Goal: Information Seeking & Learning: Learn about a topic

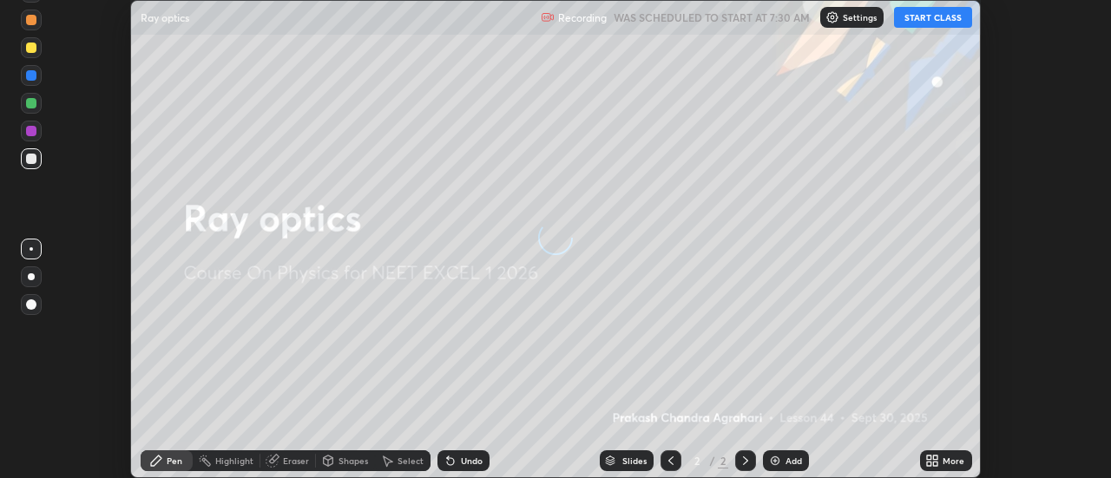
scroll to position [478, 1111]
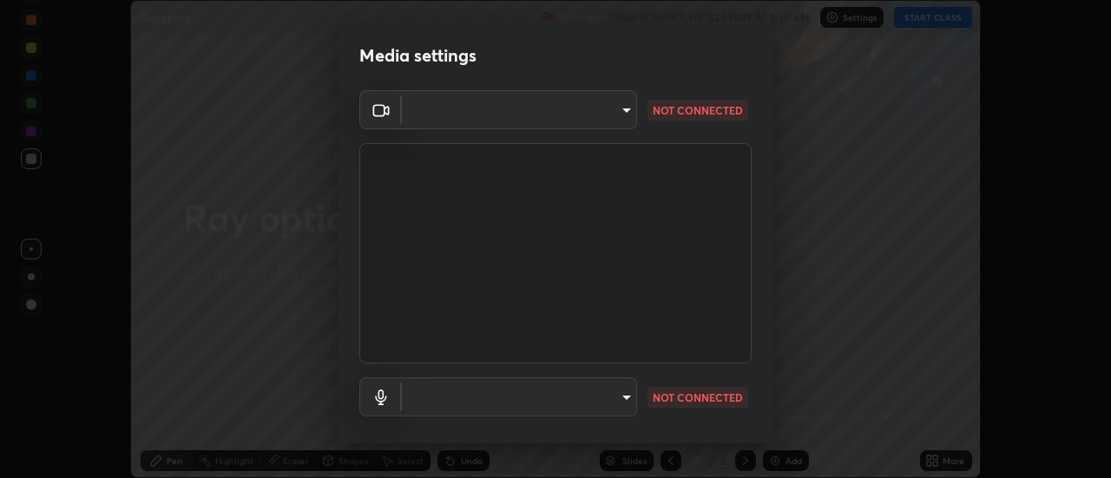
type input "4825068a70354f6bb8b87b711ec46b654dc523af82fc6d37acb8a926ccdce8f5"
type input "b65c06b14c7faa051d685f993ec14b3b84b1815ea69a0656019fd51a5eccf492"
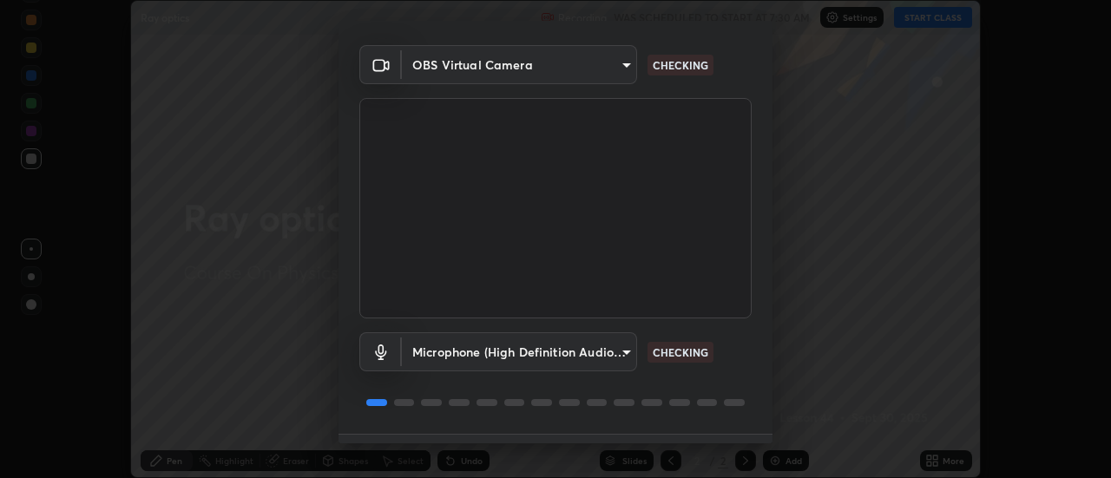
scroll to position [91, 0]
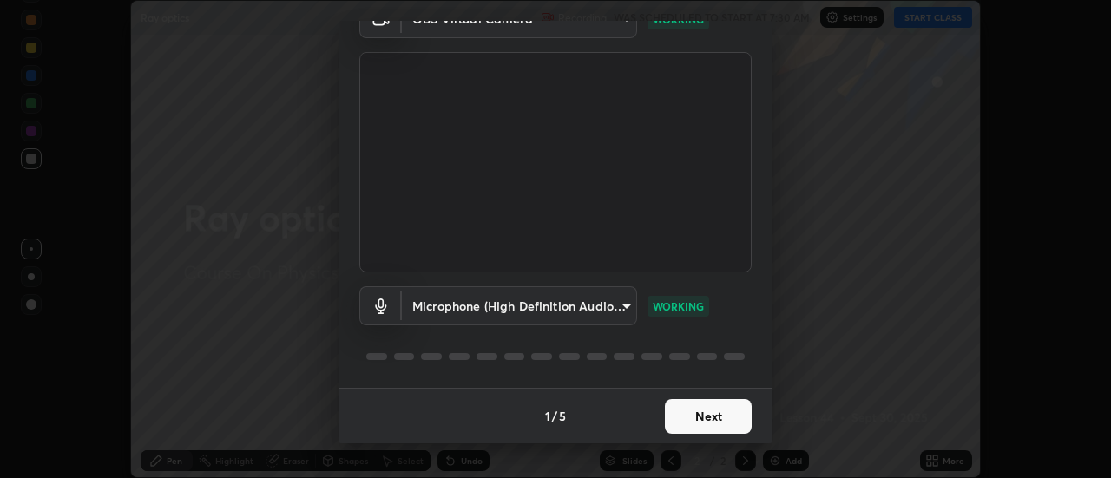
click at [703, 413] on button "Next" at bounding box center [708, 416] width 87 height 35
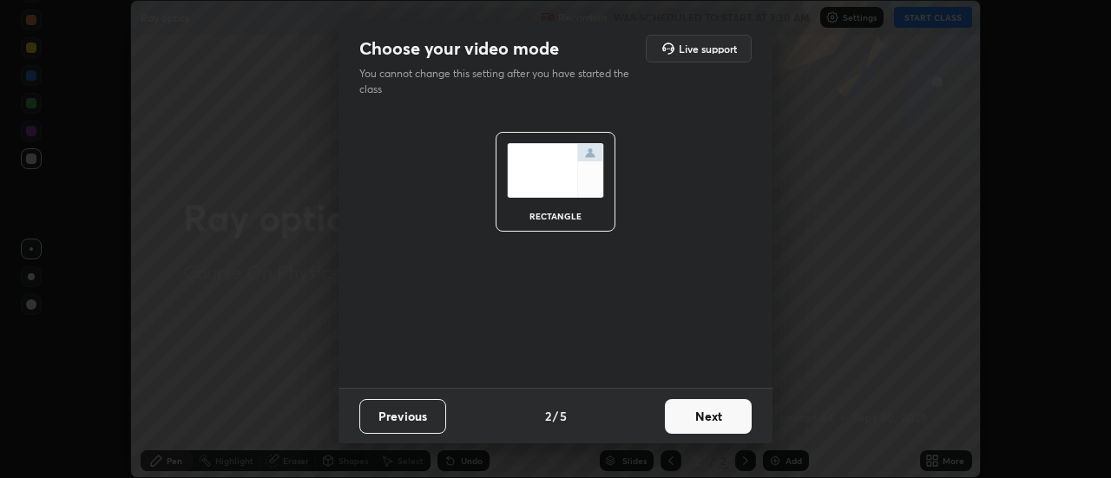
scroll to position [0, 0]
click at [698, 413] on button "Next" at bounding box center [708, 416] width 87 height 35
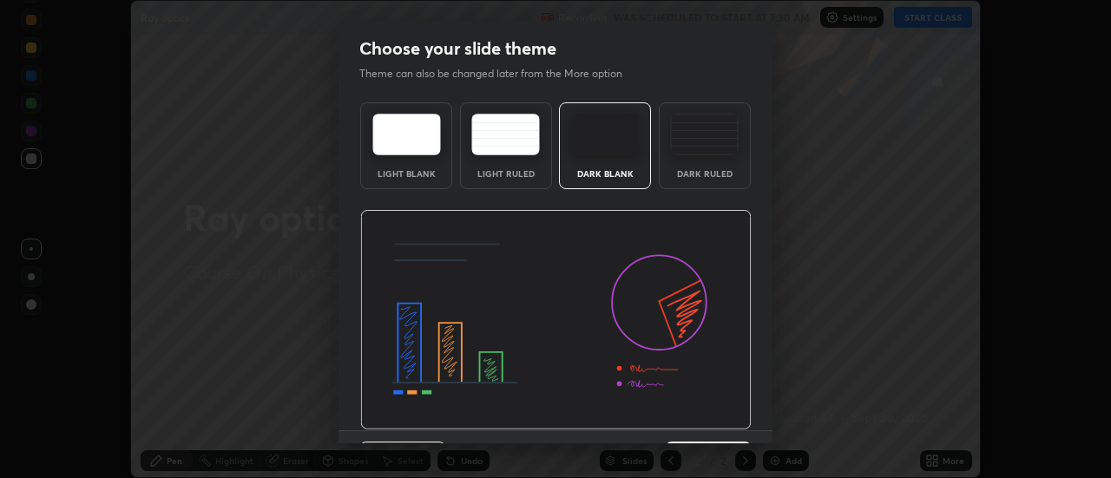
click at [697, 411] on img at bounding box center [555, 320] width 391 height 220
click at [698, 413] on img at bounding box center [555, 320] width 391 height 220
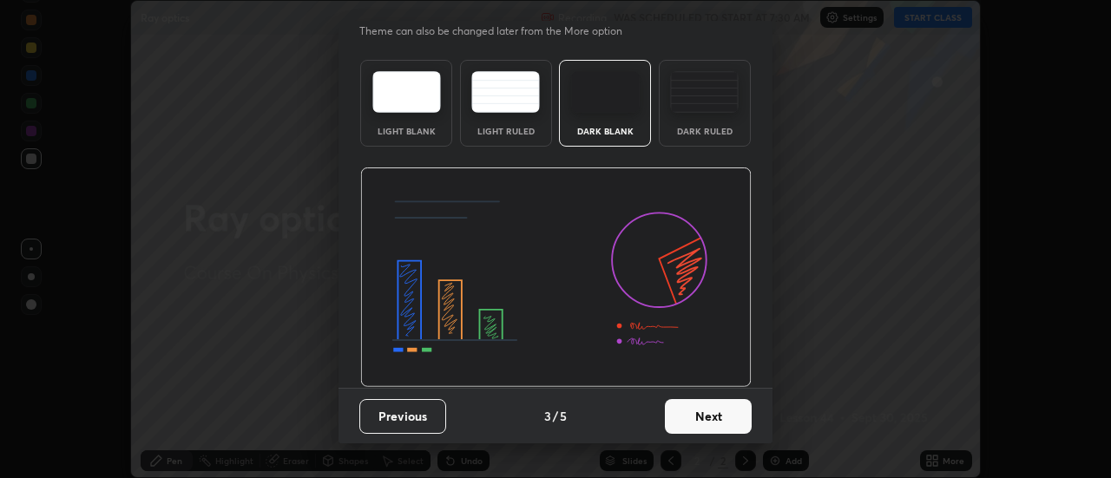
click at [689, 409] on button "Next" at bounding box center [708, 416] width 87 height 35
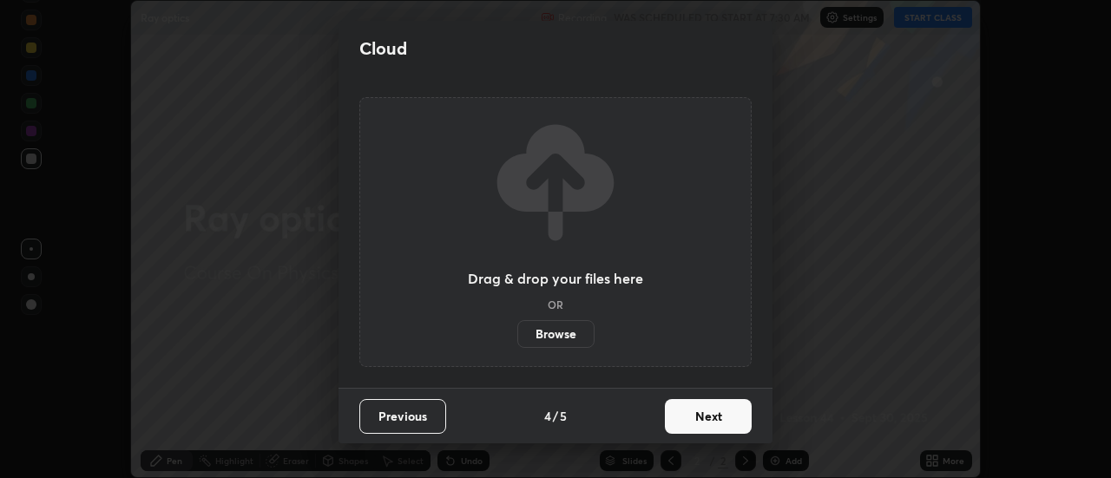
scroll to position [0, 0]
click at [701, 413] on button "Next" at bounding box center [708, 416] width 87 height 35
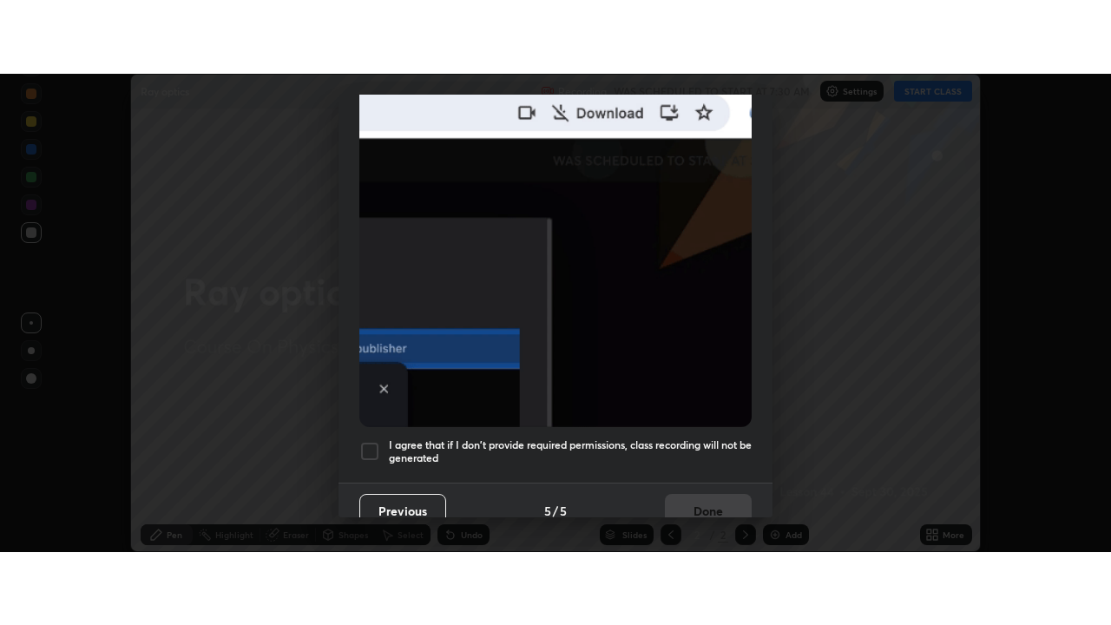
scroll to position [445, 0]
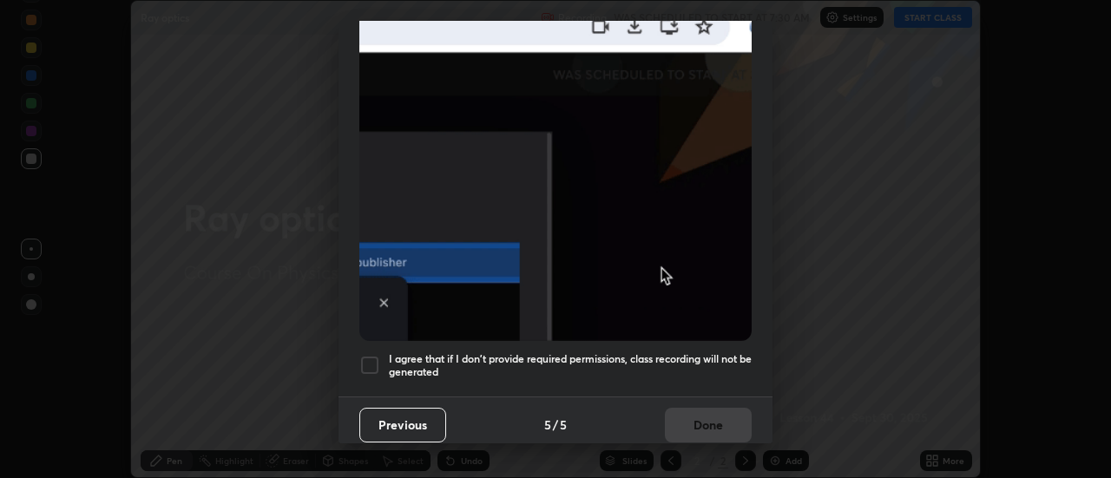
click at [372, 359] on div at bounding box center [369, 365] width 21 height 21
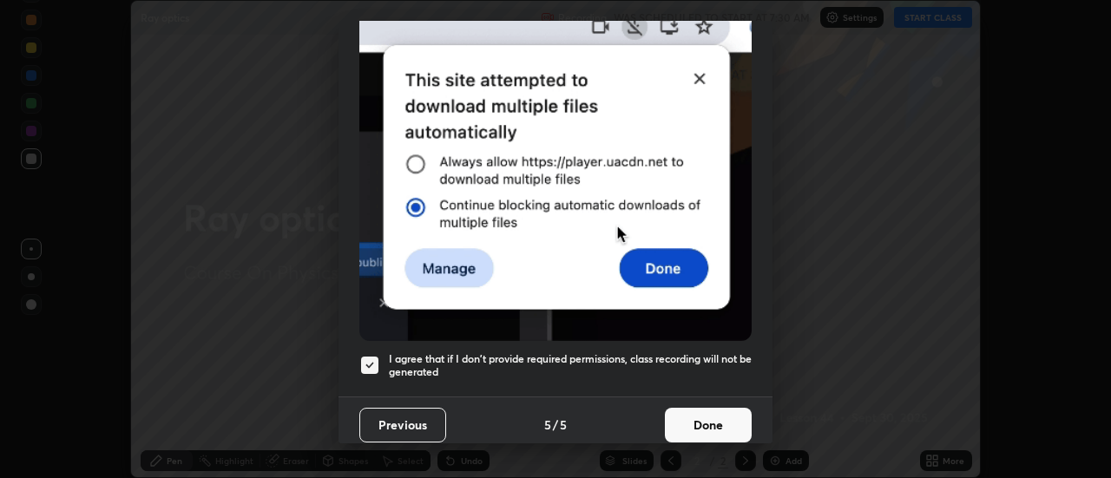
click at [688, 422] on button "Done" at bounding box center [708, 425] width 87 height 35
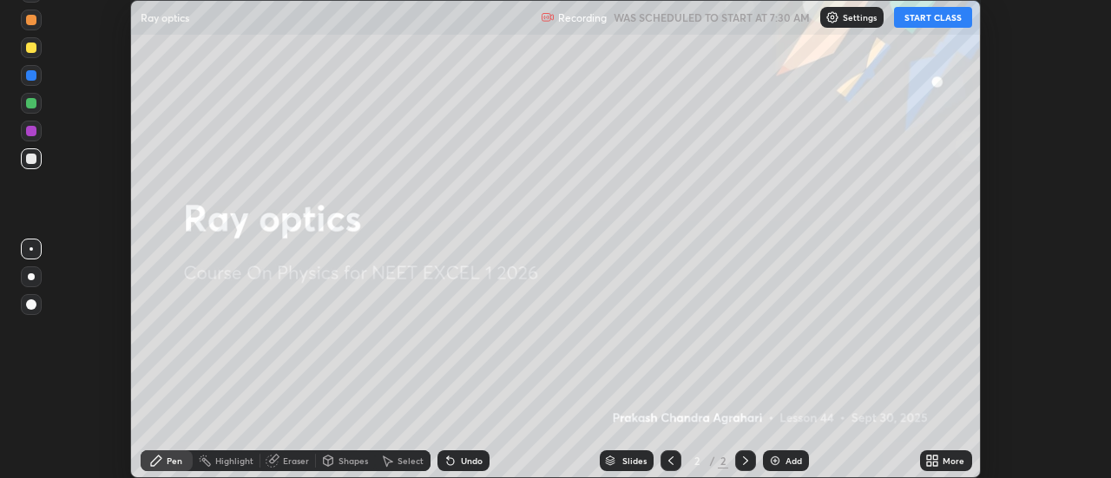
click at [949, 19] on button "START CLASS" at bounding box center [933, 17] width 78 height 21
click at [931, 464] on icon at bounding box center [929, 464] width 4 height 4
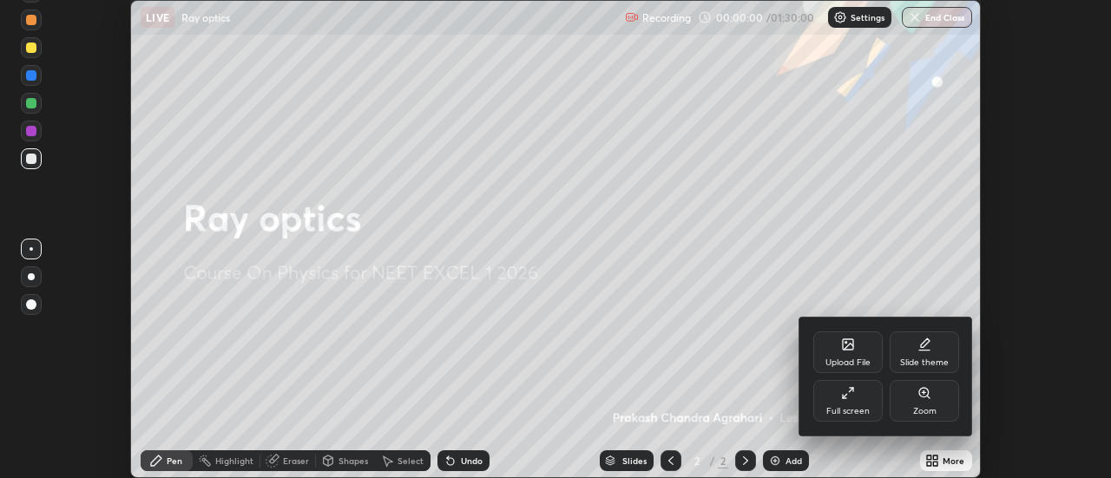
click at [857, 361] on div "Upload File" at bounding box center [848, 363] width 45 height 9
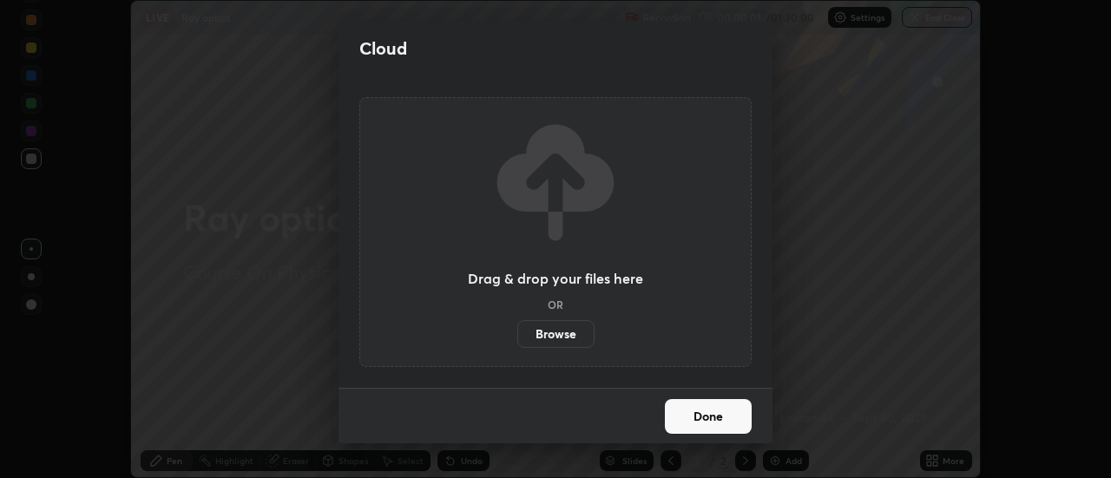
click at [566, 328] on label "Browse" at bounding box center [555, 334] width 77 height 28
click at [517, 328] on input "Browse" at bounding box center [517, 334] width 0 height 28
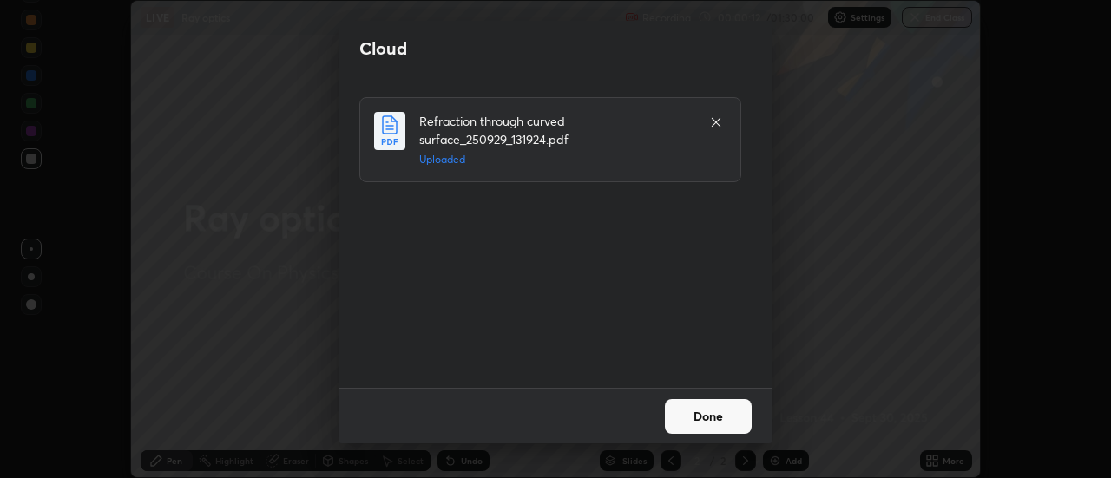
click at [688, 418] on button "Done" at bounding box center [708, 416] width 87 height 35
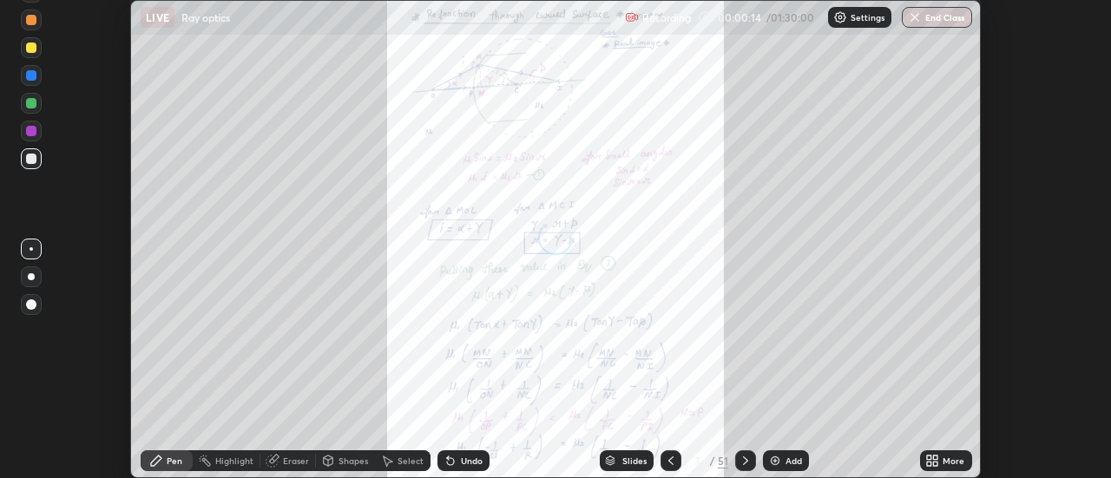
click at [932, 461] on icon at bounding box center [932, 461] width 14 height 14
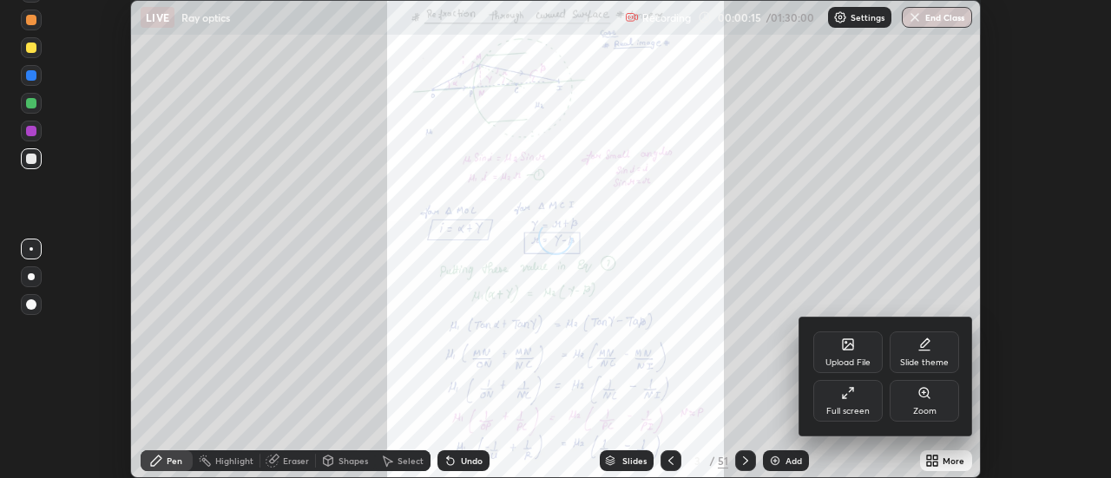
click at [861, 398] on div "Full screen" at bounding box center [847, 401] width 69 height 42
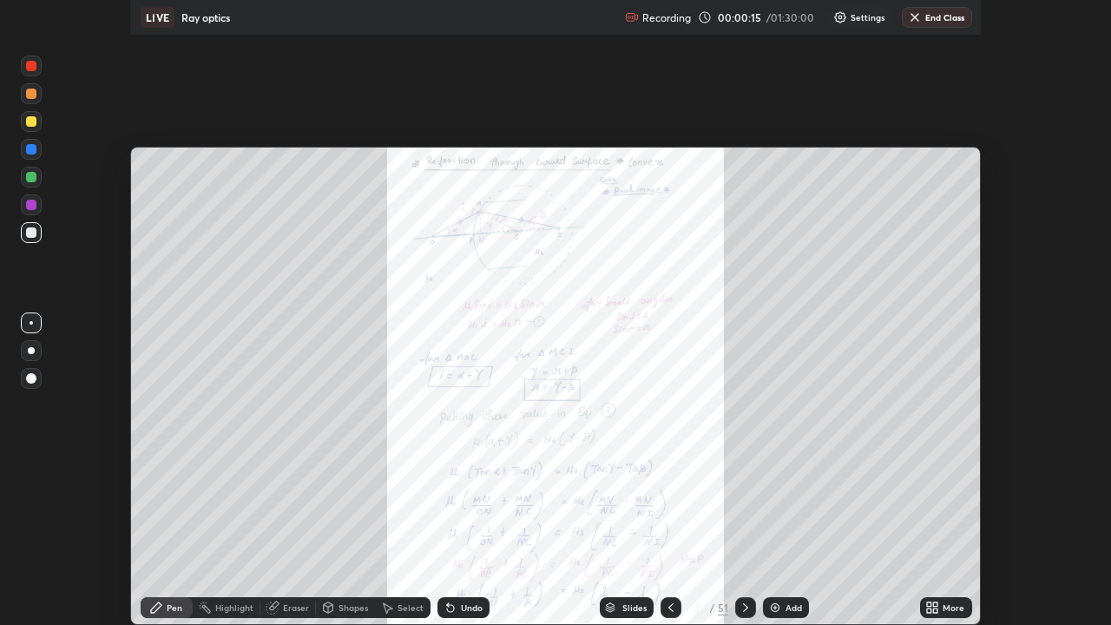
scroll to position [625, 1111]
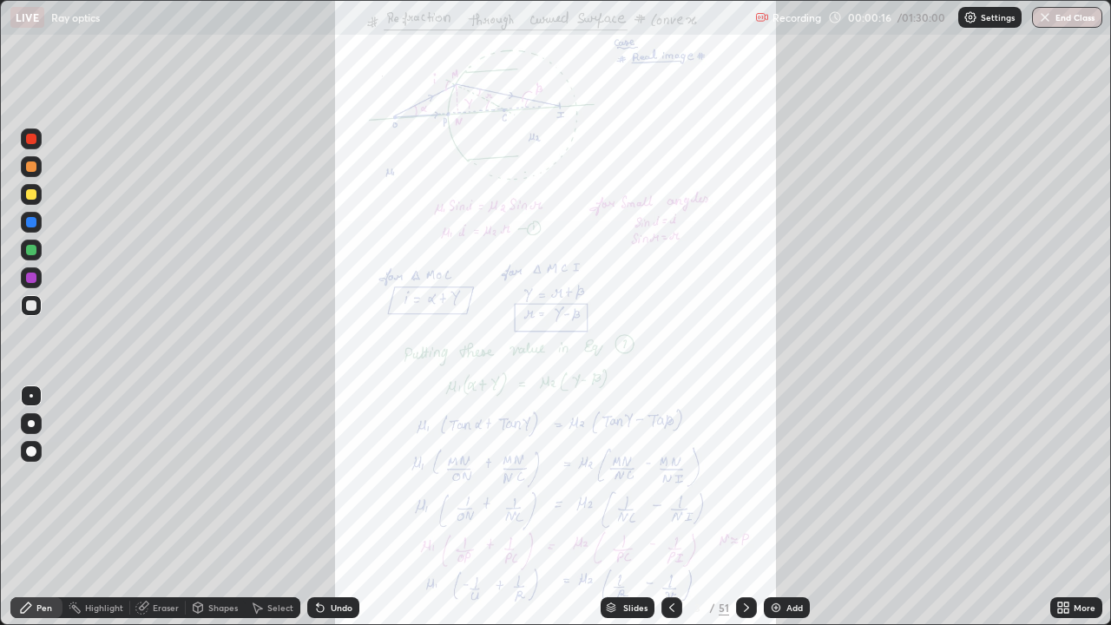
click at [628, 477] on div "Slides" at bounding box center [635, 607] width 24 height 9
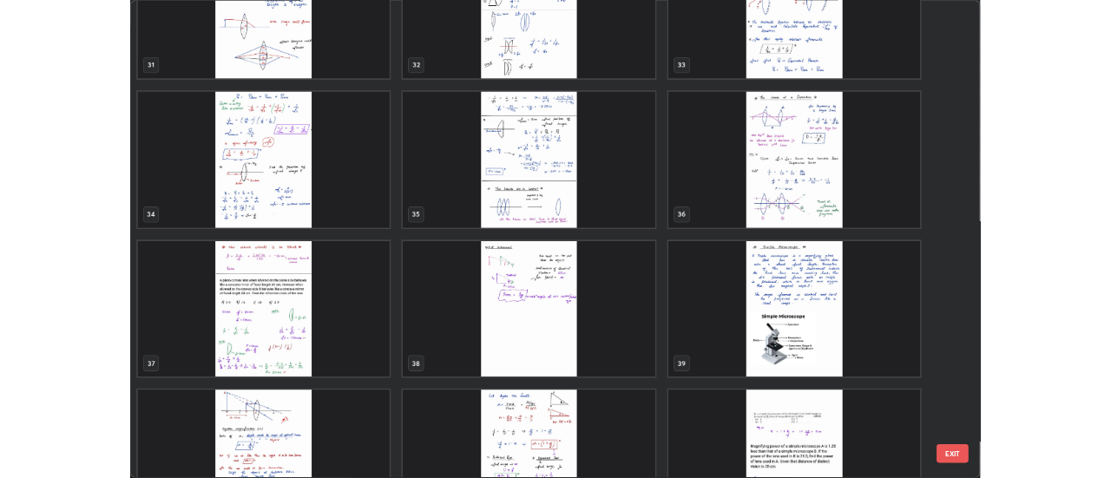
scroll to position [2034, 0]
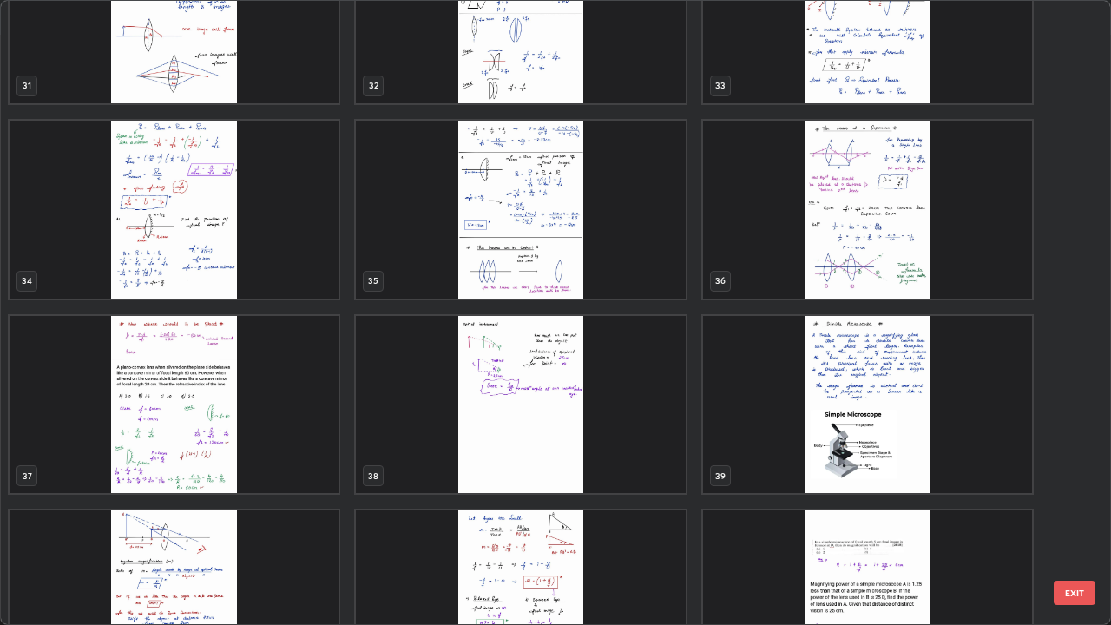
click at [266, 256] on img "grid" at bounding box center [174, 210] width 329 height 178
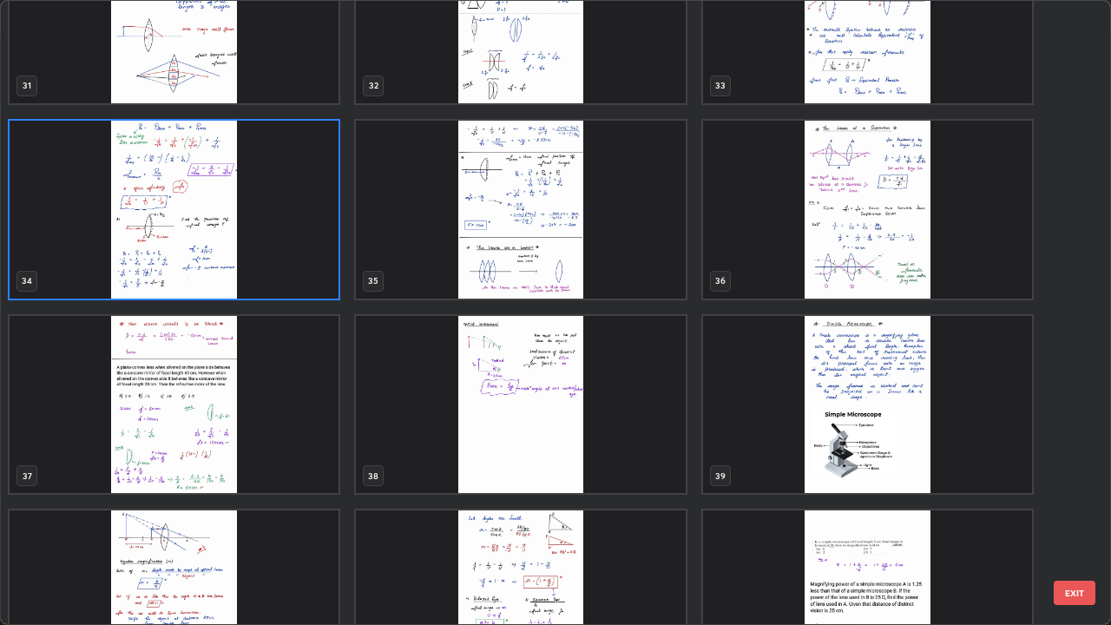
click at [264, 259] on img "grid" at bounding box center [174, 210] width 329 height 178
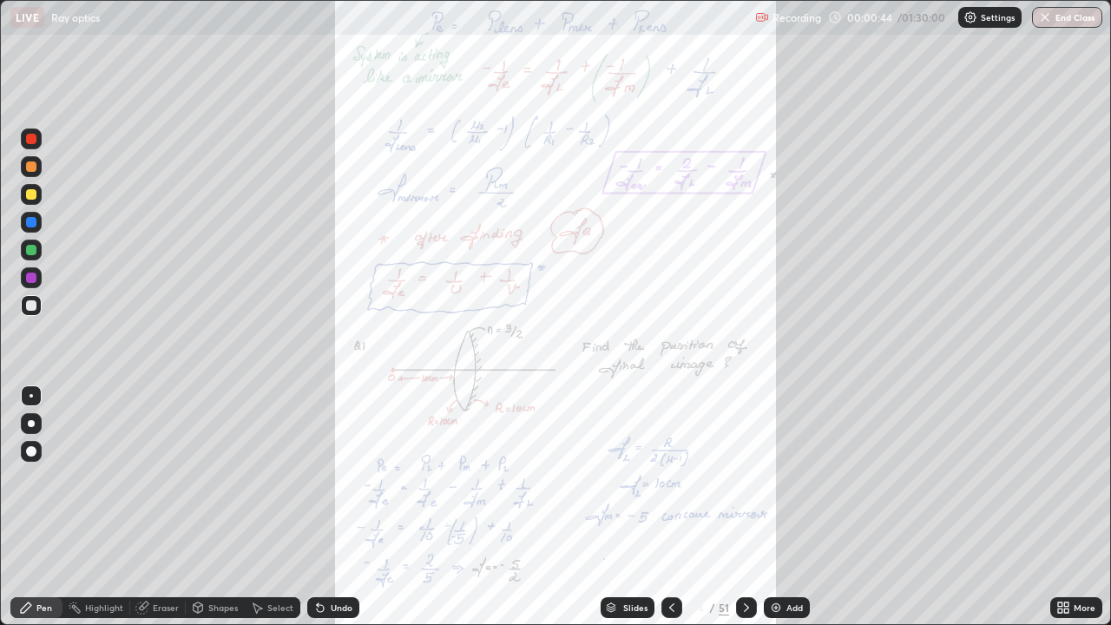
click at [670, 477] on icon at bounding box center [672, 608] width 14 height 14
click at [745, 477] on icon at bounding box center [747, 608] width 14 height 14
click at [747, 477] on icon at bounding box center [747, 608] width 14 height 14
click at [1059, 477] on icon at bounding box center [1060, 611] width 4 height 4
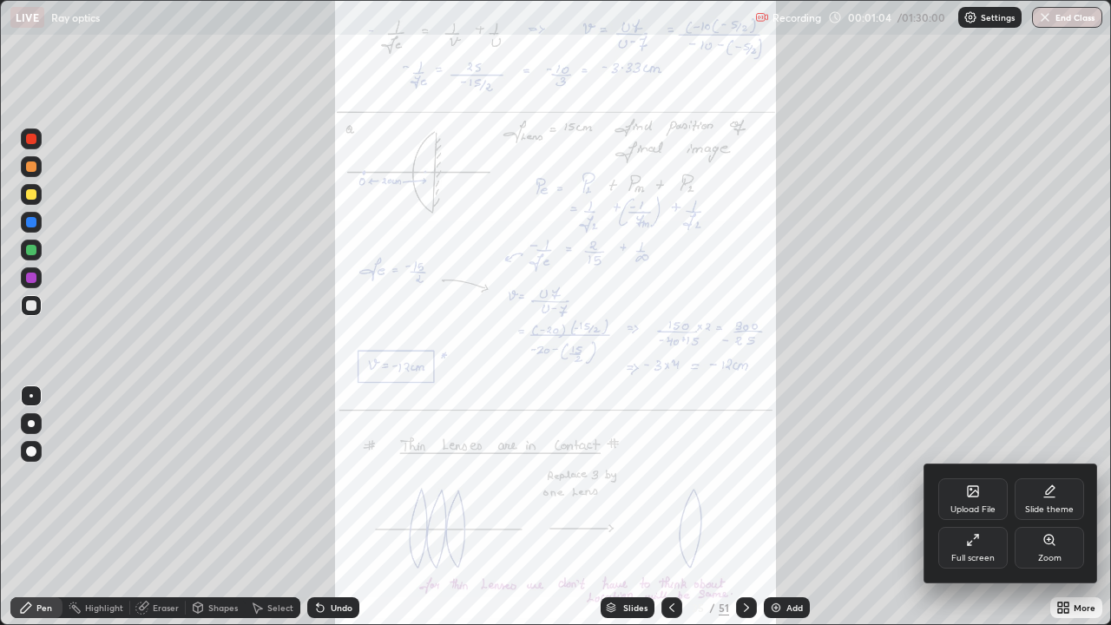
click at [1045, 477] on div "Zoom" at bounding box center [1049, 558] width 23 height 9
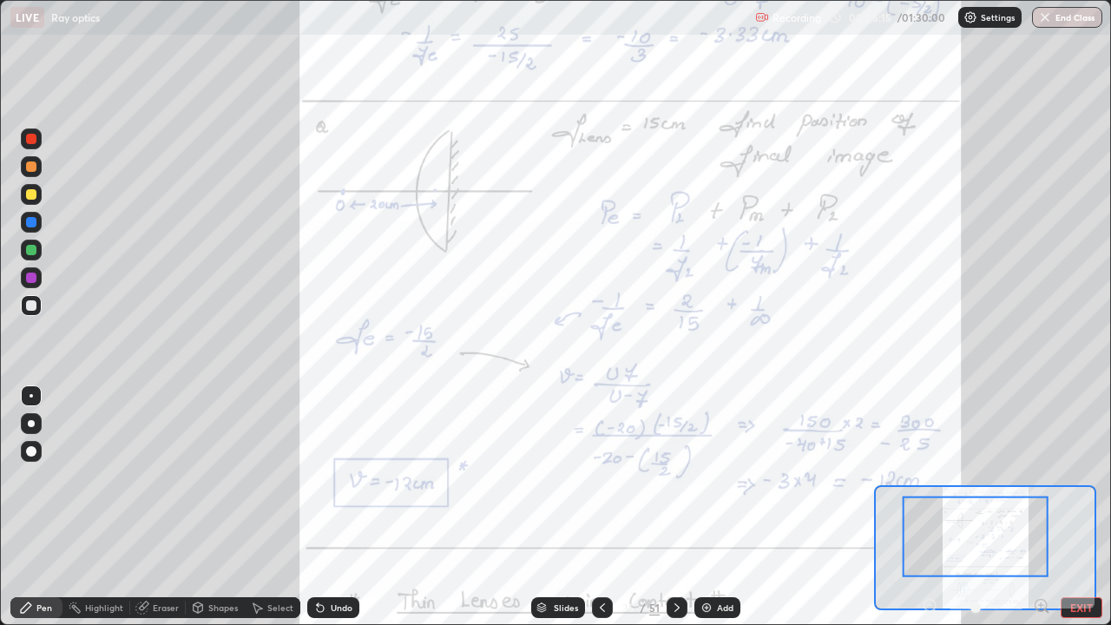
click at [592, 477] on div at bounding box center [602, 607] width 21 height 21
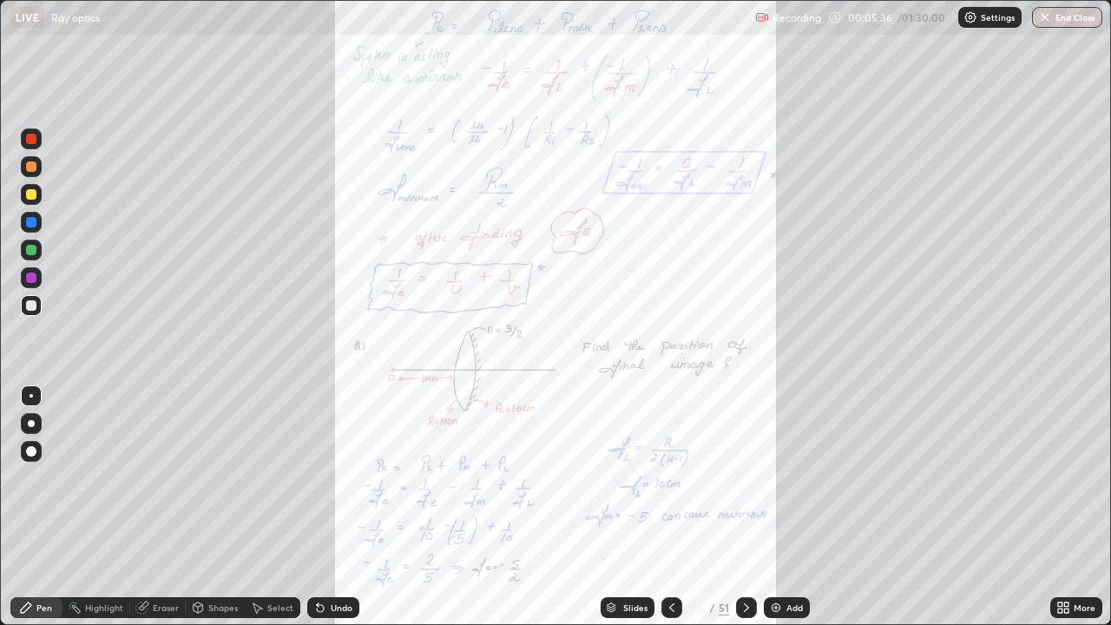
click at [1066, 477] on icon at bounding box center [1066, 604] width 4 height 4
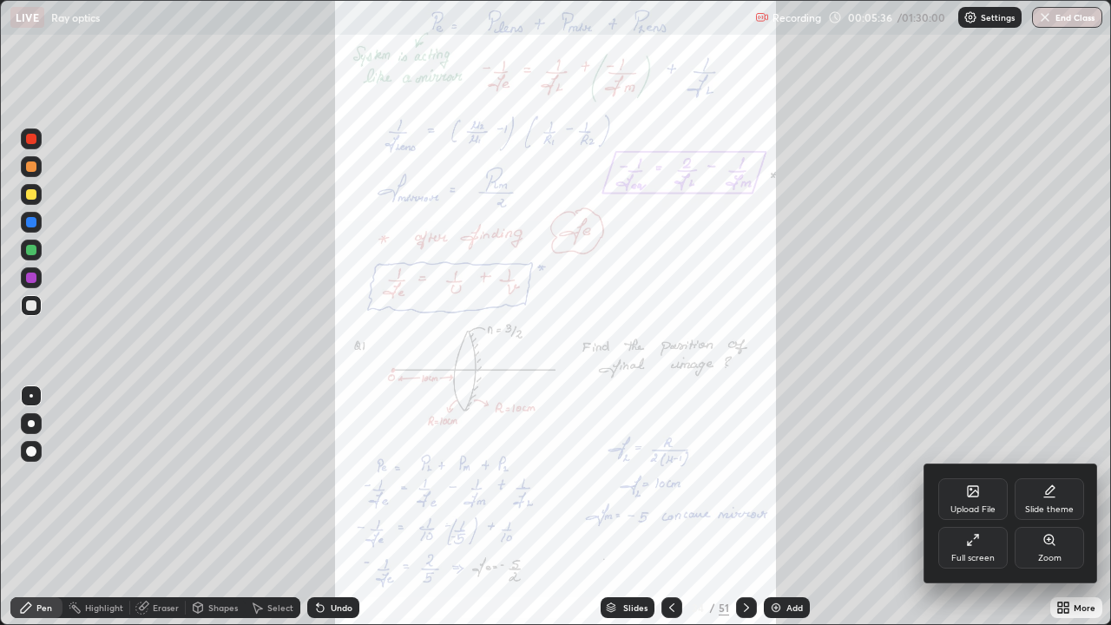
click at [1043, 477] on icon at bounding box center [1050, 540] width 14 height 14
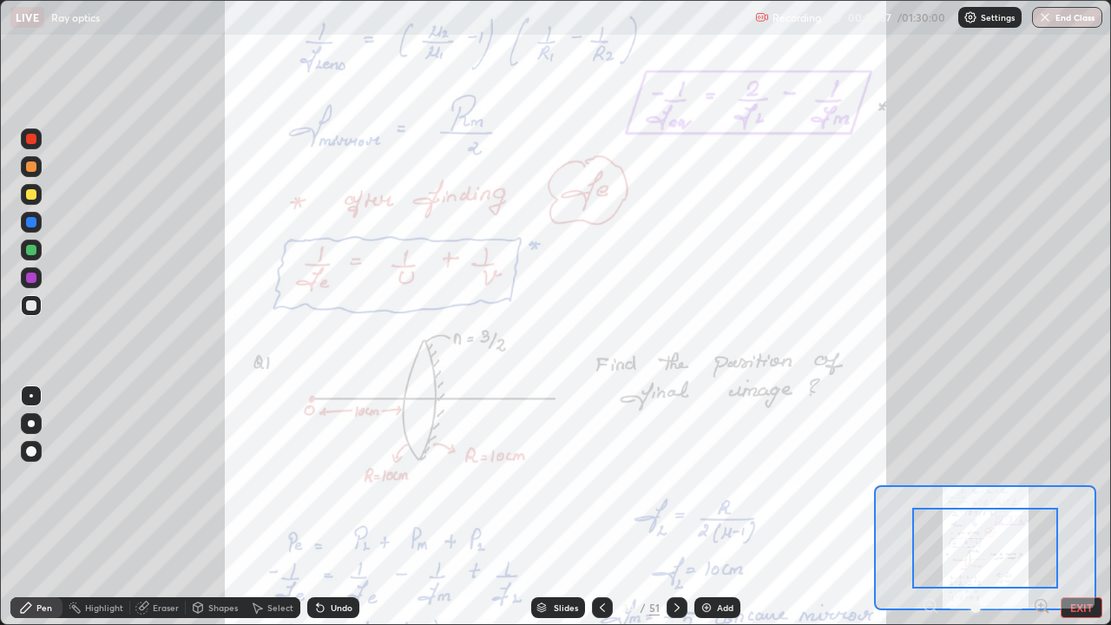
click at [1036, 477] on icon at bounding box center [1041, 605] width 17 height 17
click at [1041, 477] on icon at bounding box center [1041, 605] width 4 height 0
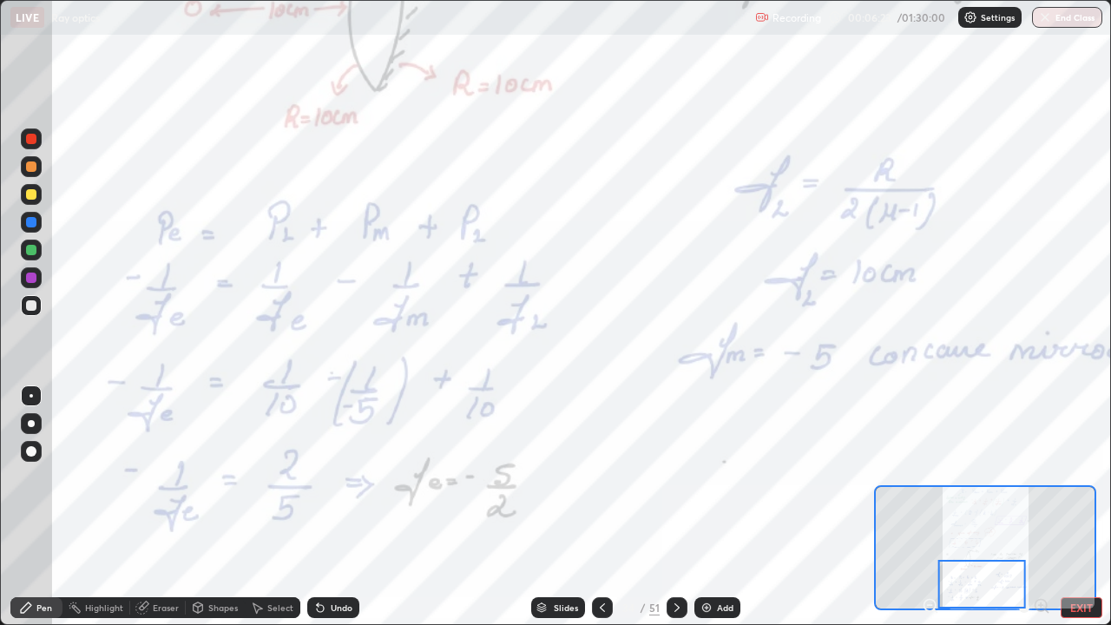
click at [674, 477] on icon at bounding box center [677, 608] width 14 height 14
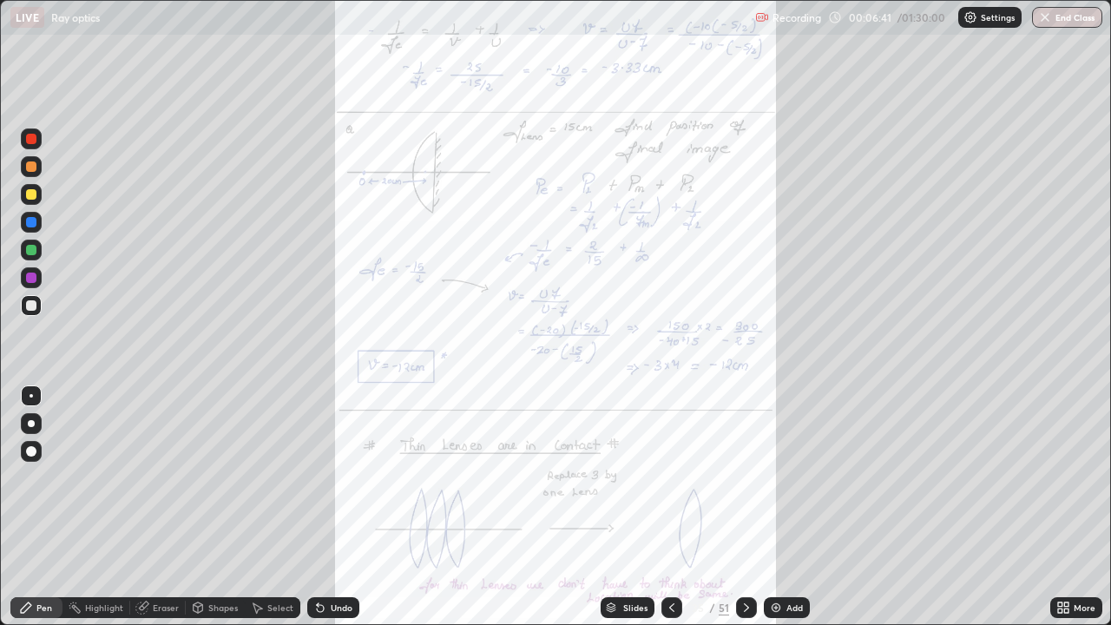
click at [1063, 477] on icon at bounding box center [1063, 608] width 14 height 14
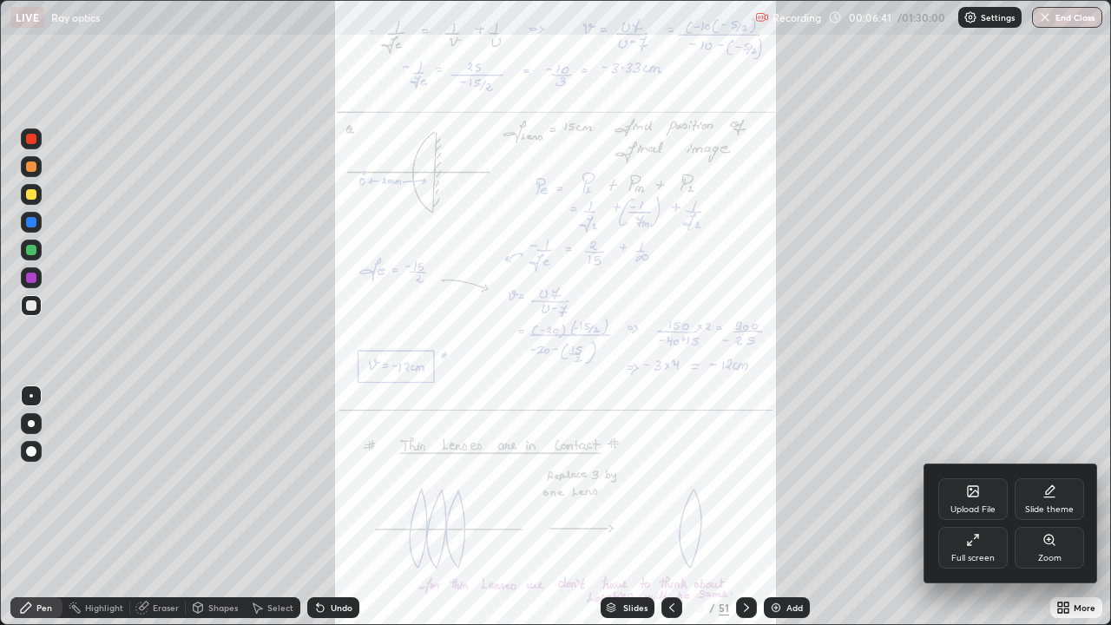
click at [1037, 477] on div "Zoom" at bounding box center [1049, 548] width 69 height 42
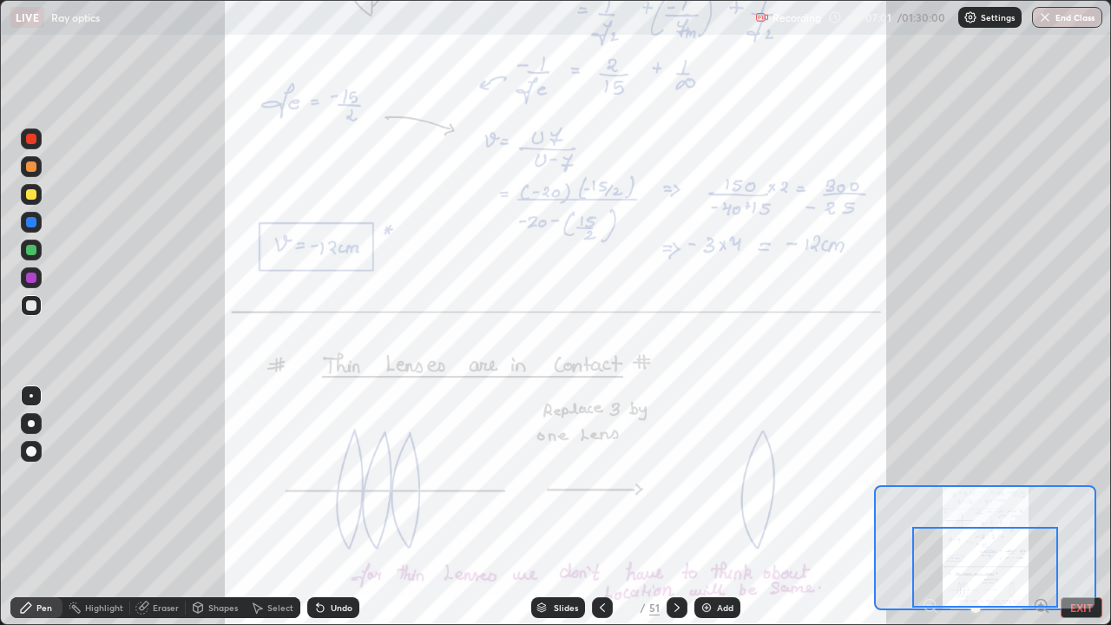
click at [718, 477] on div "Add" at bounding box center [717, 607] width 46 height 21
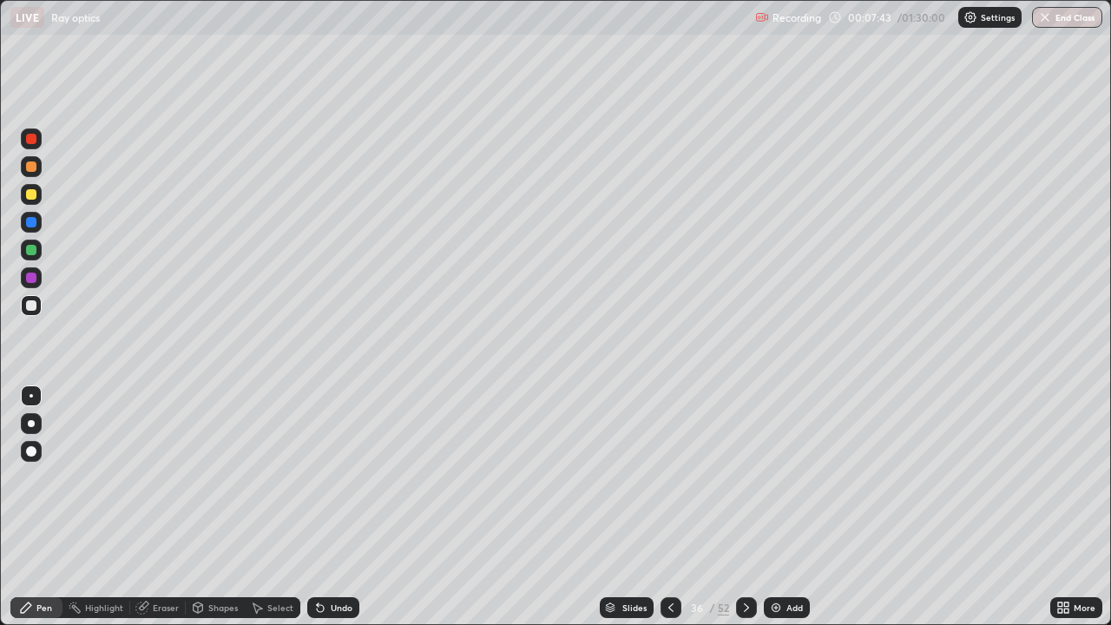
click at [31, 424] on div at bounding box center [31, 423] width 7 height 7
click at [336, 477] on div "Undo" at bounding box center [342, 607] width 22 height 9
click at [169, 477] on div "Eraser" at bounding box center [158, 607] width 56 height 21
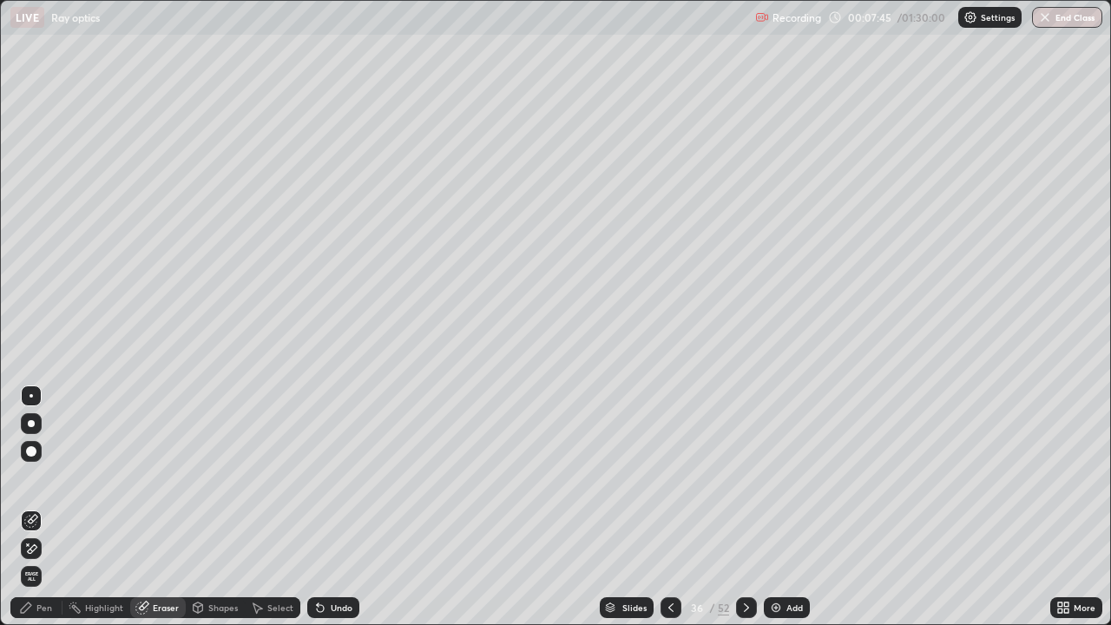
click at [220, 477] on div "Shapes" at bounding box center [223, 607] width 30 height 9
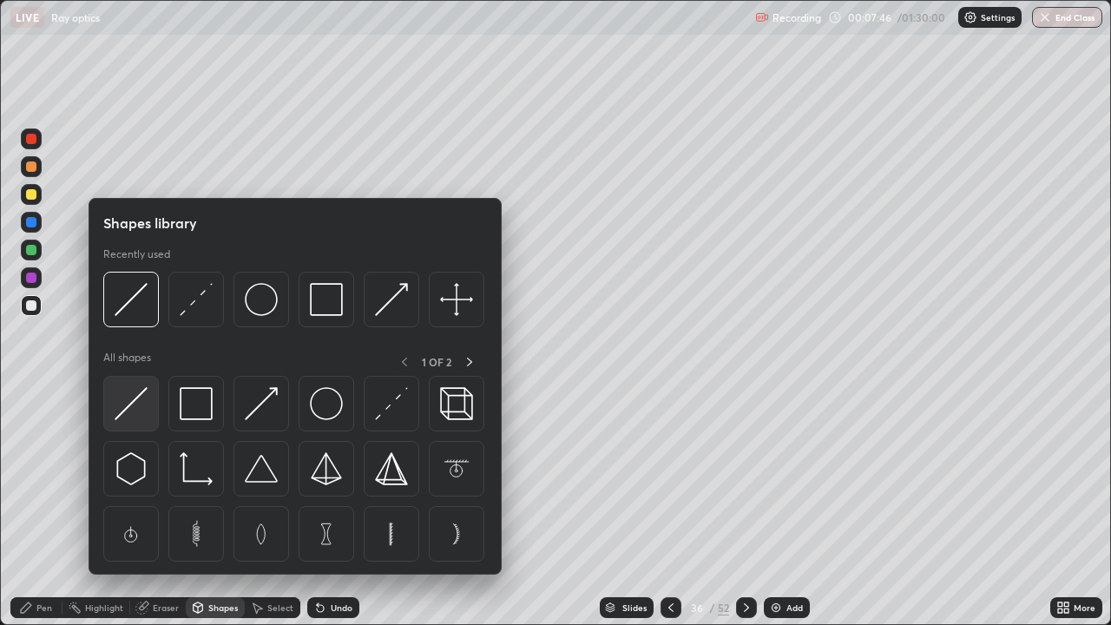
click at [152, 405] on div at bounding box center [131, 404] width 56 height 56
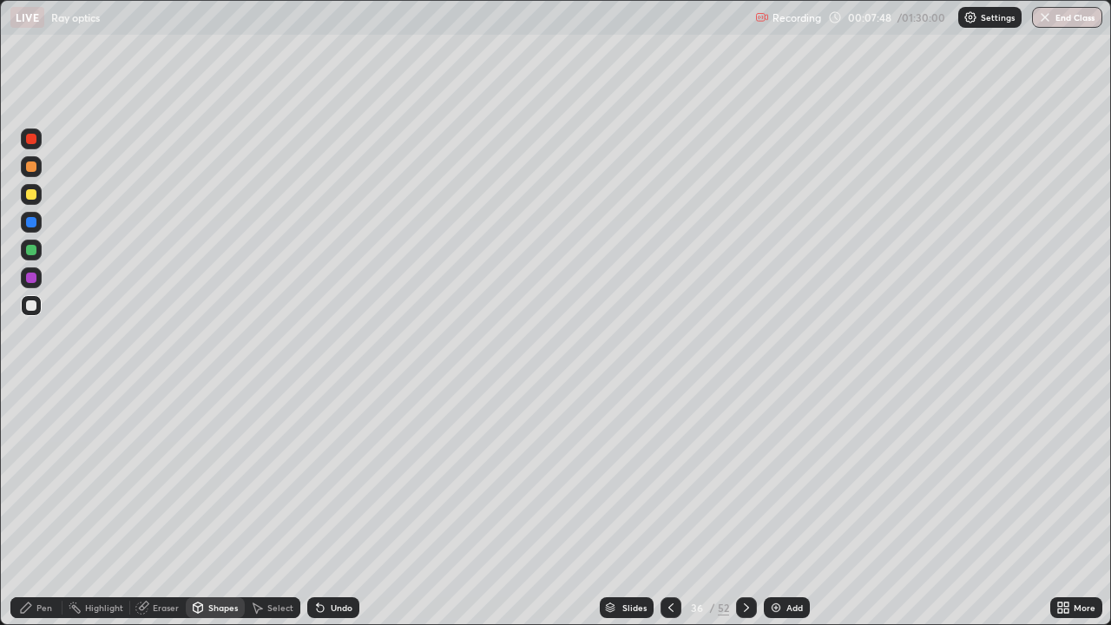
click at [43, 477] on div "Pen" at bounding box center [44, 607] width 16 height 9
click at [32, 249] on div at bounding box center [31, 250] width 10 height 10
click at [339, 477] on div "Undo" at bounding box center [342, 607] width 22 height 9
click at [340, 477] on div "Undo" at bounding box center [342, 607] width 22 height 9
click at [339, 477] on div "Undo" at bounding box center [342, 607] width 22 height 9
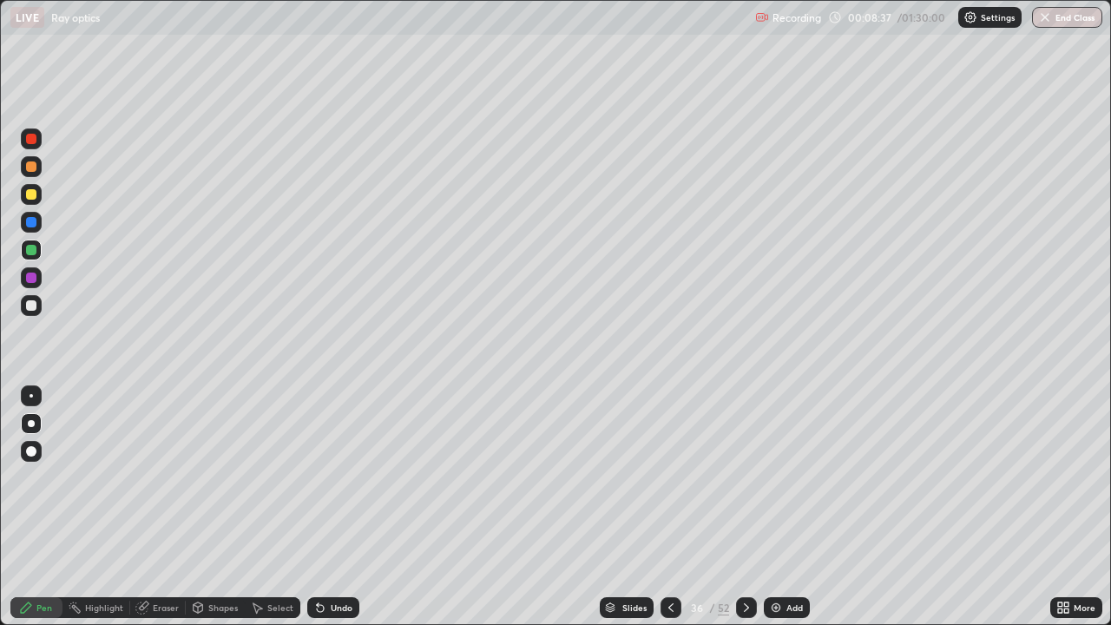
click at [341, 477] on div "Undo" at bounding box center [342, 607] width 22 height 9
click at [340, 477] on div "Undo" at bounding box center [342, 607] width 22 height 9
click at [33, 198] on div at bounding box center [31, 194] width 10 height 10
click at [776, 477] on img at bounding box center [776, 608] width 14 height 14
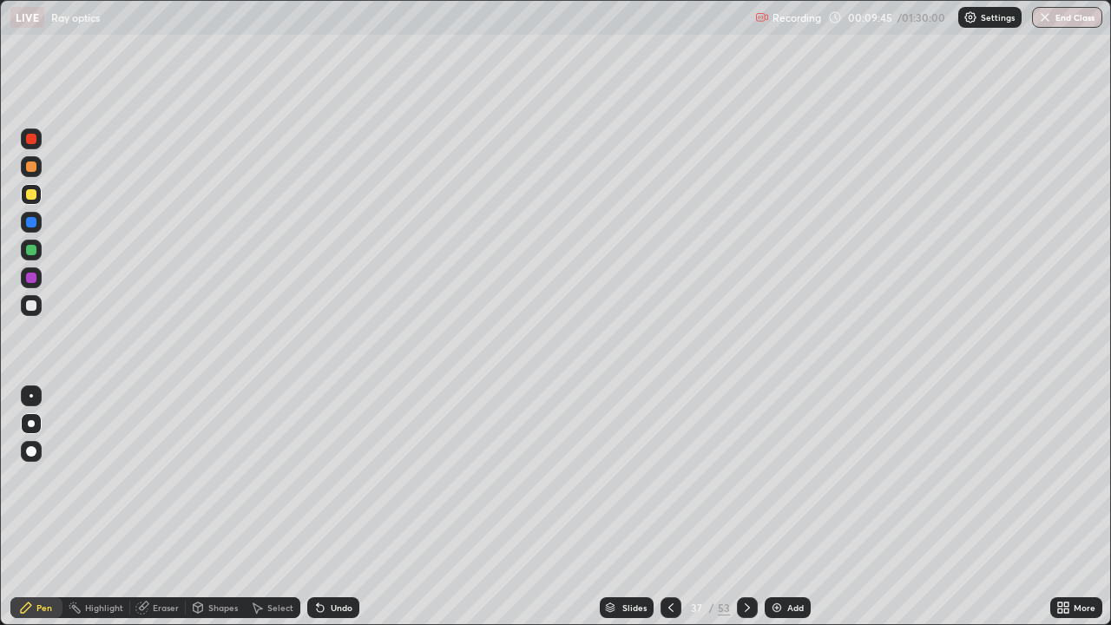
click at [225, 477] on div "Shapes" at bounding box center [223, 607] width 30 height 9
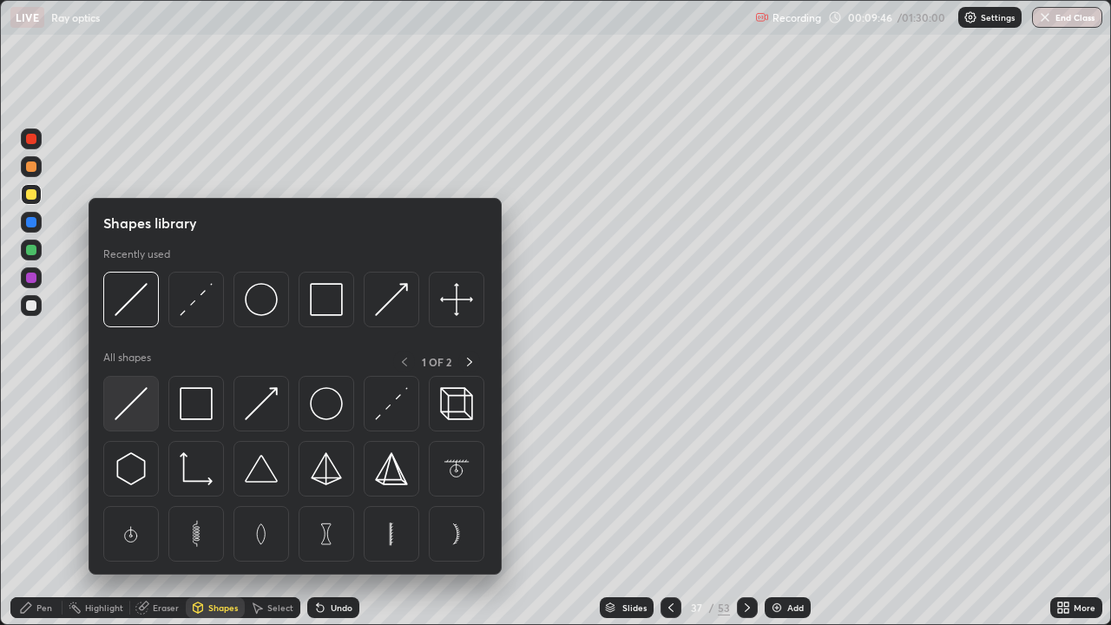
click at [143, 405] on img at bounding box center [131, 403] width 33 height 33
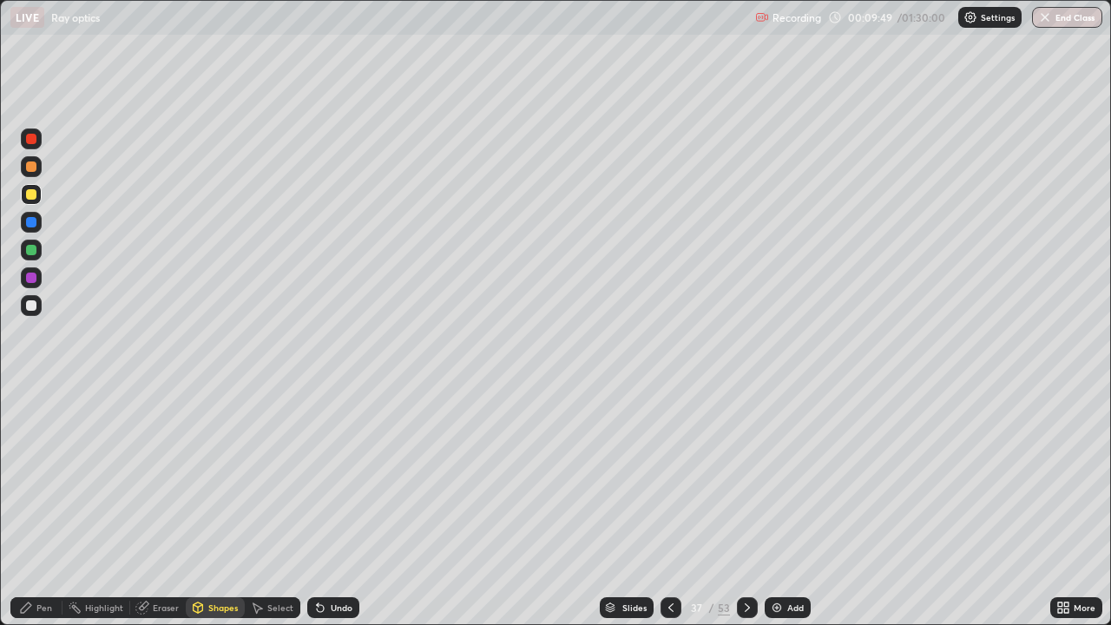
click at [40, 477] on div "Pen" at bounding box center [36, 607] width 52 height 21
click at [32, 250] on div at bounding box center [31, 250] width 10 height 10
click at [32, 198] on div at bounding box center [31, 194] width 10 height 10
click at [31, 253] on div at bounding box center [31, 250] width 10 height 10
click at [661, 477] on div at bounding box center [671, 607] width 21 height 21
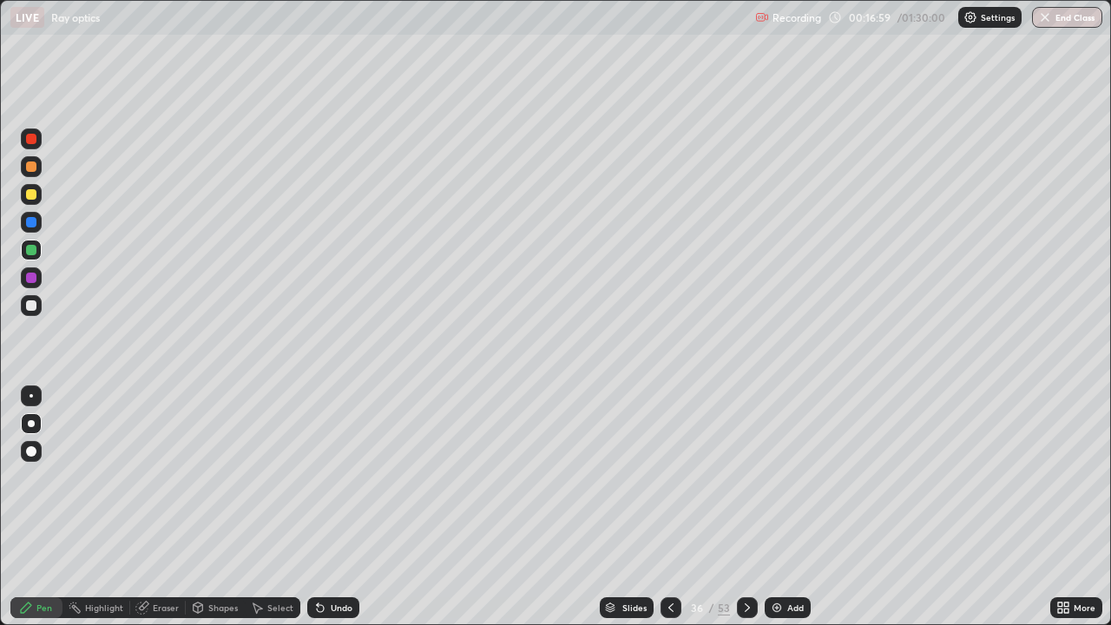
click at [664, 477] on icon at bounding box center [671, 608] width 14 height 14
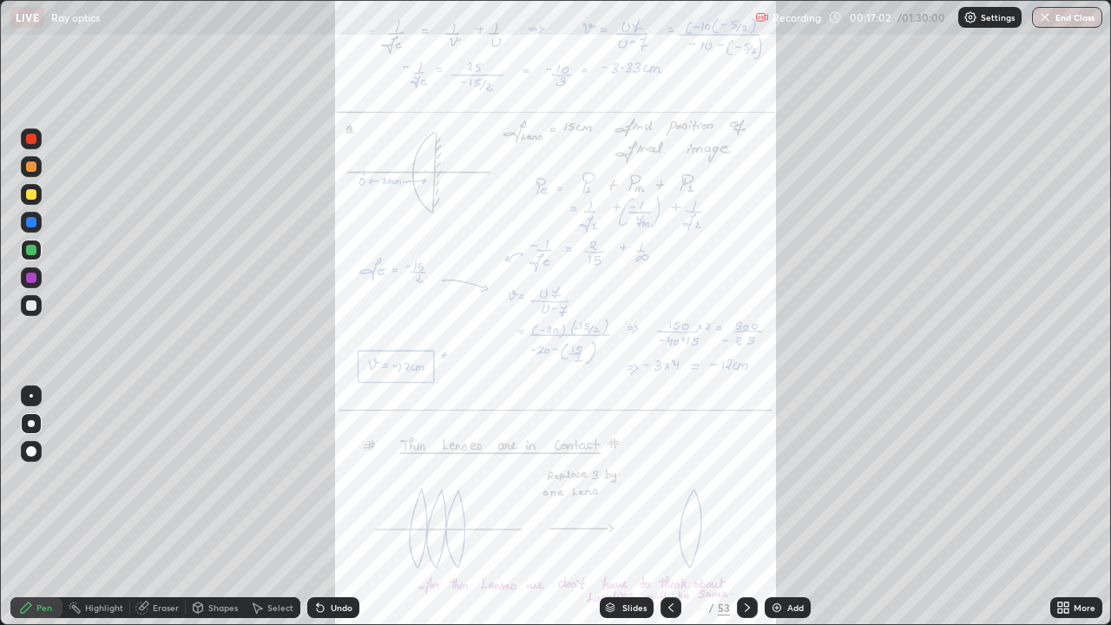
click at [1060, 477] on icon at bounding box center [1060, 604] width 4 height 4
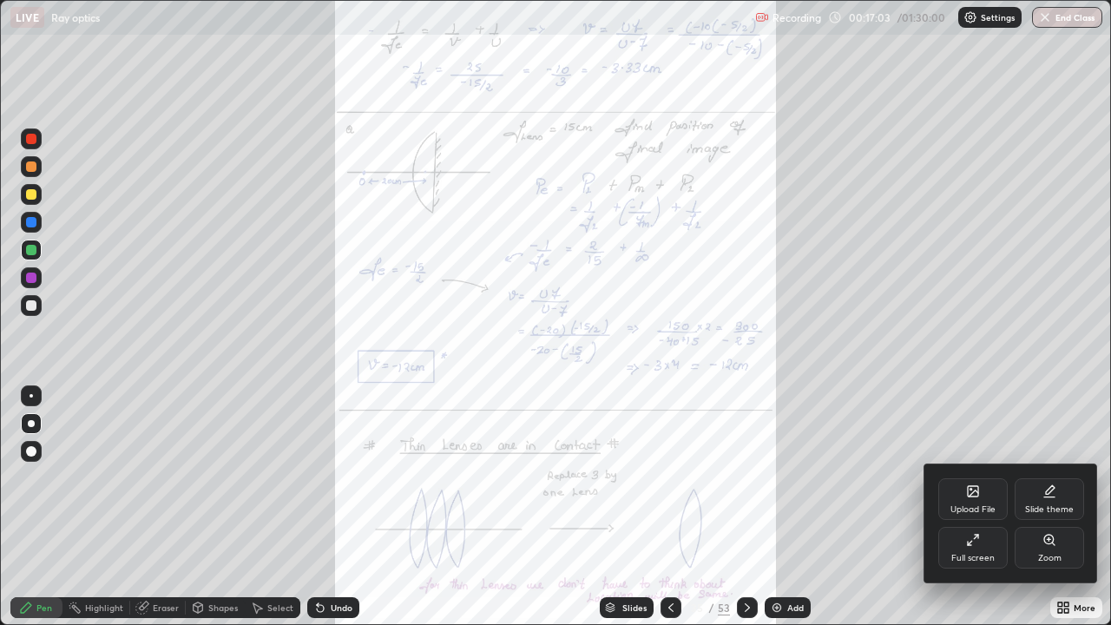
click at [1063, 477] on div "Zoom" at bounding box center [1049, 548] width 69 height 42
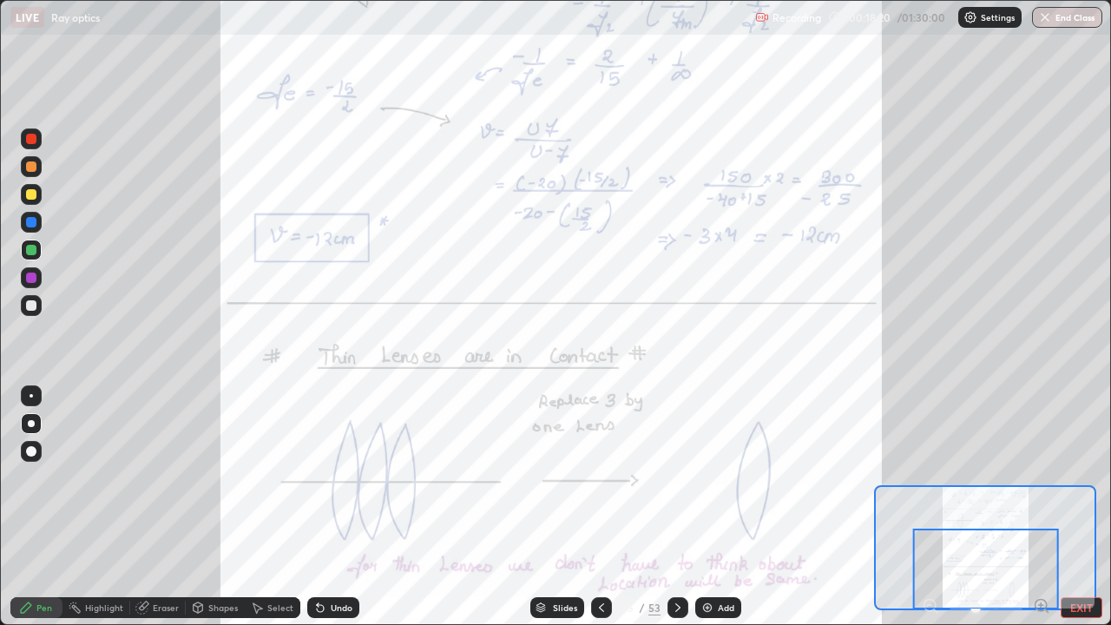
click at [674, 477] on div at bounding box center [678, 607] width 21 height 21
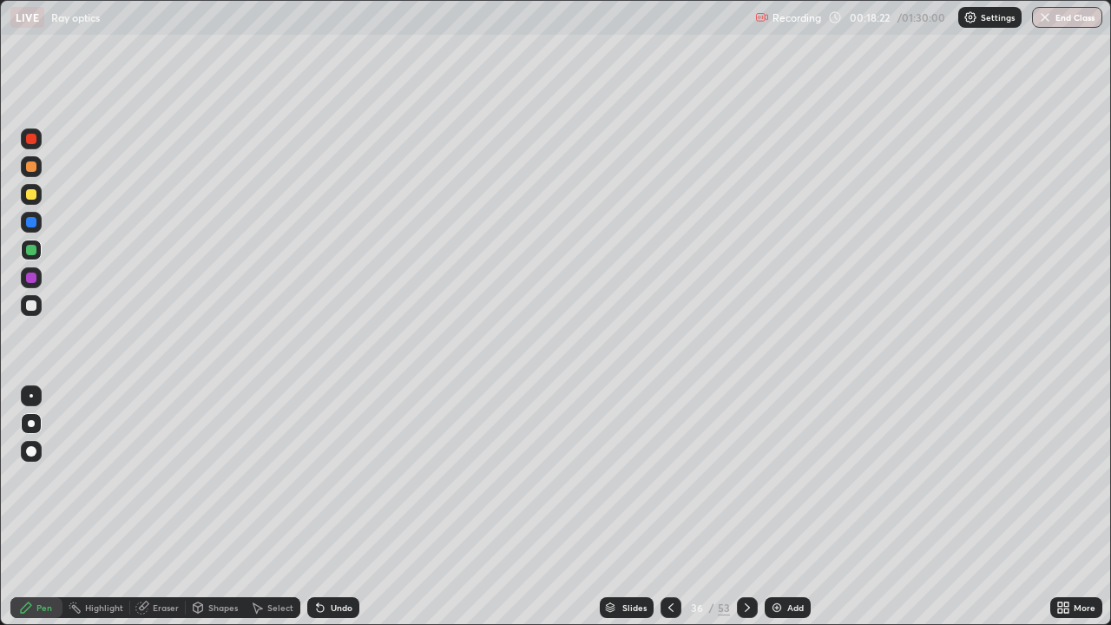
click at [747, 477] on icon at bounding box center [747, 608] width 14 height 14
click at [745, 477] on div at bounding box center [747, 607] width 21 height 21
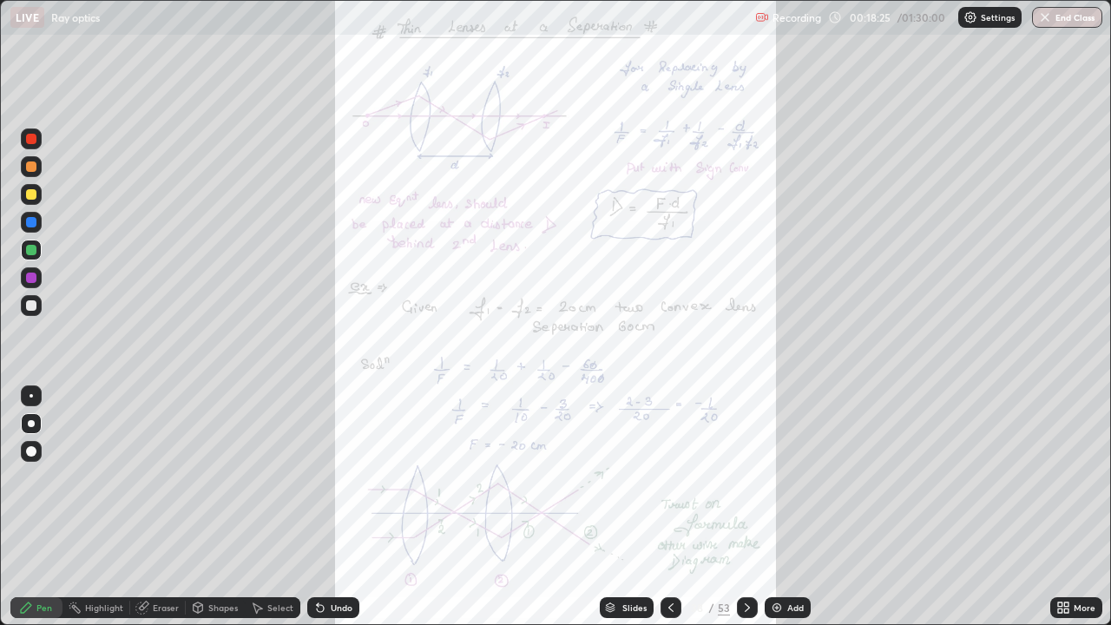
click at [1061, 477] on icon at bounding box center [1063, 608] width 14 height 14
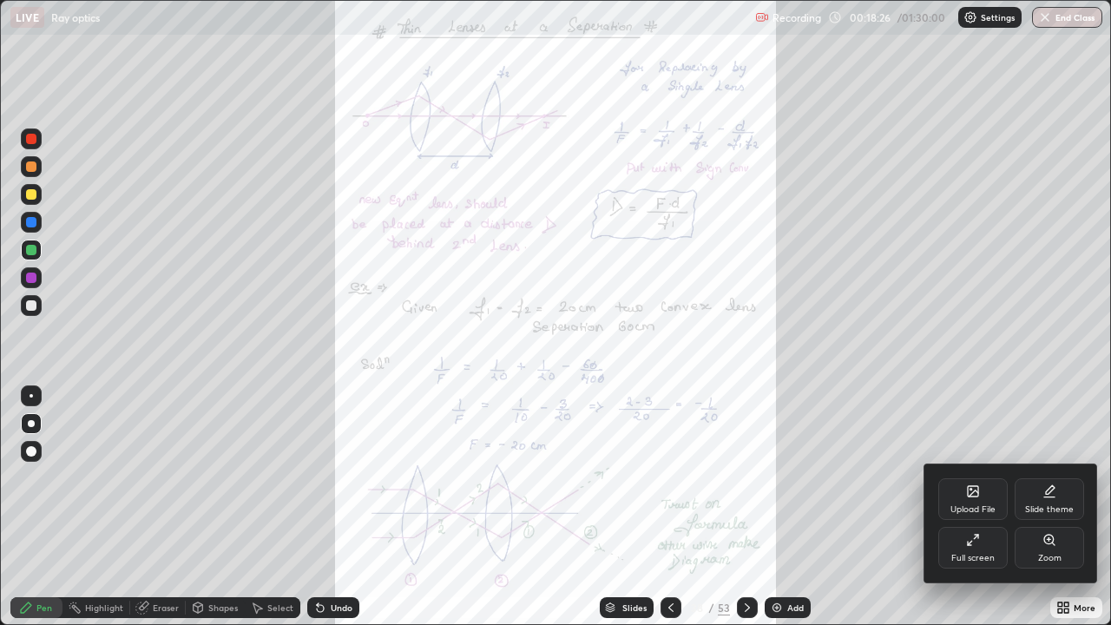
click at [1048, 477] on icon at bounding box center [1049, 540] width 10 height 10
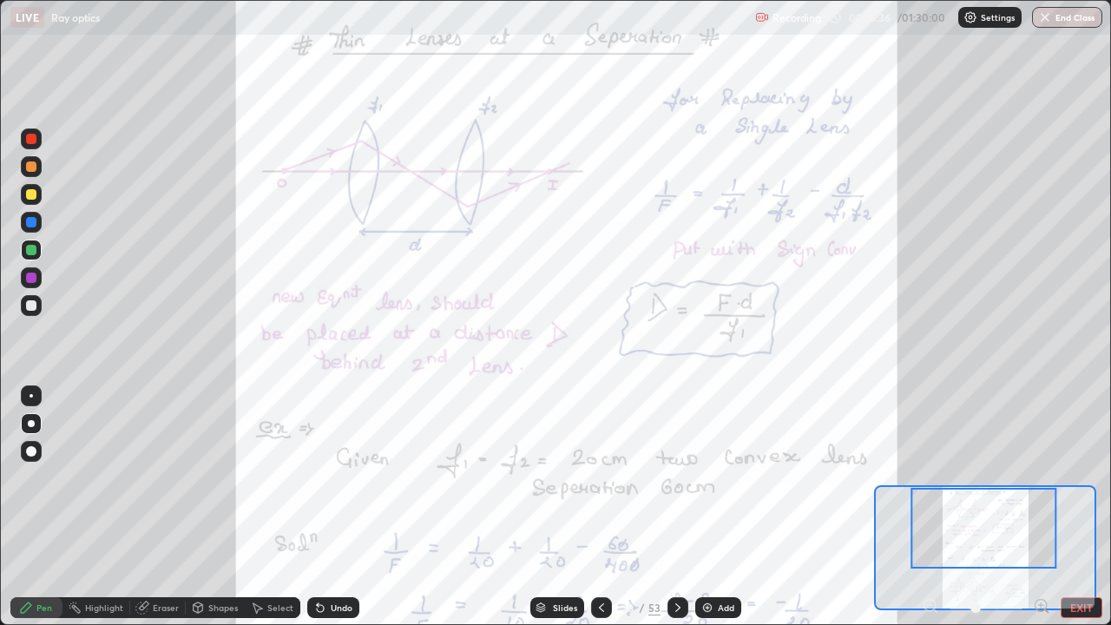
click at [601, 477] on icon at bounding box center [602, 608] width 14 height 14
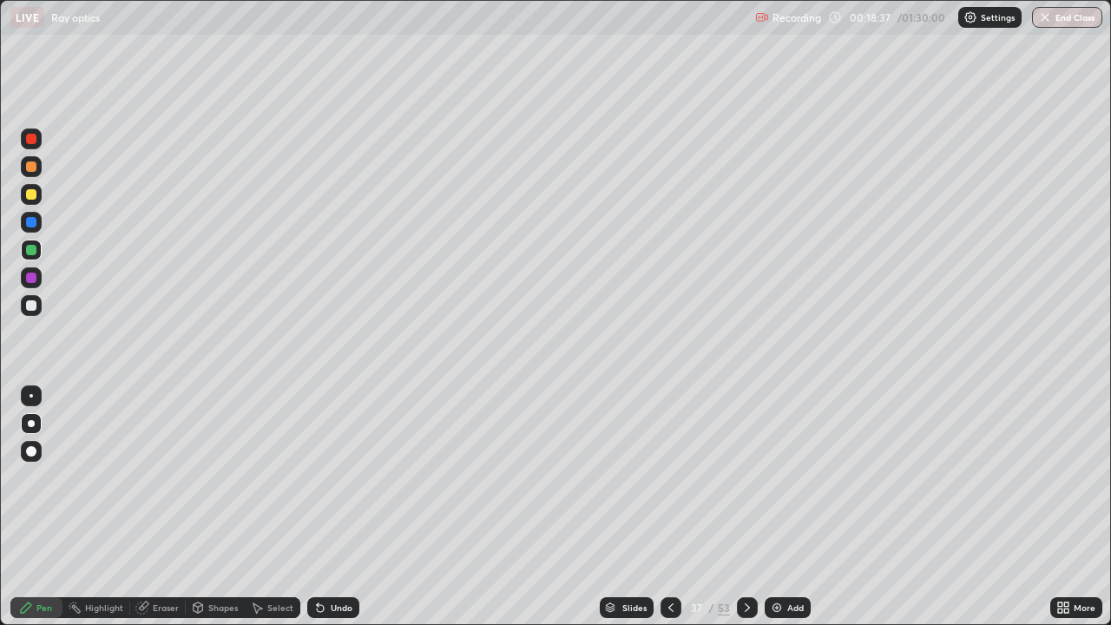
click at [661, 477] on div at bounding box center [671, 607] width 21 height 35
click at [670, 477] on icon at bounding box center [671, 608] width 14 height 14
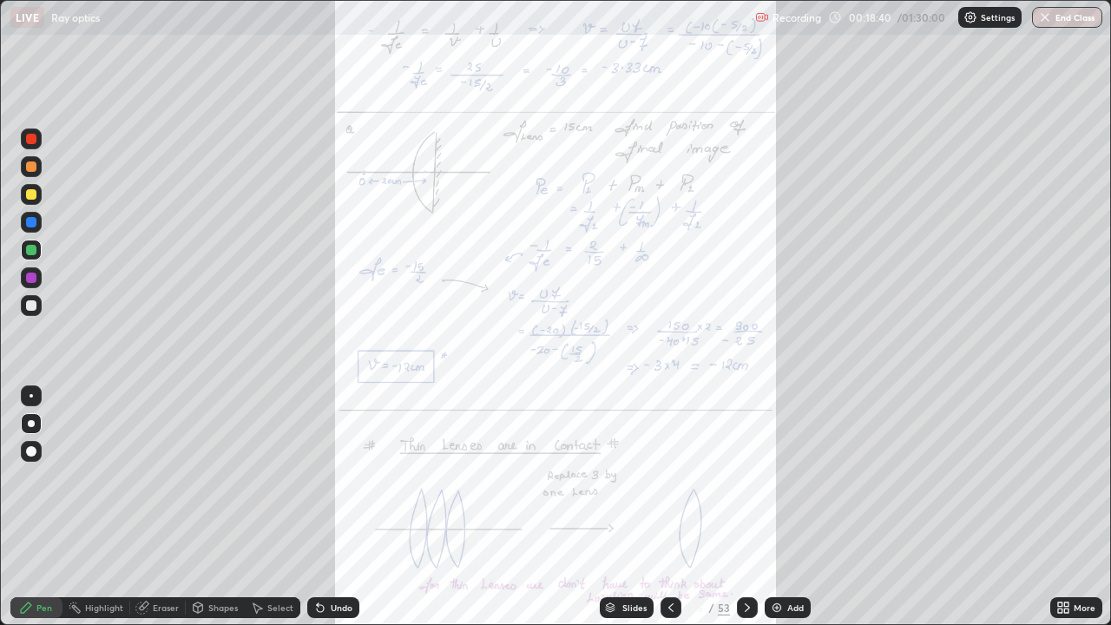
click at [1058, 477] on icon at bounding box center [1060, 604] width 4 height 4
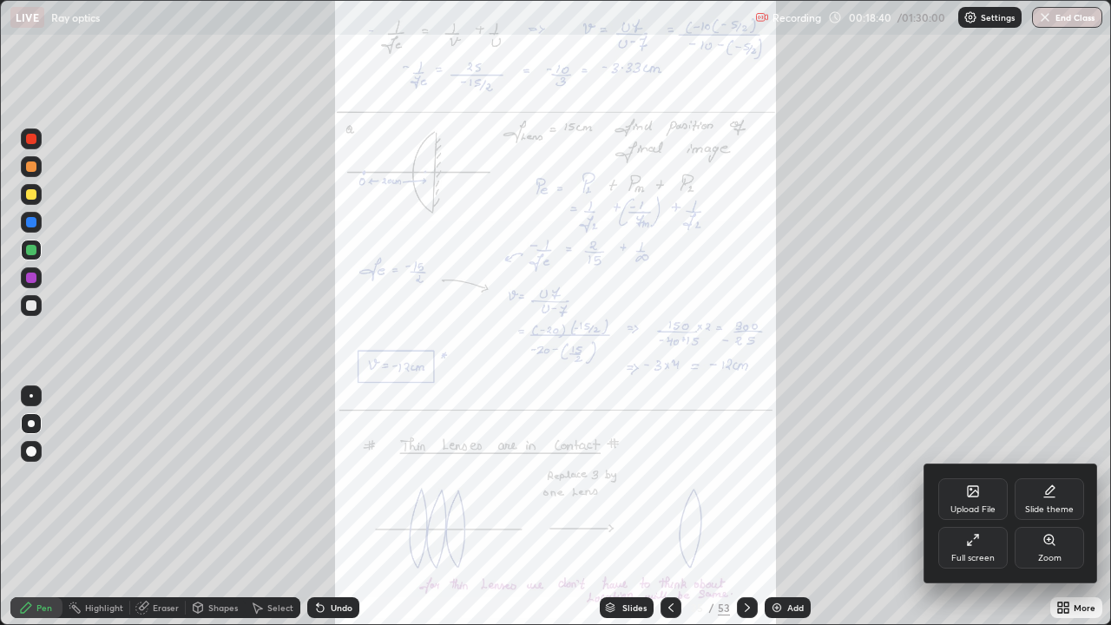
click at [1050, 477] on div "Zoom" at bounding box center [1049, 548] width 69 height 42
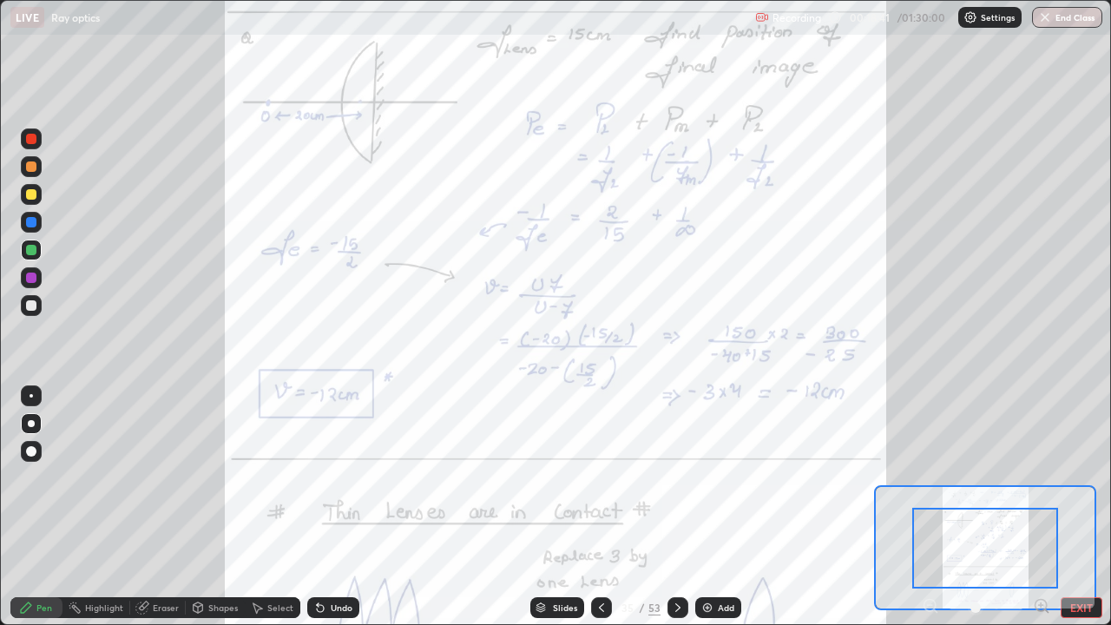
click at [1041, 477] on icon at bounding box center [1041, 605] width 4 height 0
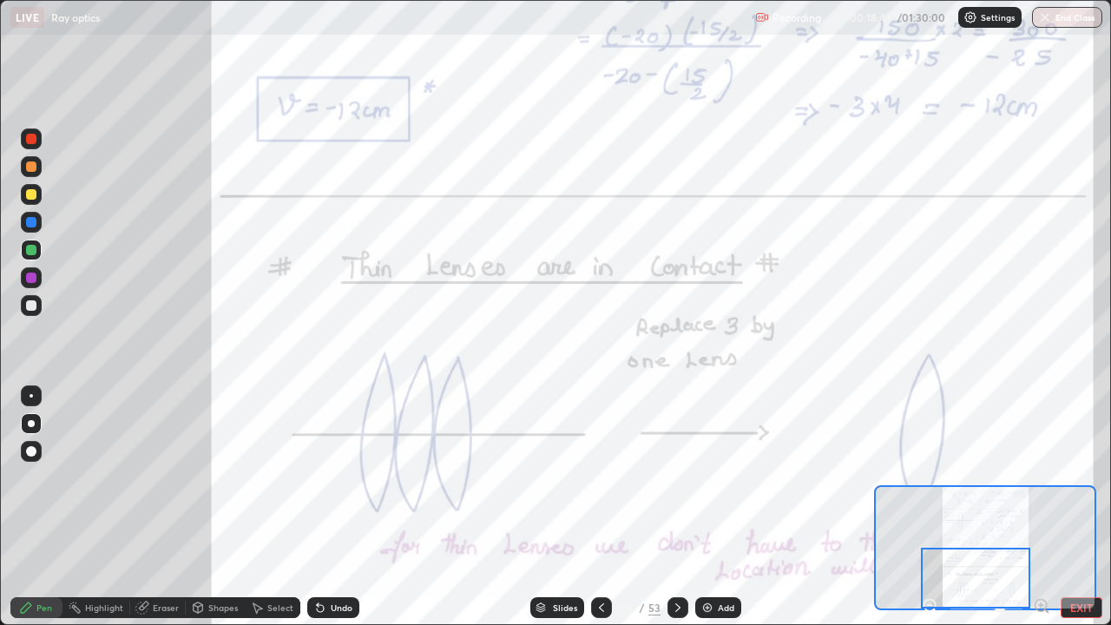
click at [679, 477] on div at bounding box center [678, 607] width 21 height 35
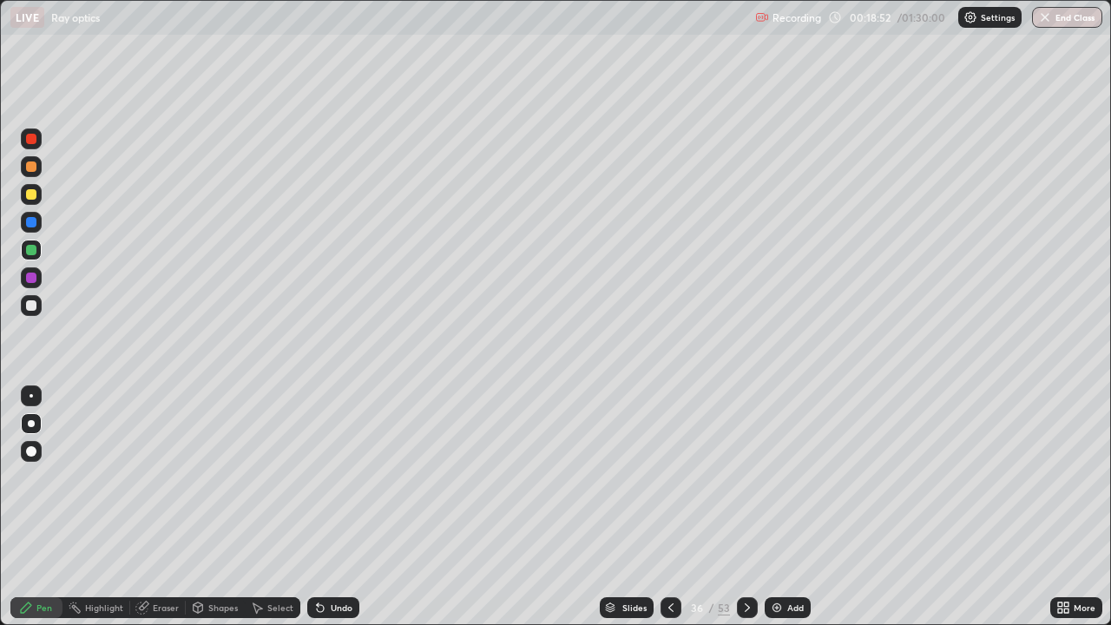
click at [740, 477] on icon at bounding box center [747, 608] width 14 height 14
click at [746, 477] on icon at bounding box center [747, 608] width 14 height 14
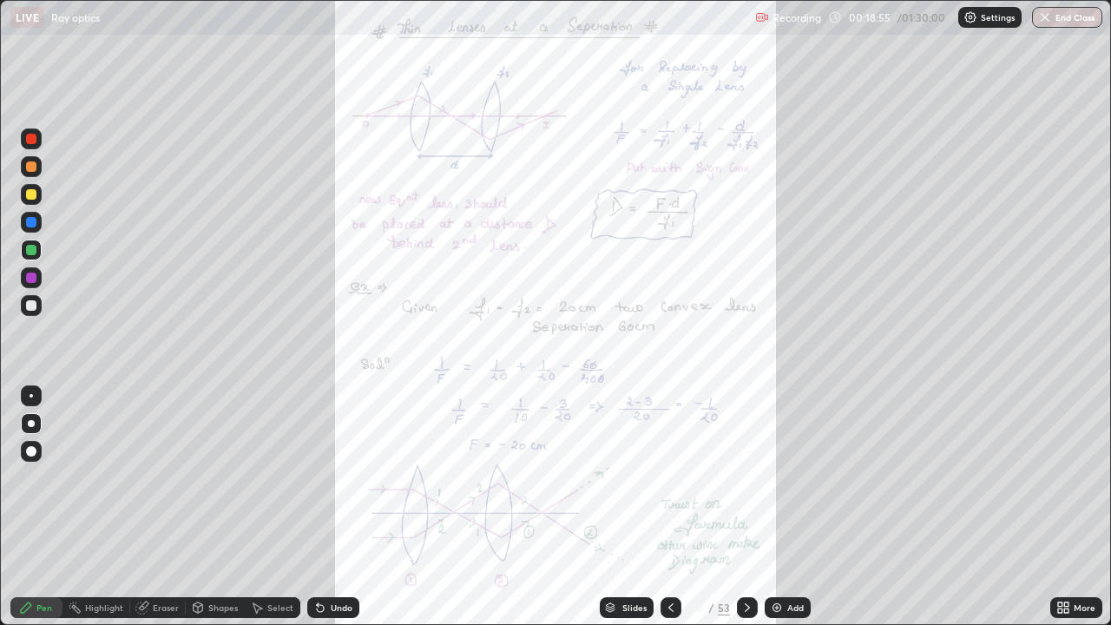
click at [1060, 477] on icon at bounding box center [1060, 604] width 4 height 4
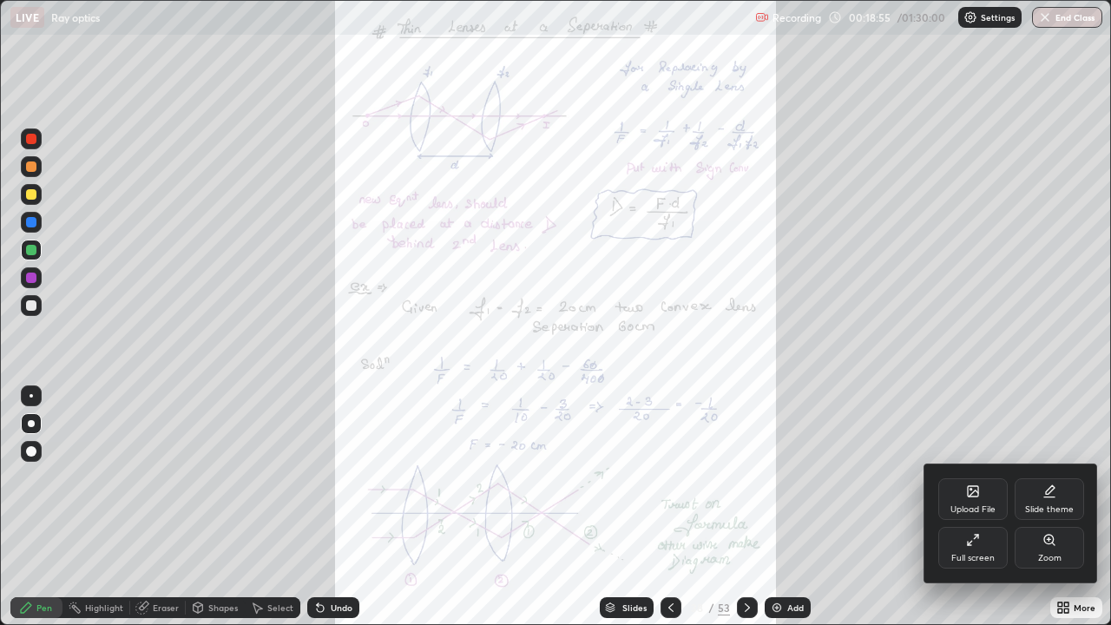
click at [1043, 477] on div "Zoom" at bounding box center [1049, 548] width 69 height 42
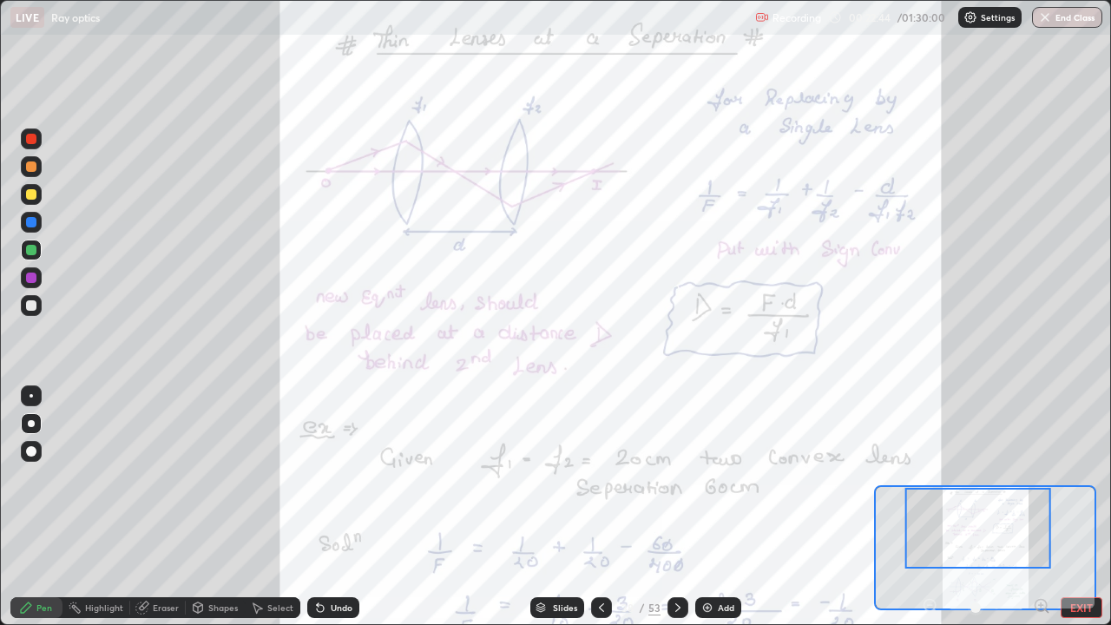
click at [715, 477] on div "Add" at bounding box center [718, 607] width 46 height 21
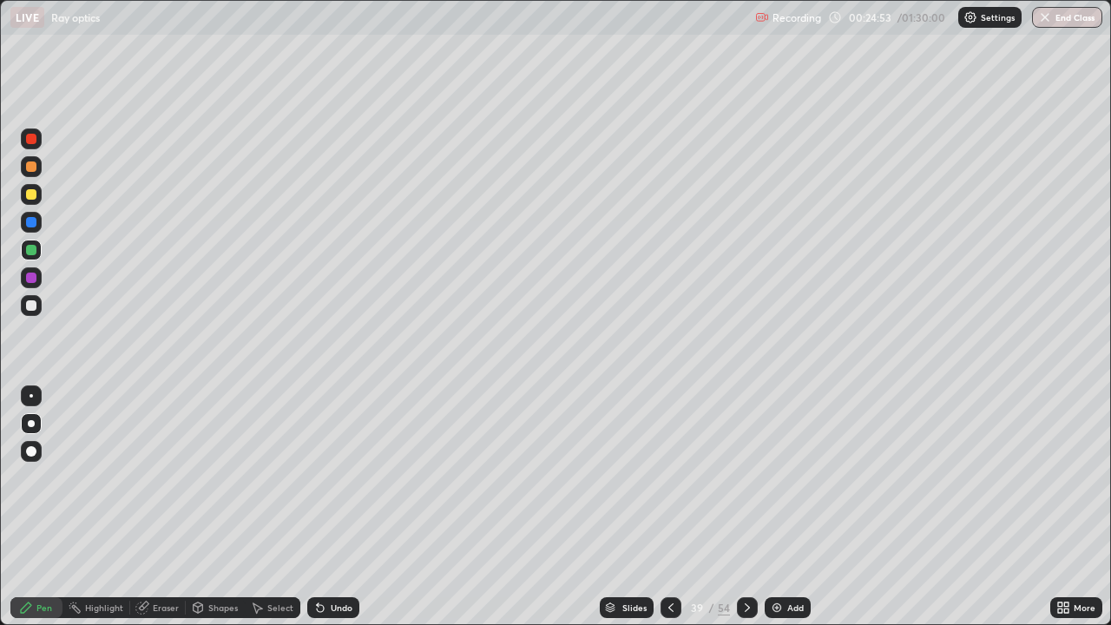
click at [32, 196] on div at bounding box center [31, 194] width 10 height 10
click at [281, 477] on div "Select" at bounding box center [280, 607] width 26 height 9
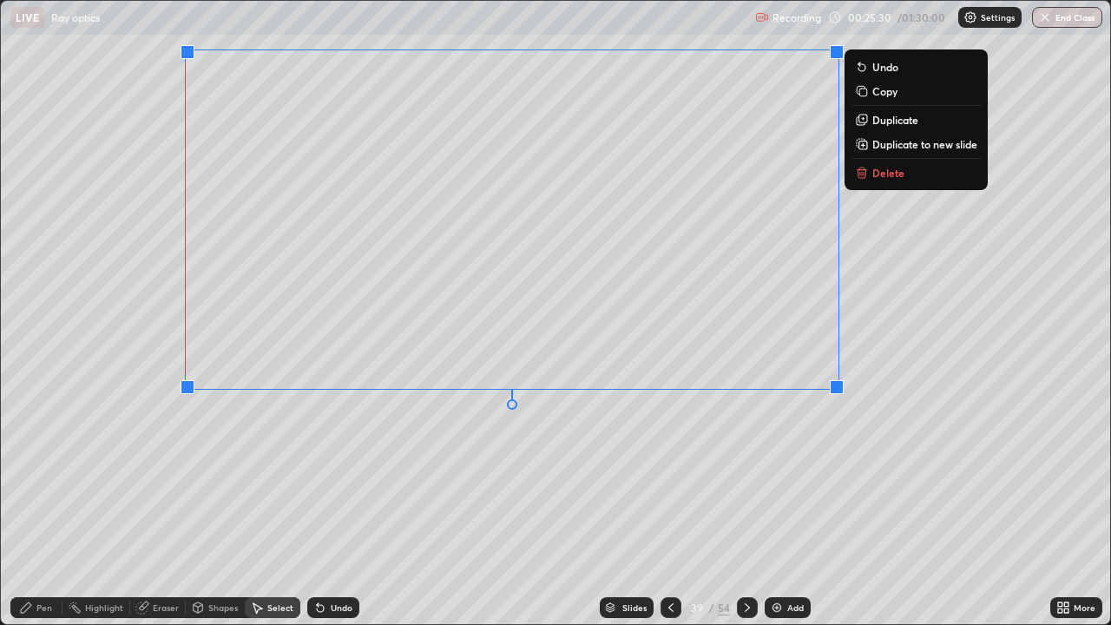
click at [537, 461] on div "0 ° Undo Copy Duplicate Duplicate to new slide Delete" at bounding box center [555, 312] width 1109 height 623
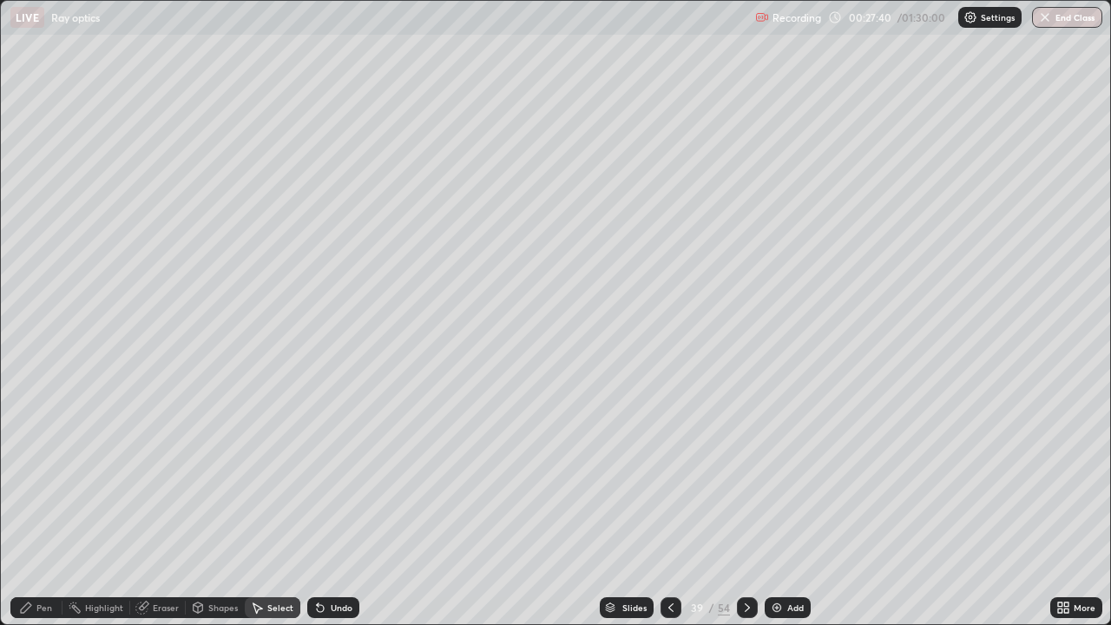
click at [45, 477] on div "Pen" at bounding box center [44, 607] width 16 height 9
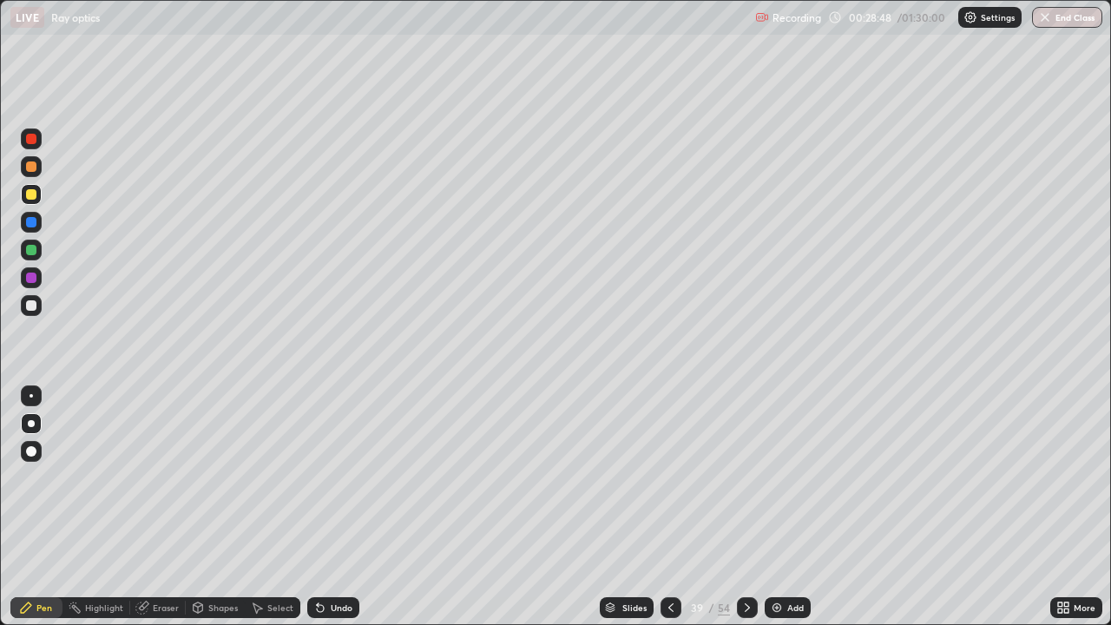
click at [787, 477] on div "Add" at bounding box center [795, 607] width 16 height 9
click at [220, 477] on div "Shapes" at bounding box center [223, 607] width 30 height 9
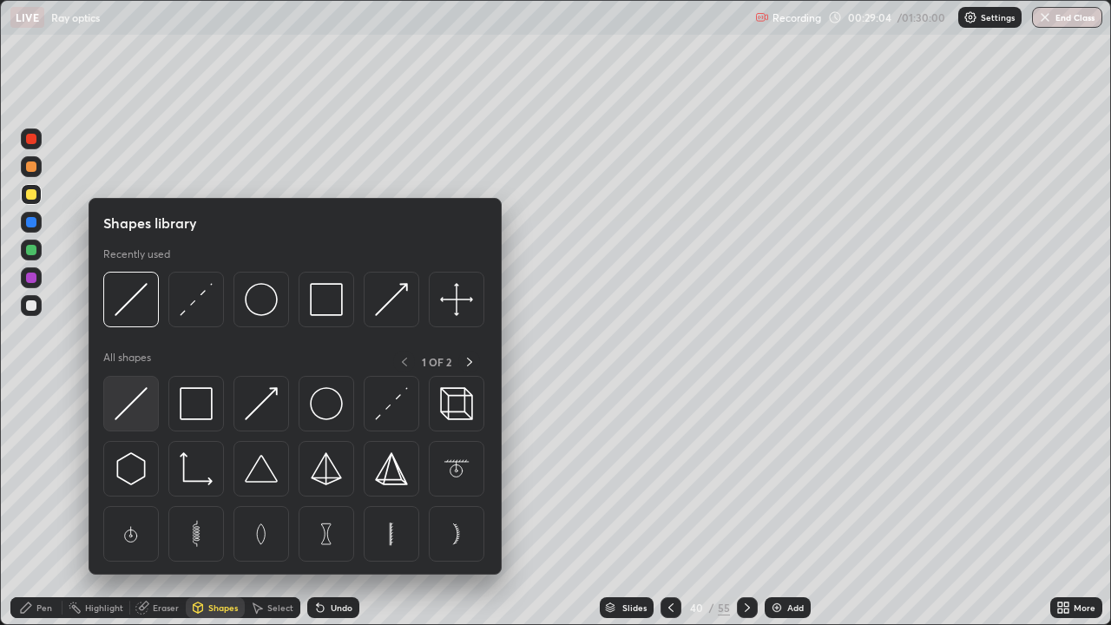
click at [146, 412] on img at bounding box center [131, 403] width 33 height 33
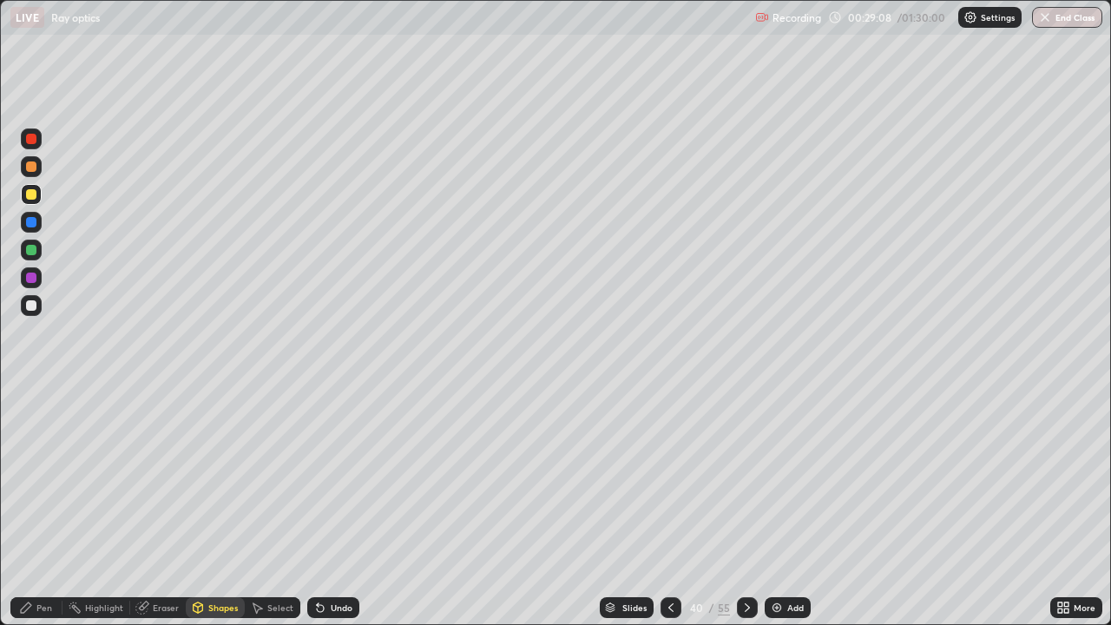
click at [34, 305] on div at bounding box center [31, 305] width 10 height 10
click at [341, 477] on div "Undo" at bounding box center [333, 607] width 52 height 21
click at [43, 477] on div "Pen" at bounding box center [44, 607] width 16 height 9
click at [31, 252] on div at bounding box center [31, 250] width 10 height 10
click at [346, 477] on div "Undo" at bounding box center [342, 607] width 22 height 9
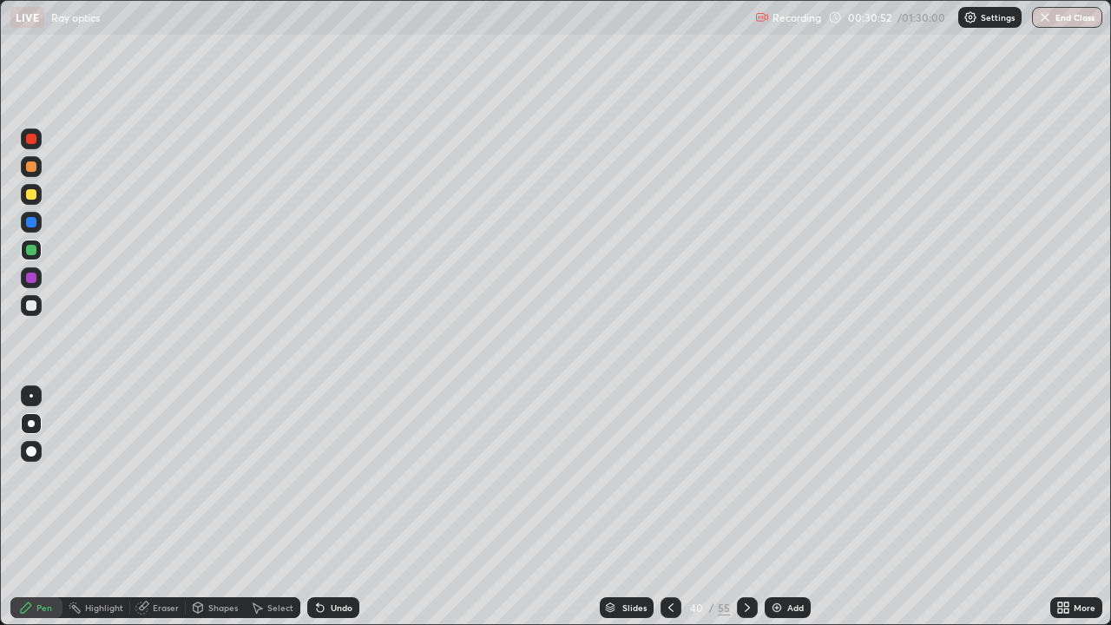
click at [32, 194] on div at bounding box center [31, 194] width 10 height 10
click at [35, 138] on div at bounding box center [31, 139] width 10 height 10
click at [669, 477] on div at bounding box center [671, 607] width 21 height 35
click at [669, 477] on icon at bounding box center [670, 607] width 5 height 9
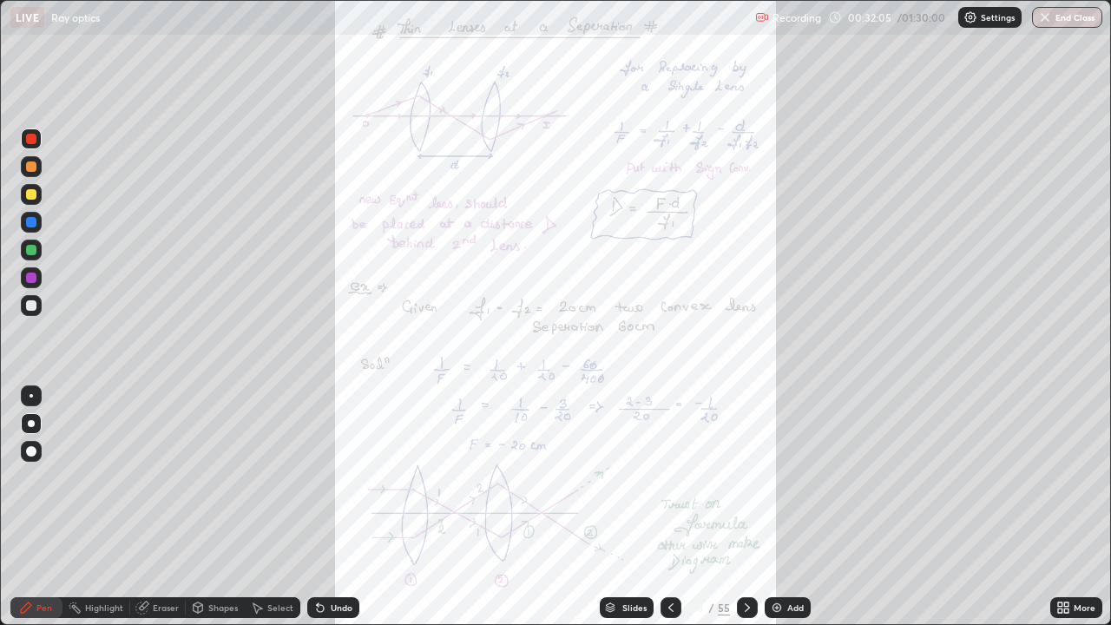
click at [746, 477] on icon at bounding box center [747, 607] width 5 height 9
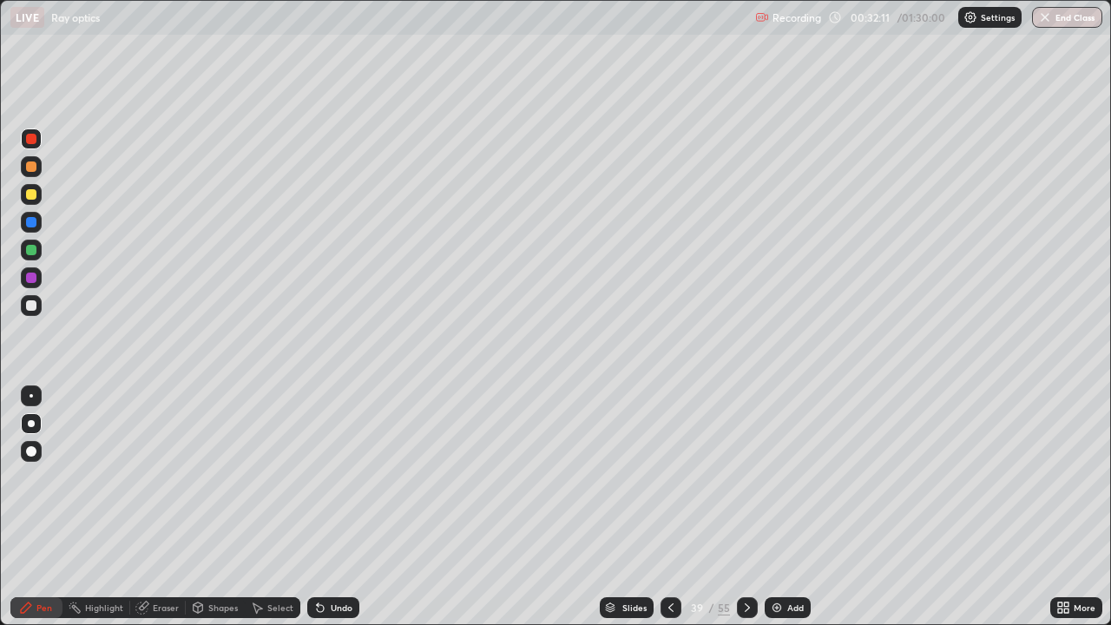
click at [745, 477] on icon at bounding box center [747, 608] width 14 height 14
click at [667, 477] on icon at bounding box center [671, 608] width 14 height 14
click at [742, 477] on icon at bounding box center [747, 608] width 14 height 14
click at [661, 477] on div at bounding box center [671, 607] width 21 height 21
click at [745, 477] on icon at bounding box center [747, 608] width 14 height 14
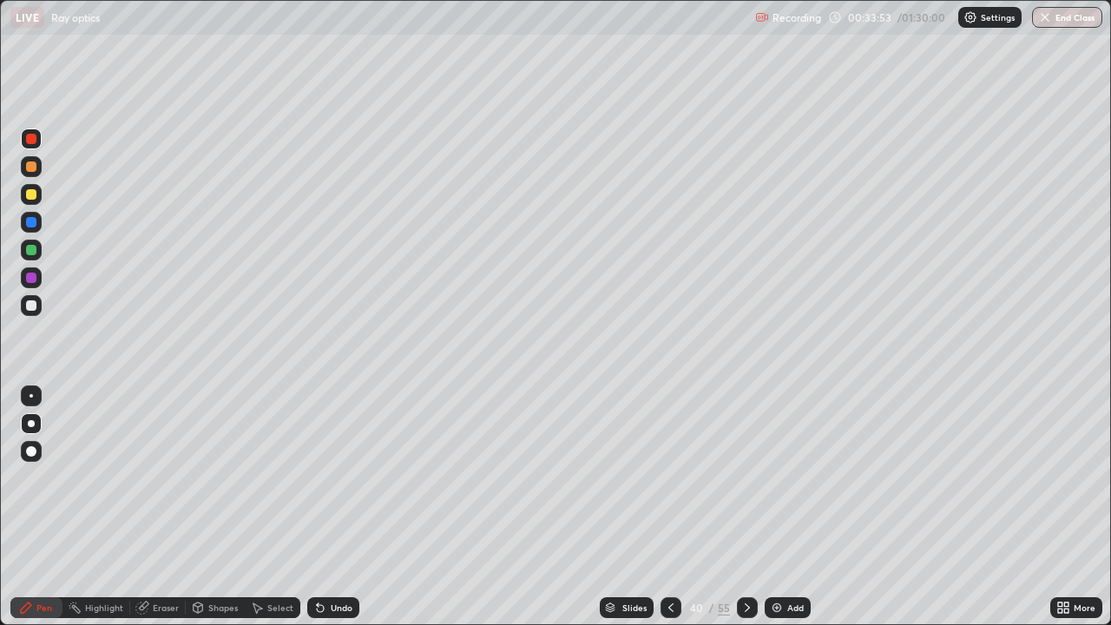
click at [667, 477] on icon at bounding box center [671, 608] width 14 height 14
click at [220, 477] on div "Shapes" at bounding box center [223, 607] width 30 height 9
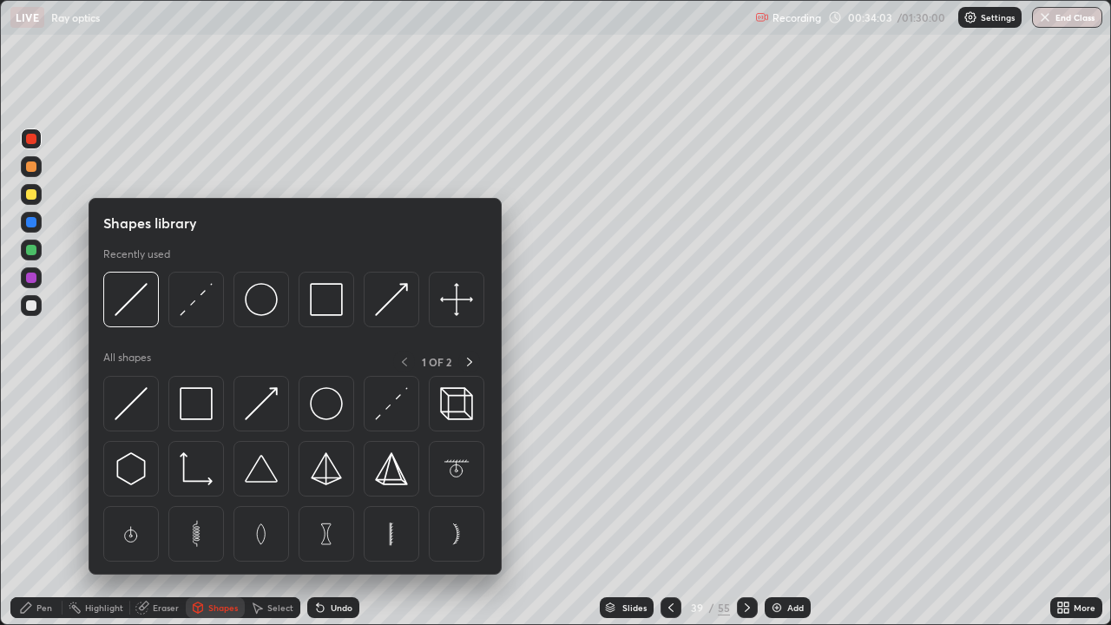
click at [181, 477] on div "Eraser" at bounding box center [158, 607] width 56 height 21
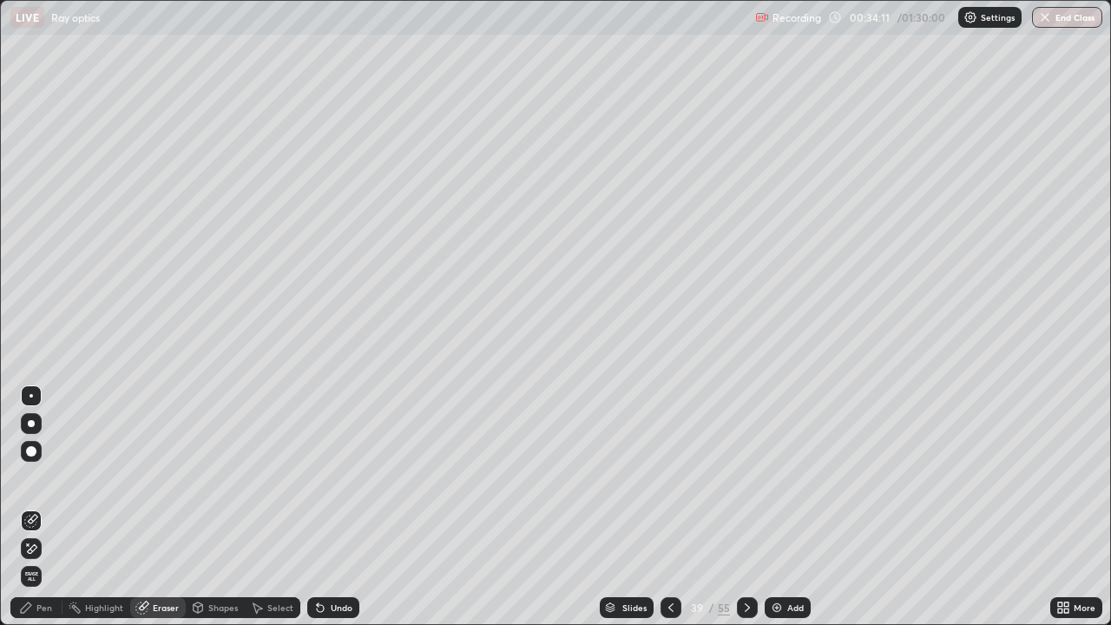
click at [327, 477] on div "Undo" at bounding box center [333, 607] width 52 height 21
click at [743, 477] on div at bounding box center [747, 607] width 21 height 21
click at [778, 477] on img at bounding box center [777, 608] width 14 height 14
click at [37, 477] on div "Pen" at bounding box center [44, 607] width 16 height 9
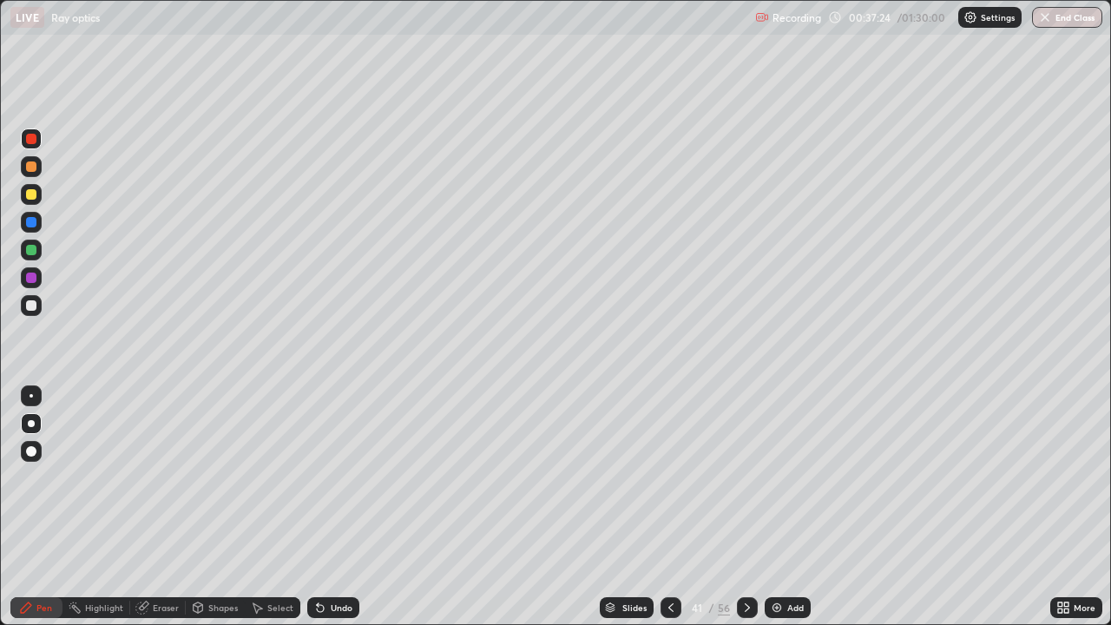
click at [336, 477] on div "Undo" at bounding box center [342, 607] width 22 height 9
click at [220, 477] on div "Shapes" at bounding box center [223, 607] width 30 height 9
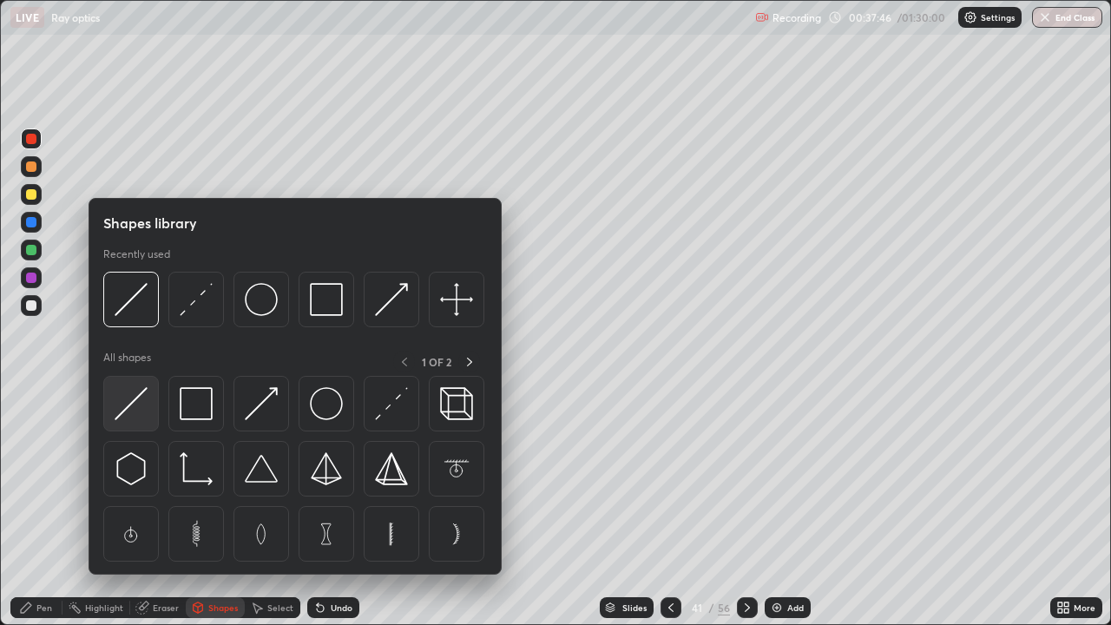
click at [139, 419] on img at bounding box center [131, 403] width 33 height 33
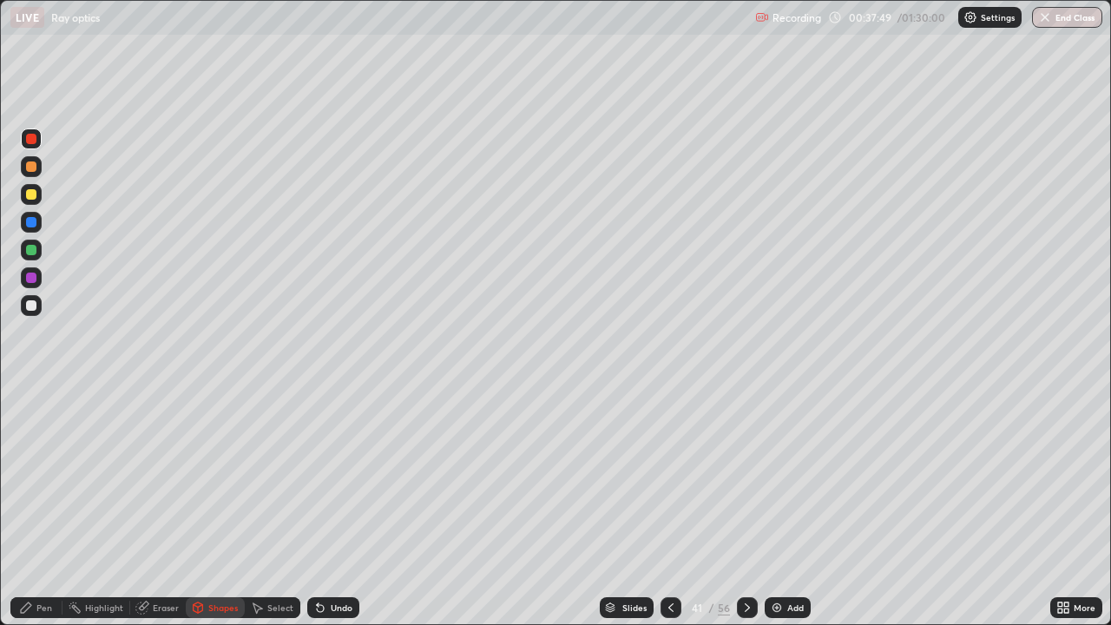
click at [32, 304] on div at bounding box center [31, 305] width 10 height 10
click at [343, 477] on div "Undo" at bounding box center [342, 607] width 22 height 9
click at [41, 477] on div "Pen" at bounding box center [44, 607] width 16 height 9
click at [31, 141] on div at bounding box center [31, 139] width 10 height 10
click at [346, 477] on div "Undo" at bounding box center [333, 607] width 52 height 21
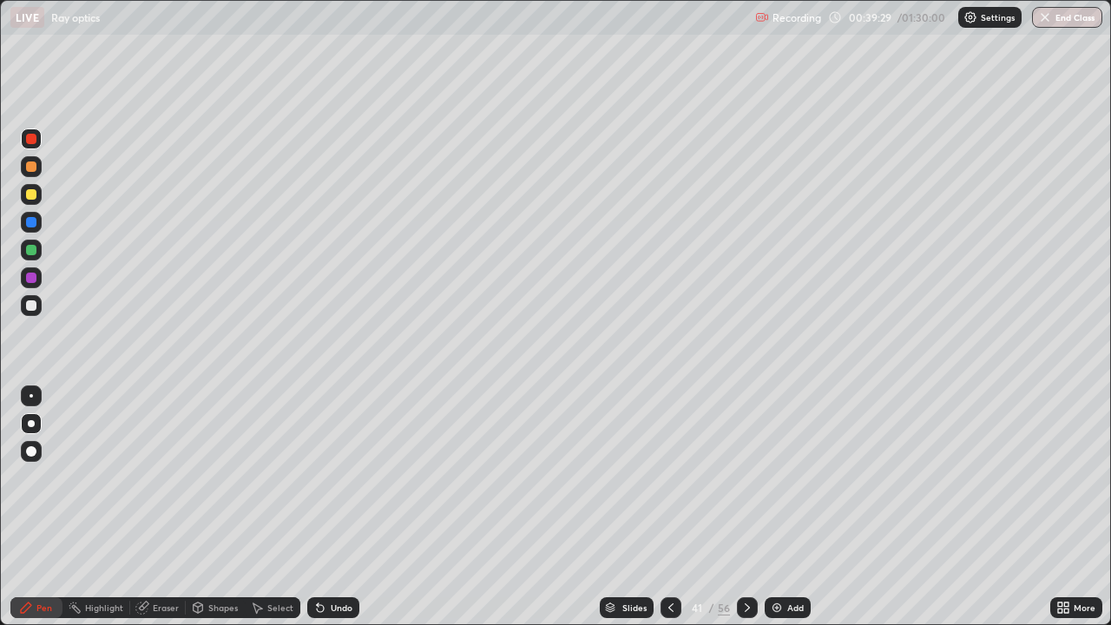
click at [279, 477] on div "Select" at bounding box center [280, 607] width 26 height 9
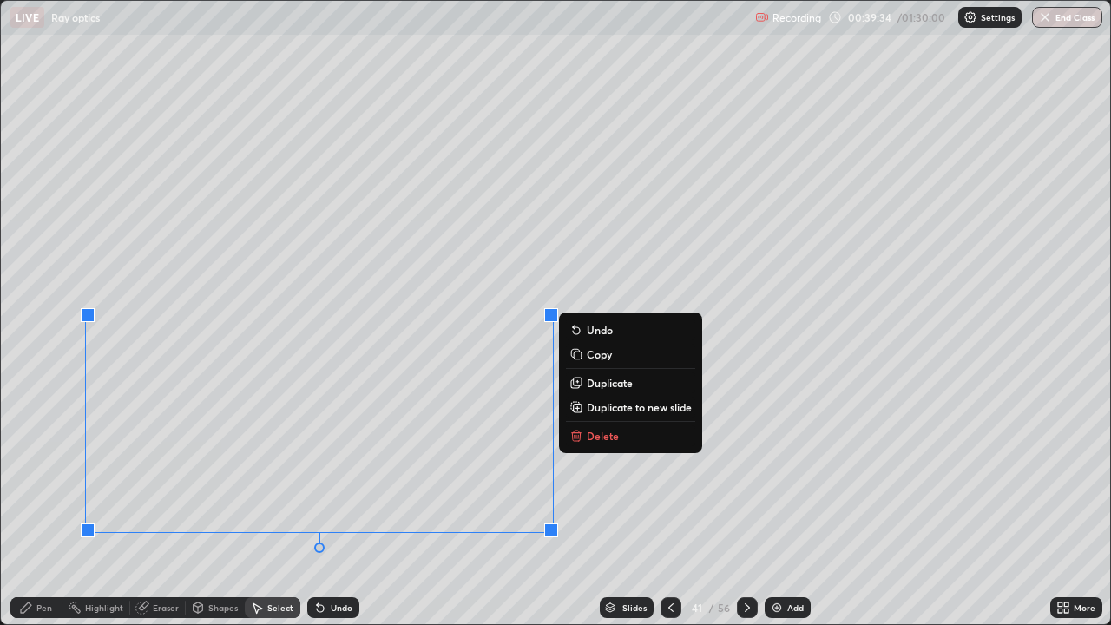
click at [49, 477] on div "Pen" at bounding box center [44, 607] width 16 height 9
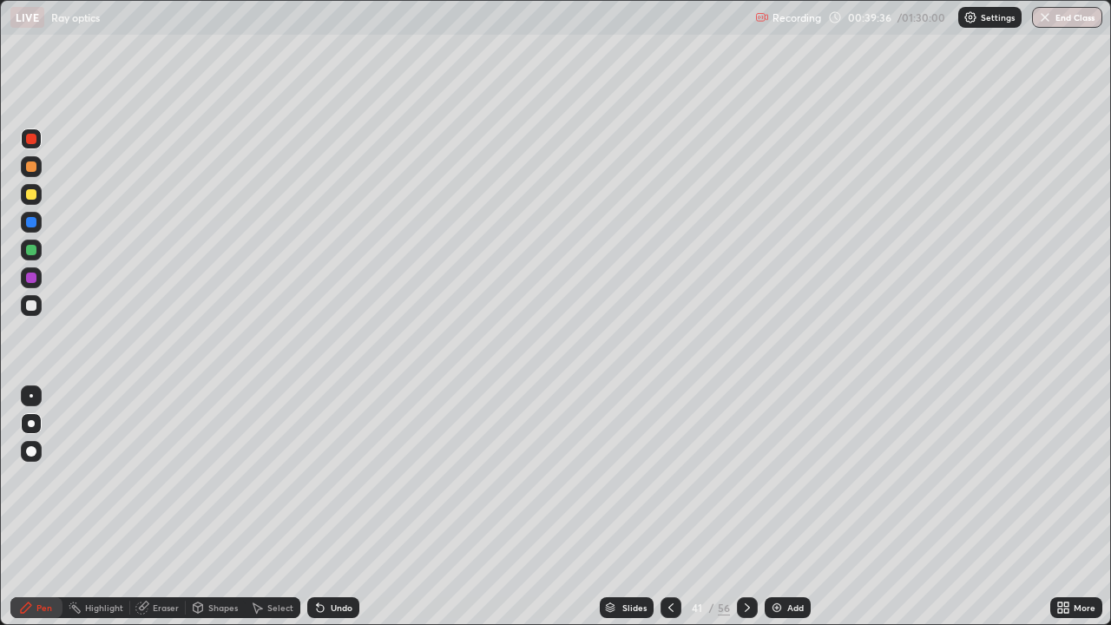
click at [218, 477] on div "Shapes" at bounding box center [223, 607] width 30 height 9
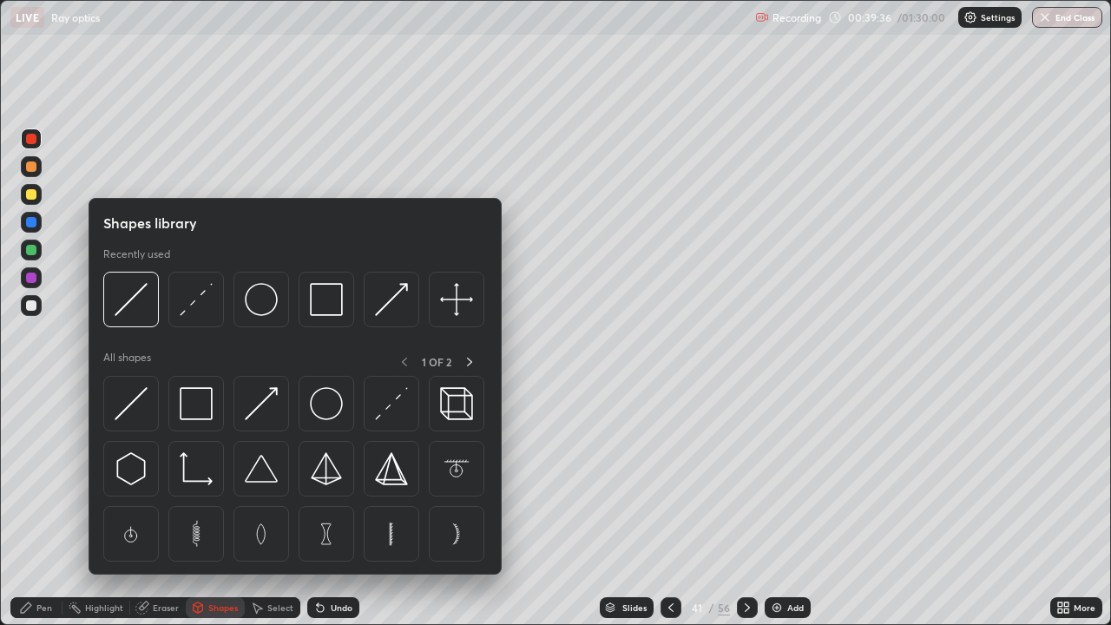
click at [279, 477] on div "Select" at bounding box center [280, 607] width 26 height 9
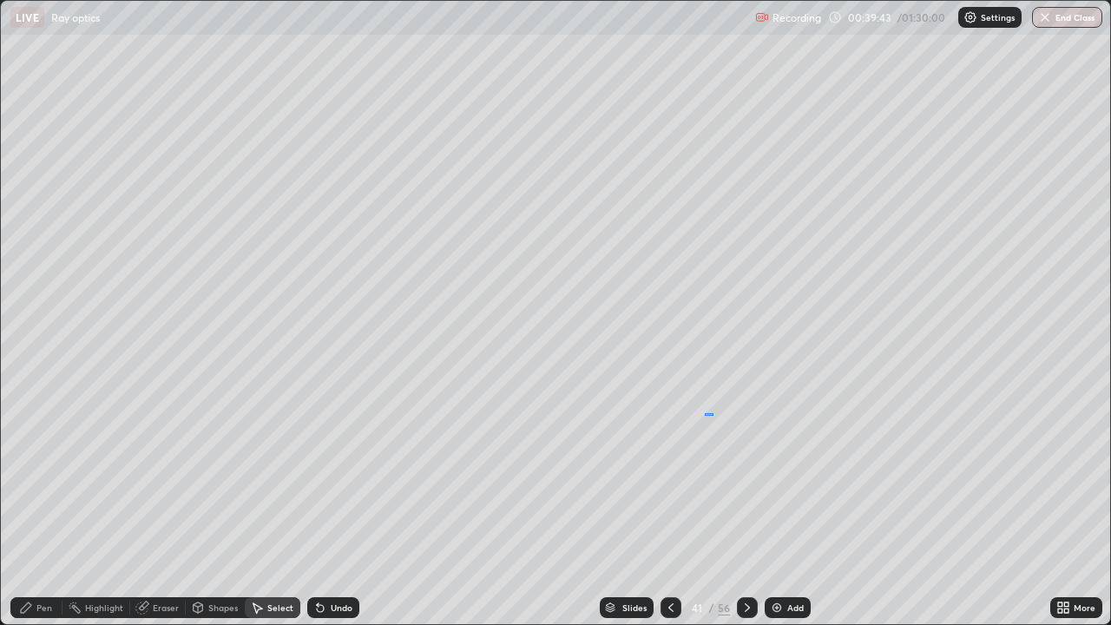
click at [705, 414] on div "0 ° Undo Copy Duplicate Duplicate to new slide Delete" at bounding box center [555, 312] width 1109 height 623
click at [40, 477] on div "Pen" at bounding box center [44, 607] width 16 height 9
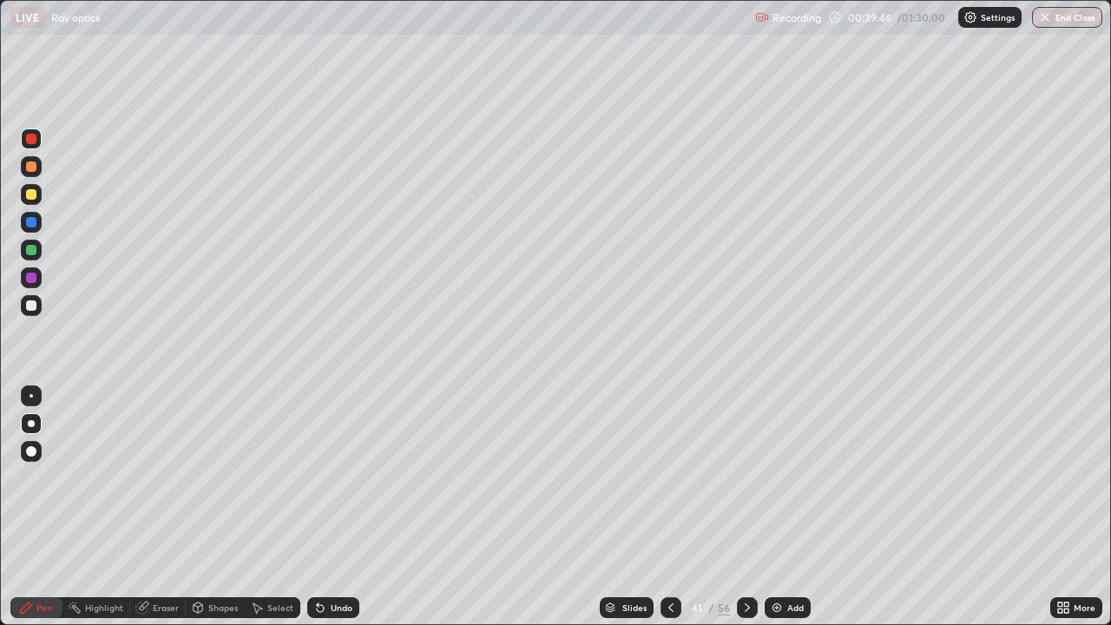
click at [41, 302] on div at bounding box center [31, 305] width 21 height 21
click at [218, 477] on div "Shapes" at bounding box center [223, 607] width 30 height 9
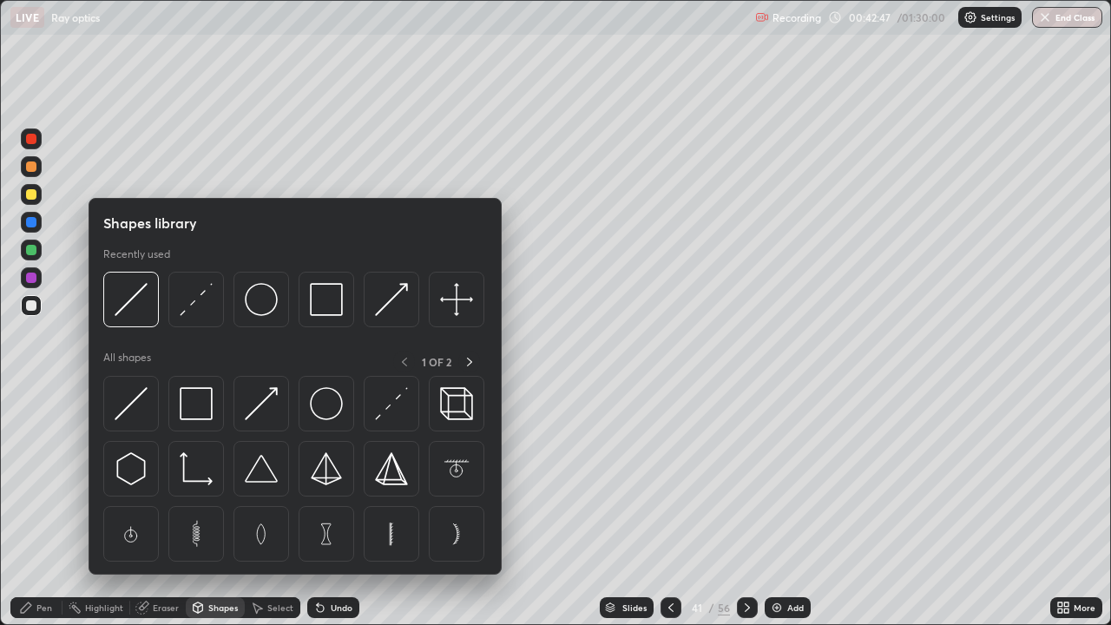
click at [275, 477] on div "Select" at bounding box center [280, 607] width 26 height 9
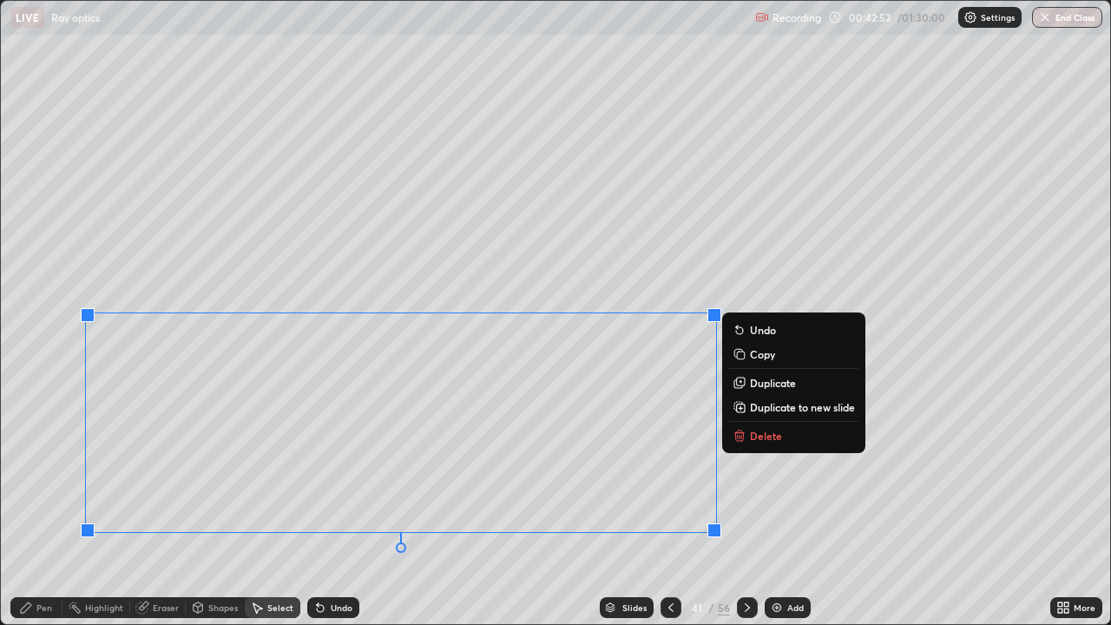
click at [756, 405] on p "Duplicate to new slide" at bounding box center [802, 407] width 105 height 14
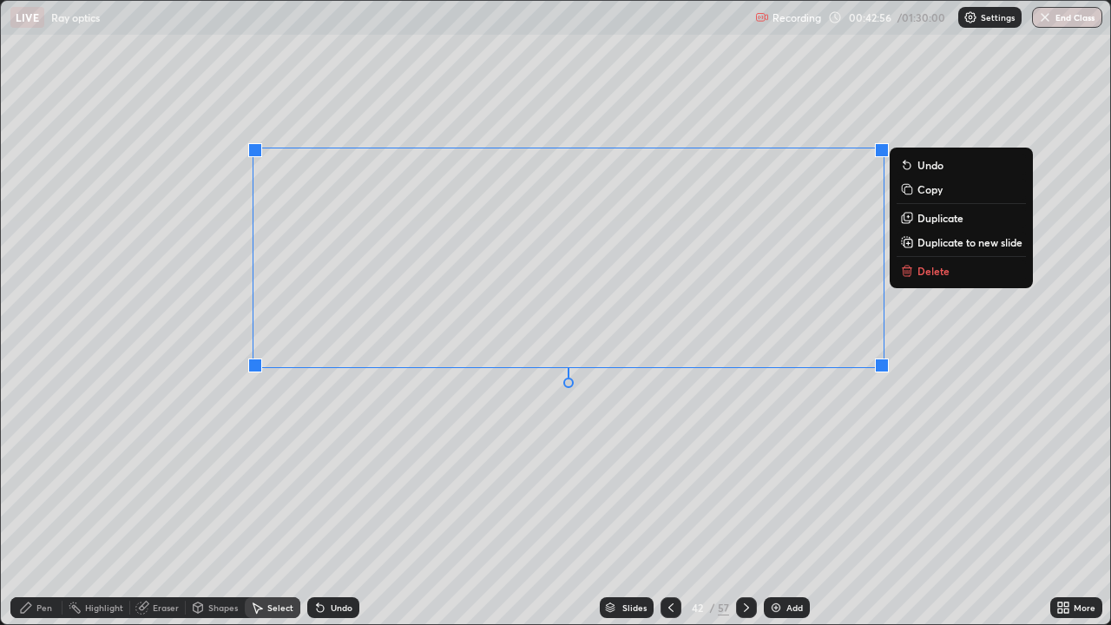
click at [400, 423] on div "0 ° Undo Copy Duplicate Duplicate to new slide Delete" at bounding box center [555, 312] width 1109 height 623
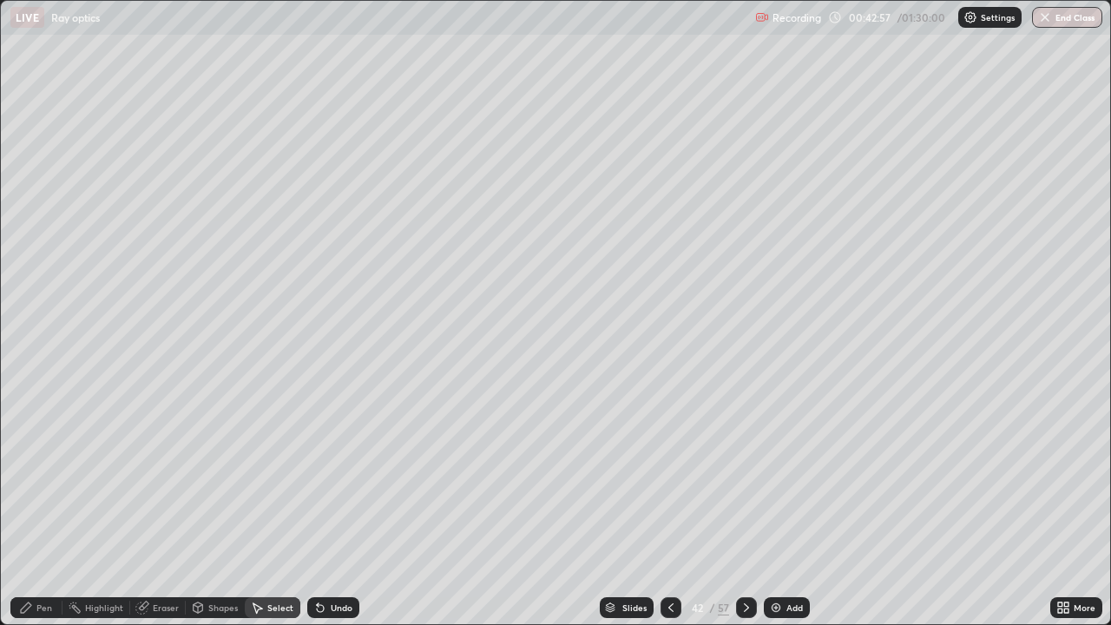
click at [56, 477] on div "Pen" at bounding box center [36, 607] width 52 height 21
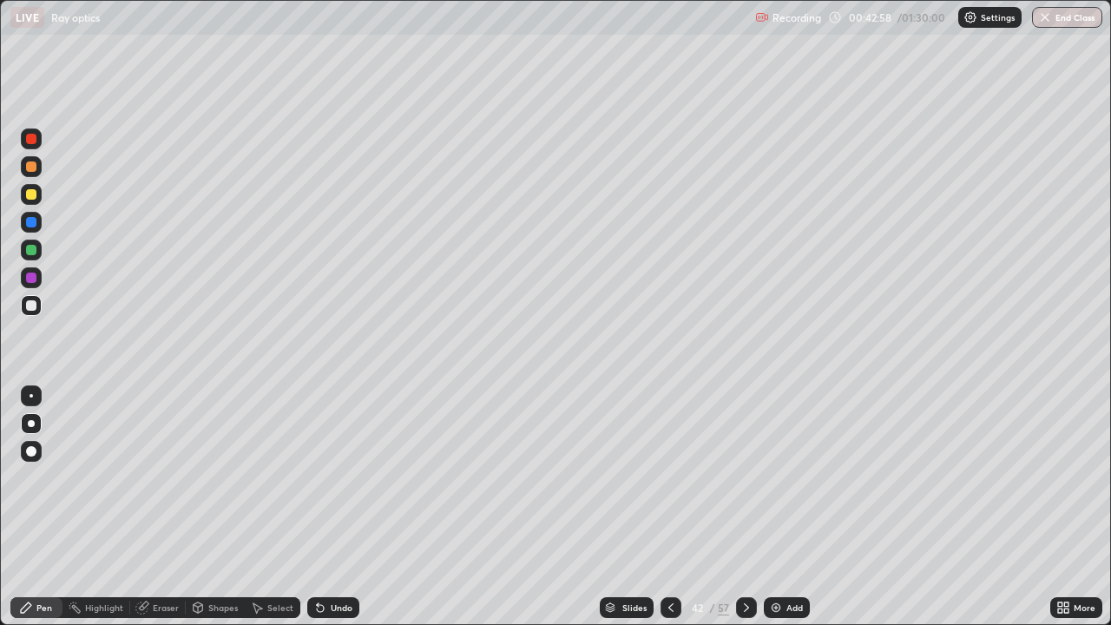
click at [34, 203] on div at bounding box center [31, 194] width 21 height 21
click at [339, 477] on div "Undo" at bounding box center [333, 607] width 52 height 21
click at [332, 477] on div "Undo" at bounding box center [333, 607] width 52 height 21
click at [331, 477] on div "Undo" at bounding box center [333, 607] width 52 height 21
click at [344, 477] on div "Undo" at bounding box center [333, 607] width 52 height 21
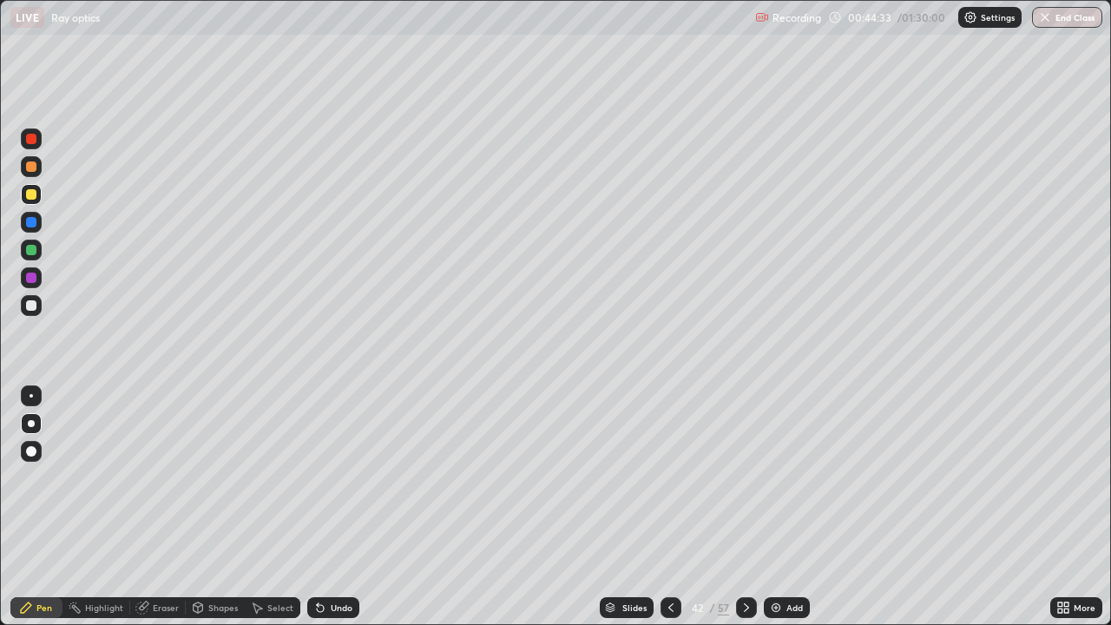
click at [336, 477] on div "Undo" at bounding box center [342, 607] width 22 height 9
click at [334, 477] on div "Undo" at bounding box center [342, 607] width 22 height 9
click at [163, 477] on div "Eraser" at bounding box center [166, 607] width 26 height 9
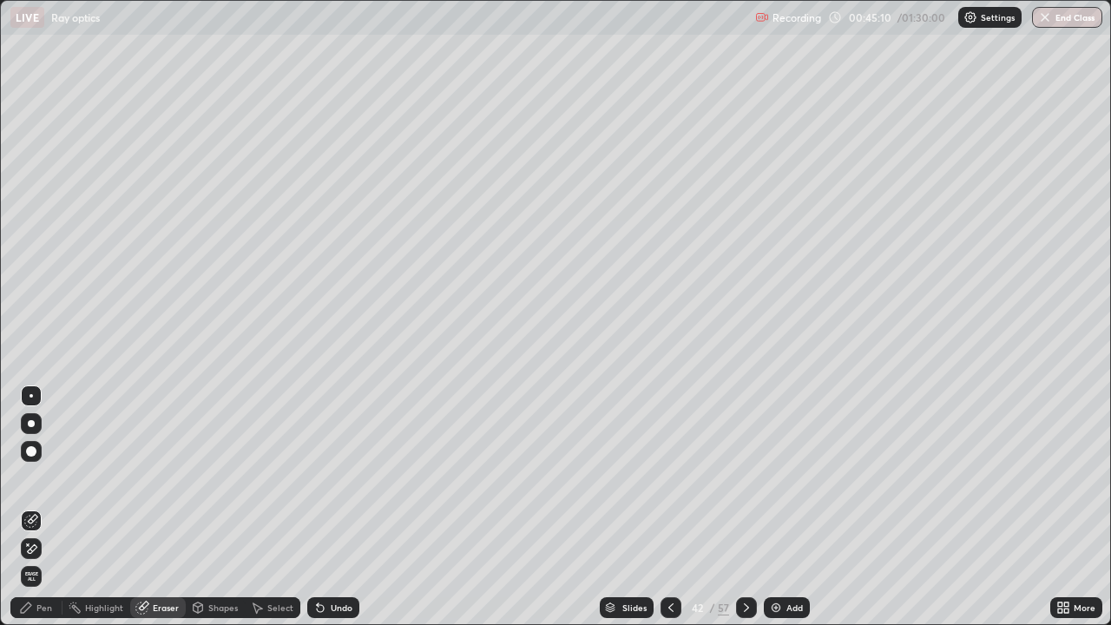
click at [228, 477] on div "Shapes" at bounding box center [215, 607] width 59 height 21
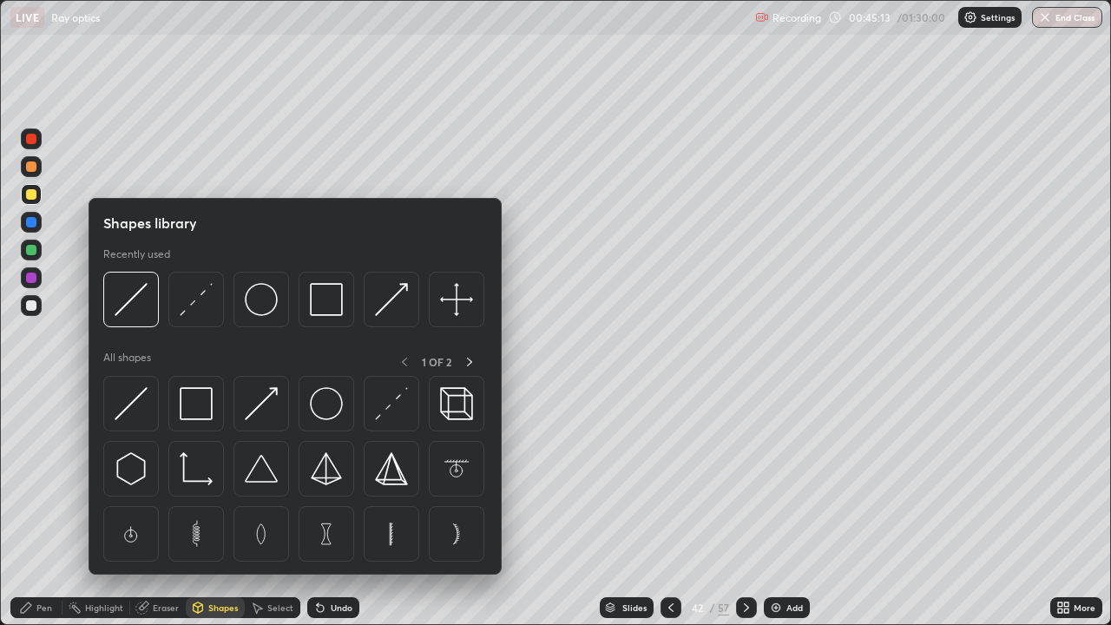
click at [158, 477] on div "Eraser" at bounding box center [166, 607] width 26 height 9
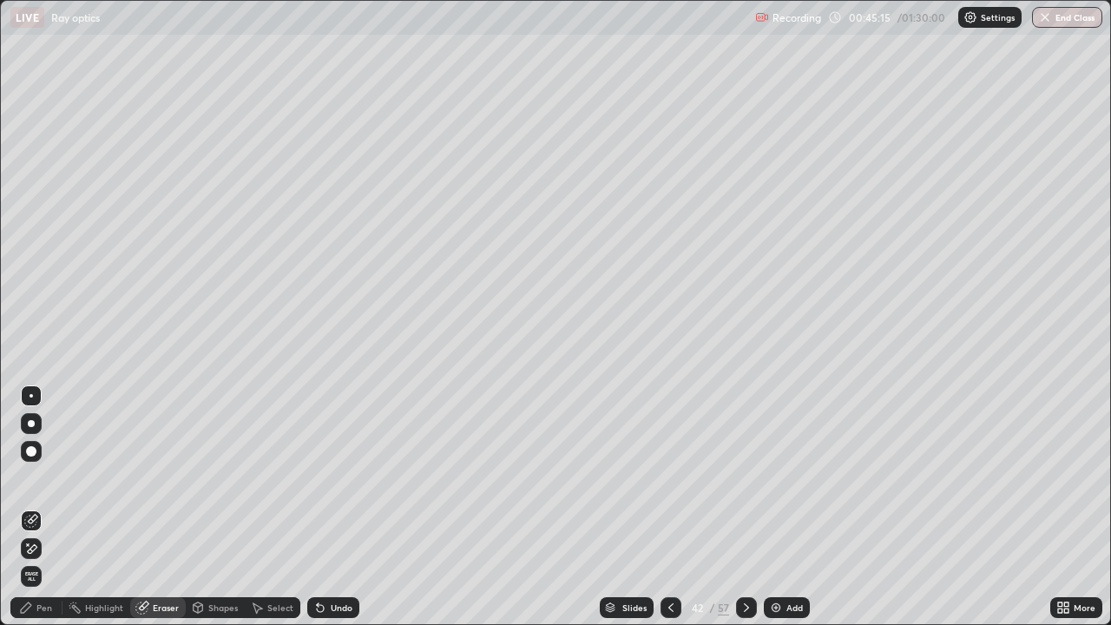
click at [32, 477] on icon at bounding box center [31, 549] width 14 height 15
click at [33, 477] on div "Pen" at bounding box center [36, 607] width 52 height 21
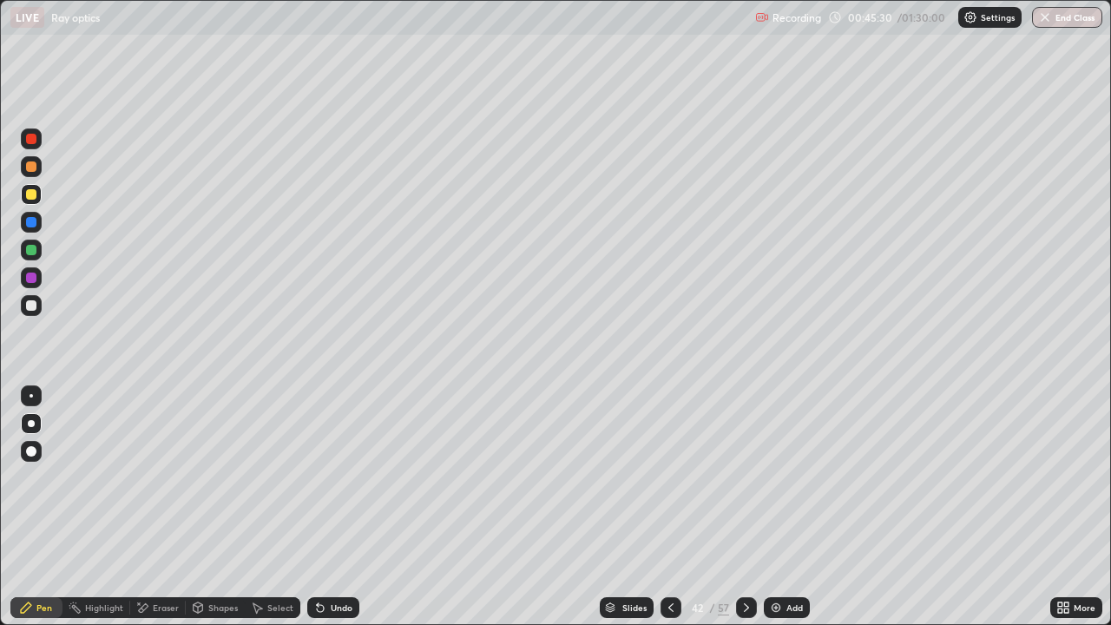
click at [31, 140] on div at bounding box center [31, 139] width 10 height 10
click at [29, 222] on div at bounding box center [31, 222] width 10 height 10
click at [747, 477] on icon at bounding box center [747, 608] width 14 height 14
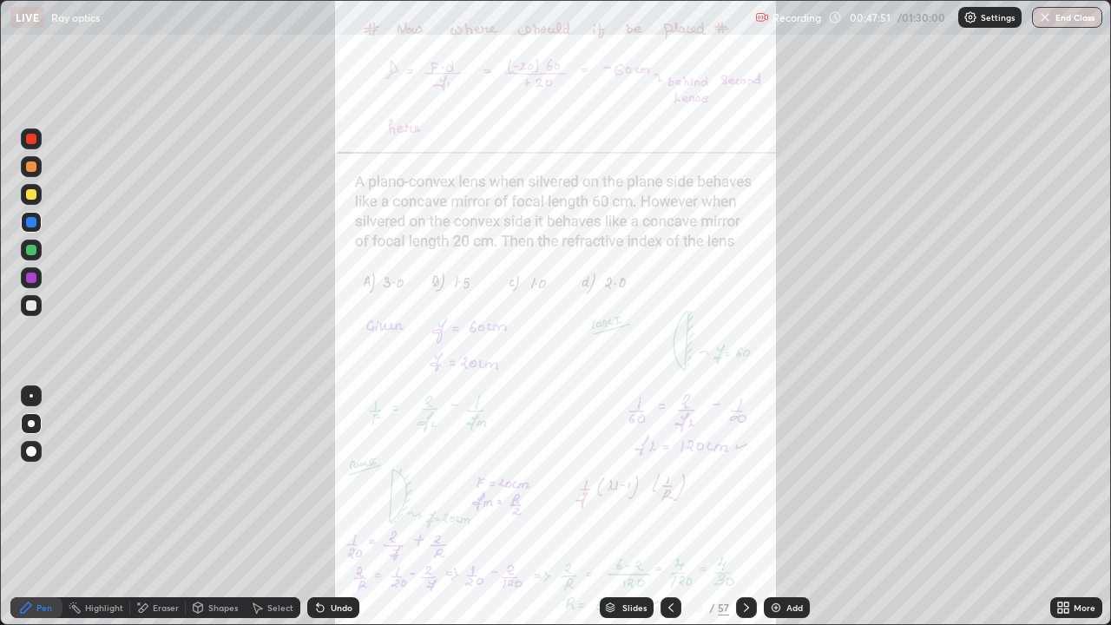
click at [1076, 477] on div "More" at bounding box center [1085, 607] width 22 height 9
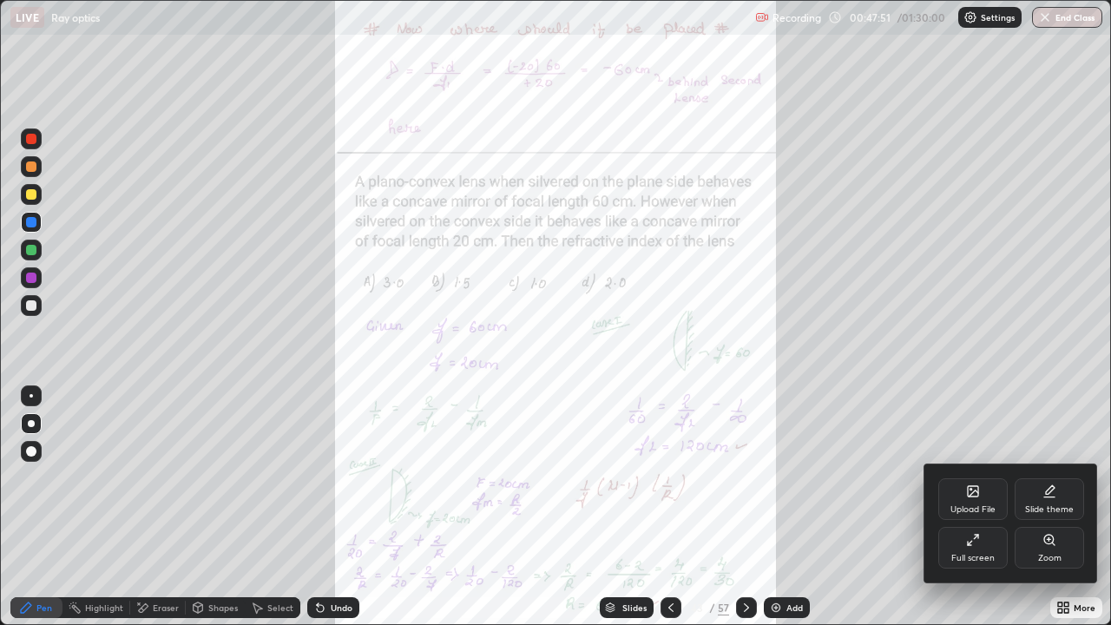
click at [1056, 477] on div "Zoom" at bounding box center [1049, 548] width 69 height 42
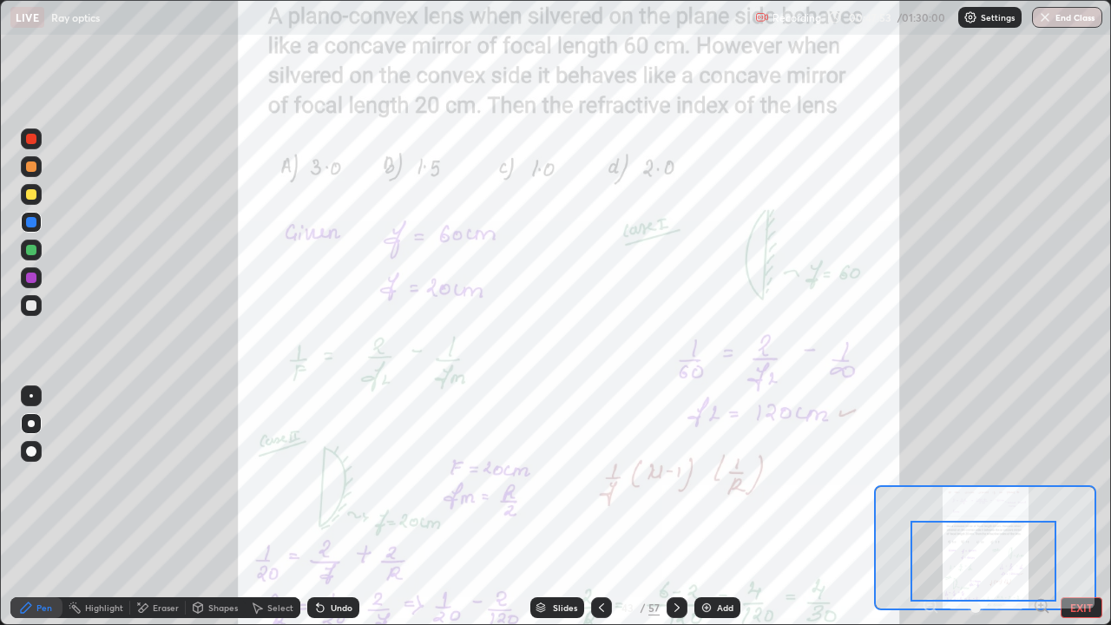
click at [1043, 477] on icon at bounding box center [1041, 605] width 4 height 0
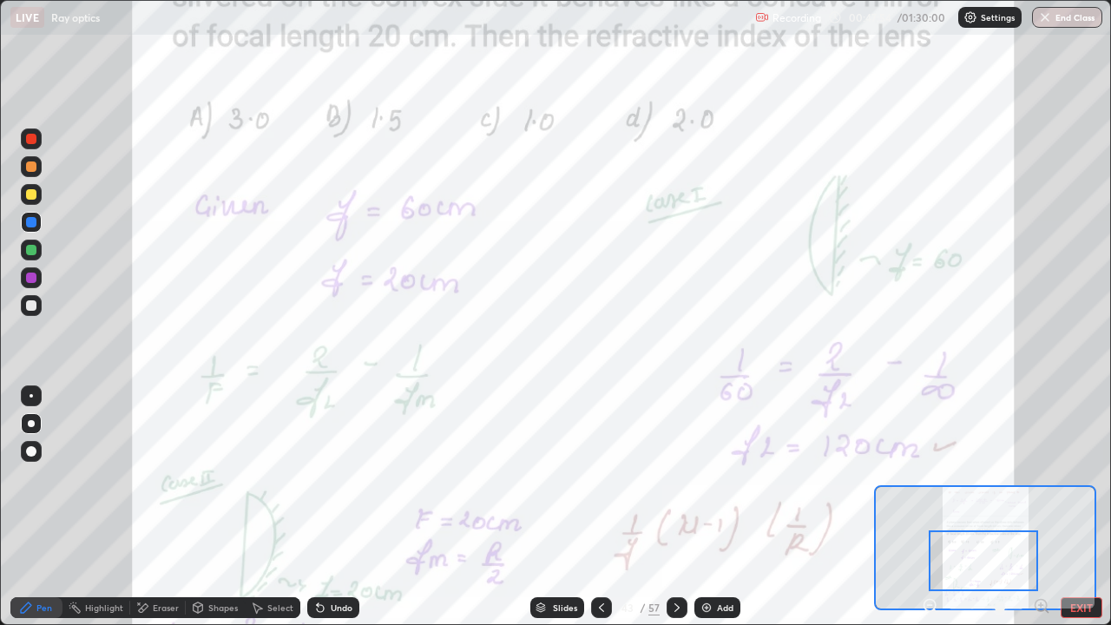
click at [1043, 477] on icon at bounding box center [1041, 605] width 4 height 0
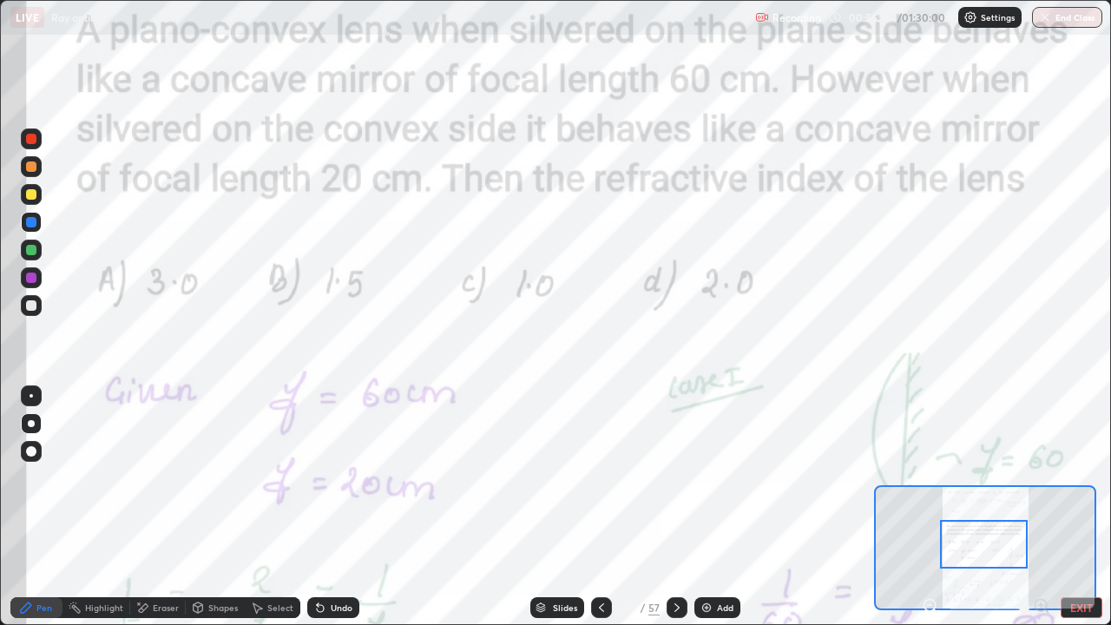
click at [930, 477] on icon at bounding box center [930, 605] width 4 height 0
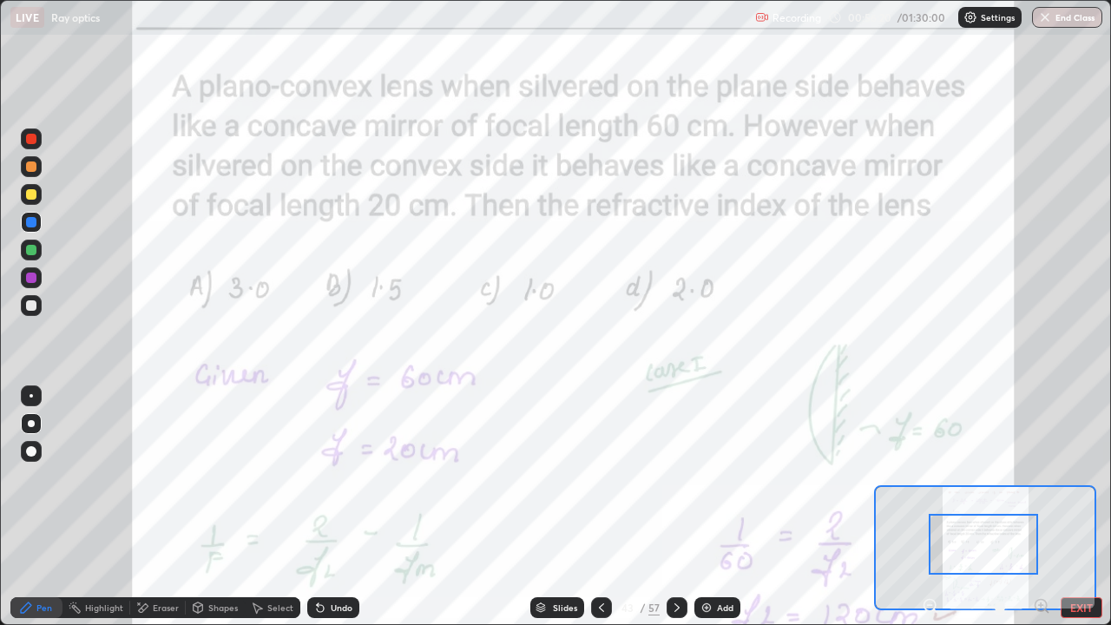
click at [930, 477] on icon at bounding box center [930, 605] width 4 height 0
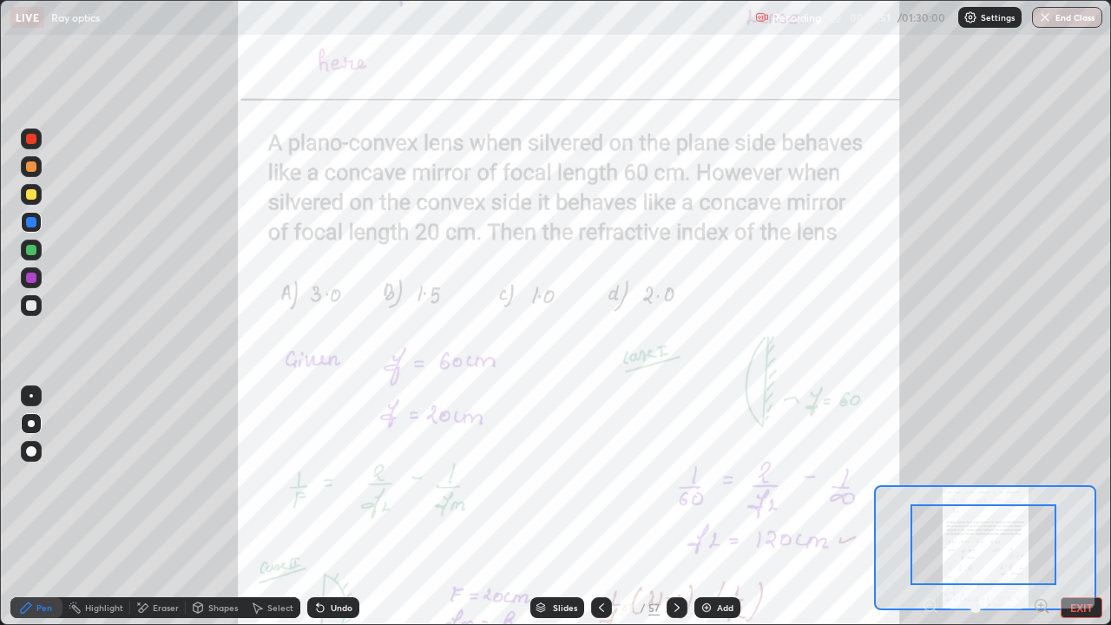
click at [32, 253] on div at bounding box center [31, 250] width 10 height 10
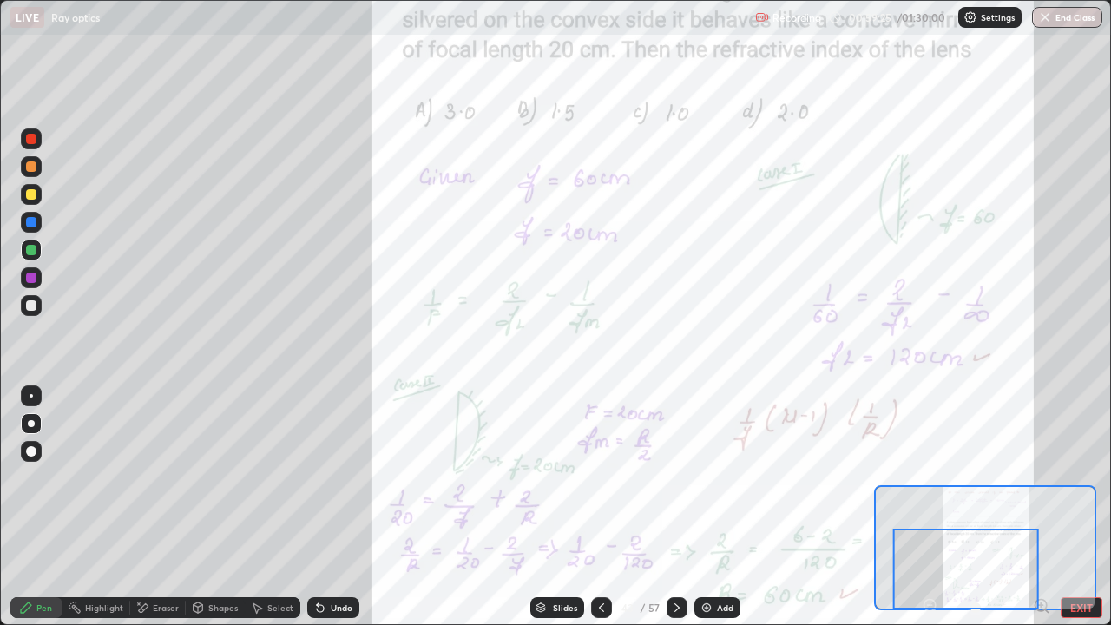
click at [339, 477] on div "Undo" at bounding box center [342, 607] width 22 height 9
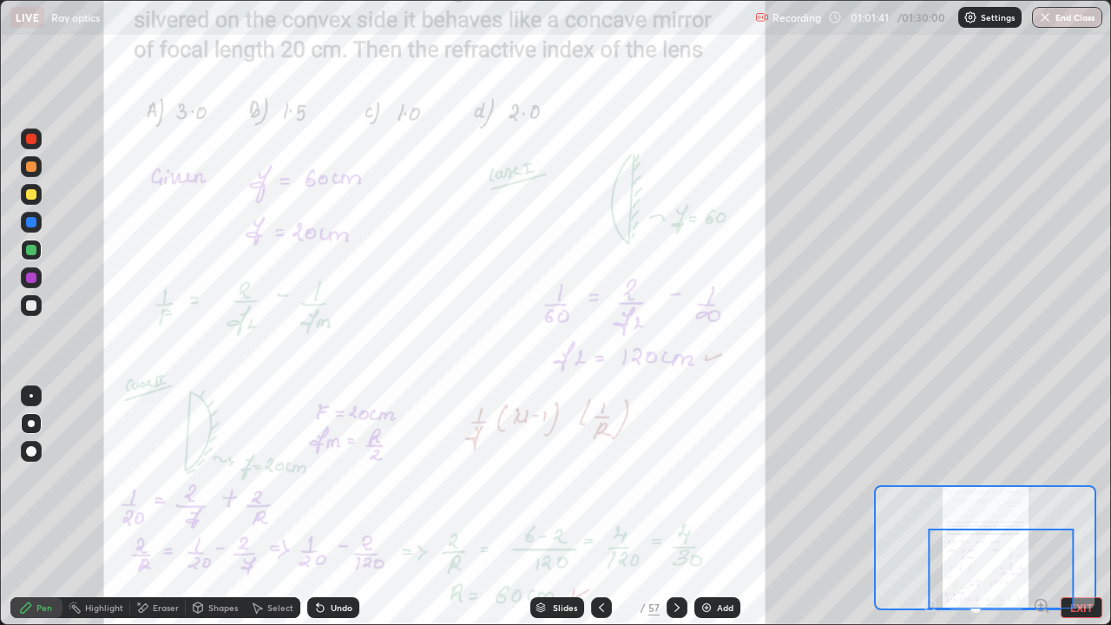
click at [160, 477] on div "Eraser" at bounding box center [166, 607] width 26 height 9
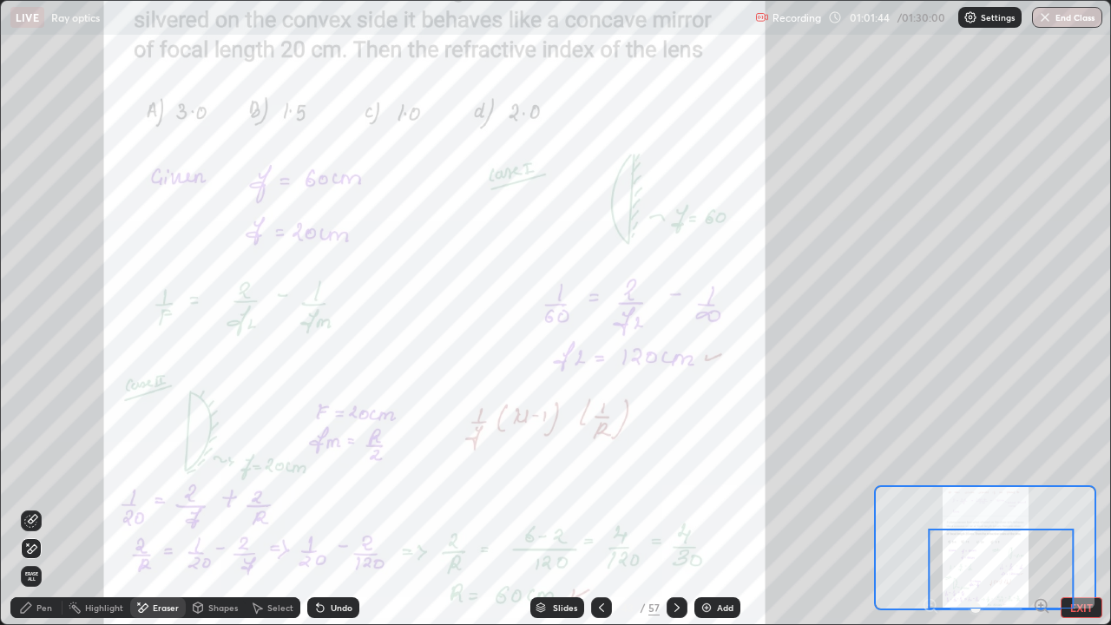
click at [43, 477] on div "Pen" at bounding box center [44, 607] width 16 height 9
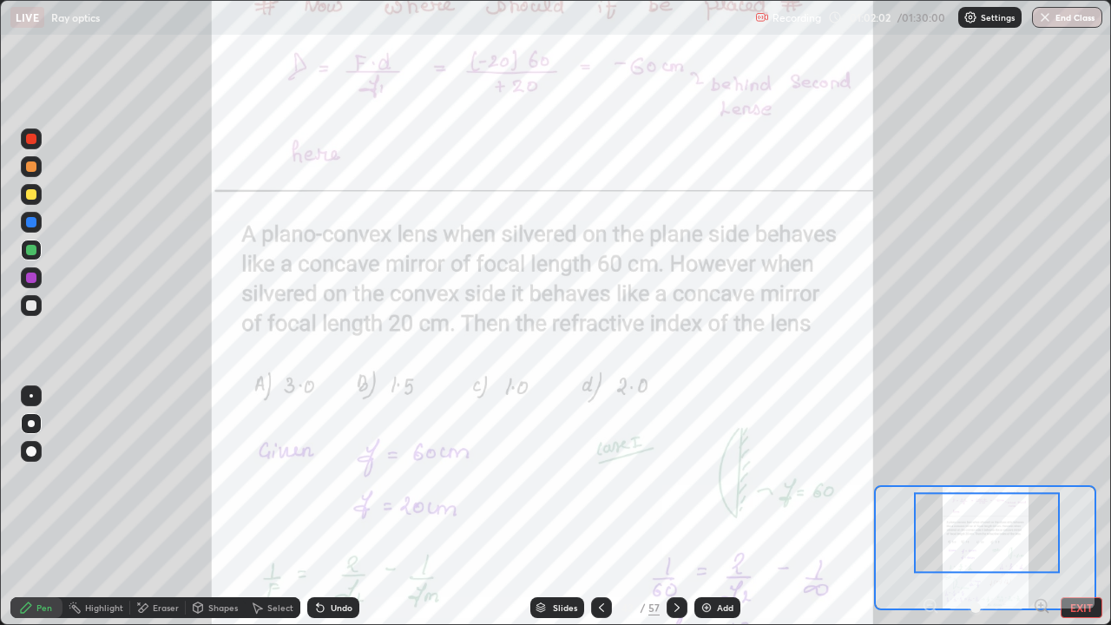
click at [675, 477] on icon at bounding box center [677, 608] width 14 height 14
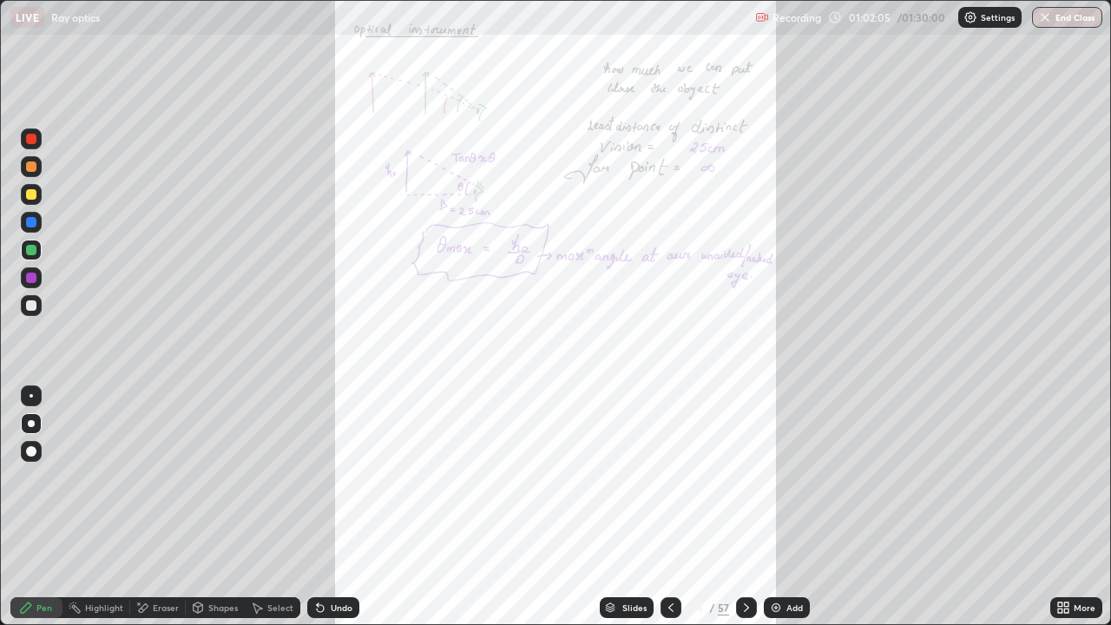
click at [745, 477] on icon at bounding box center [747, 608] width 14 height 14
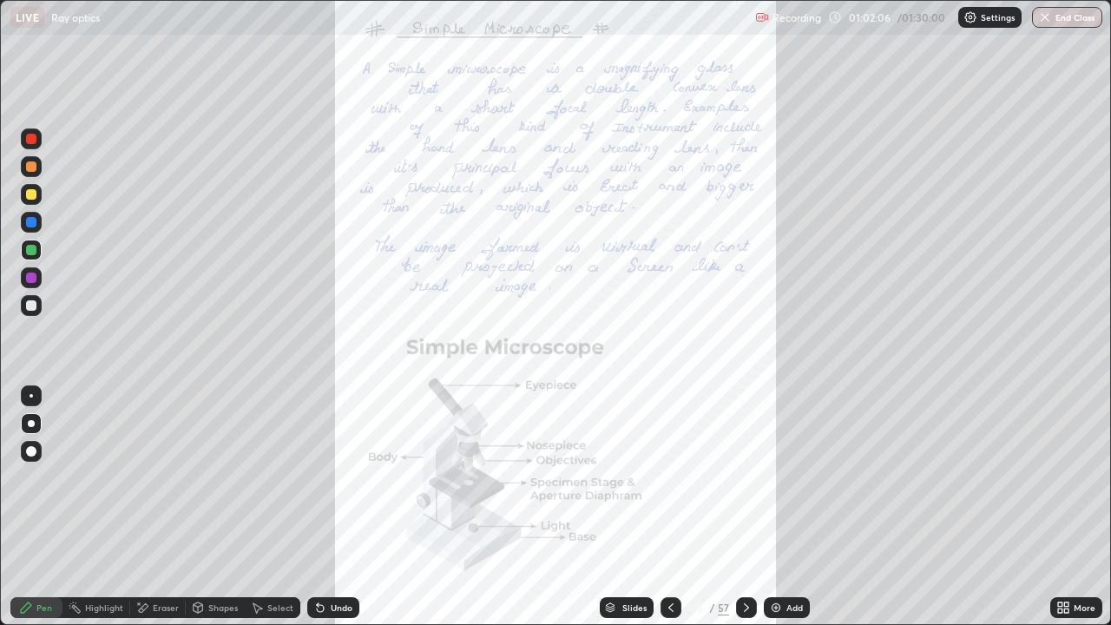
click at [669, 477] on icon at bounding box center [671, 608] width 14 height 14
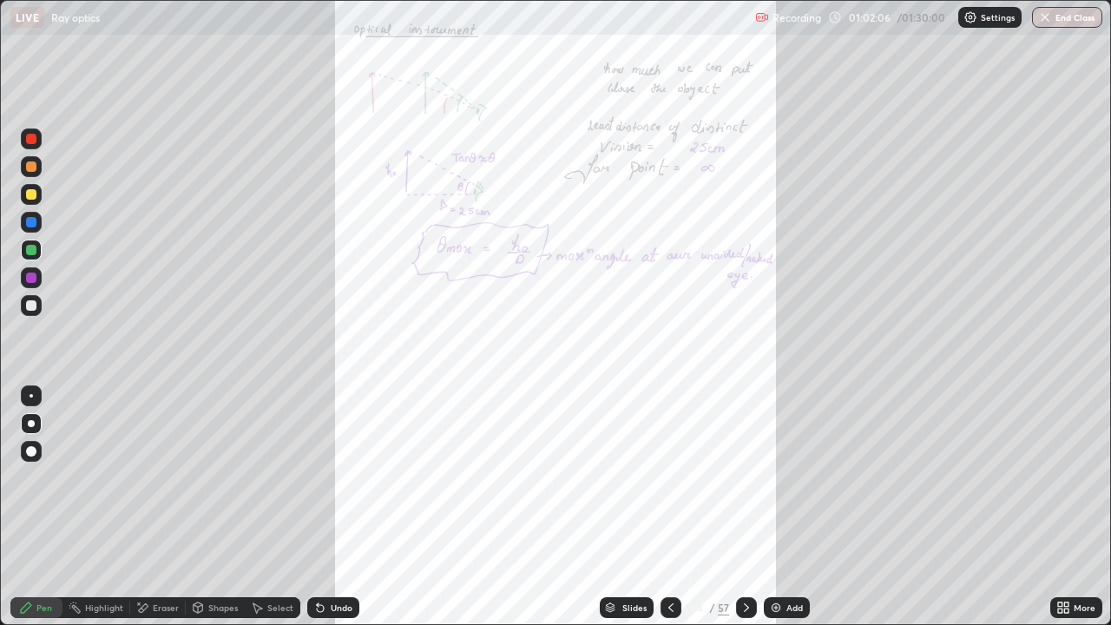
click at [670, 477] on icon at bounding box center [671, 608] width 14 height 14
click at [743, 477] on icon at bounding box center [747, 608] width 14 height 14
click at [745, 477] on icon at bounding box center [747, 608] width 14 height 14
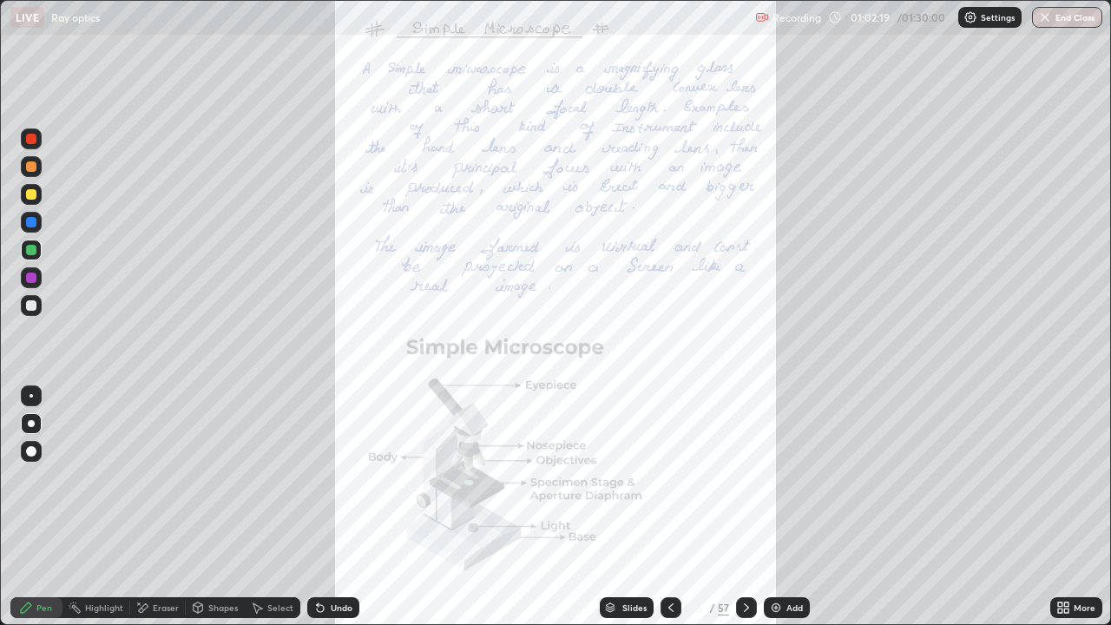
click at [664, 477] on icon at bounding box center [671, 608] width 14 height 14
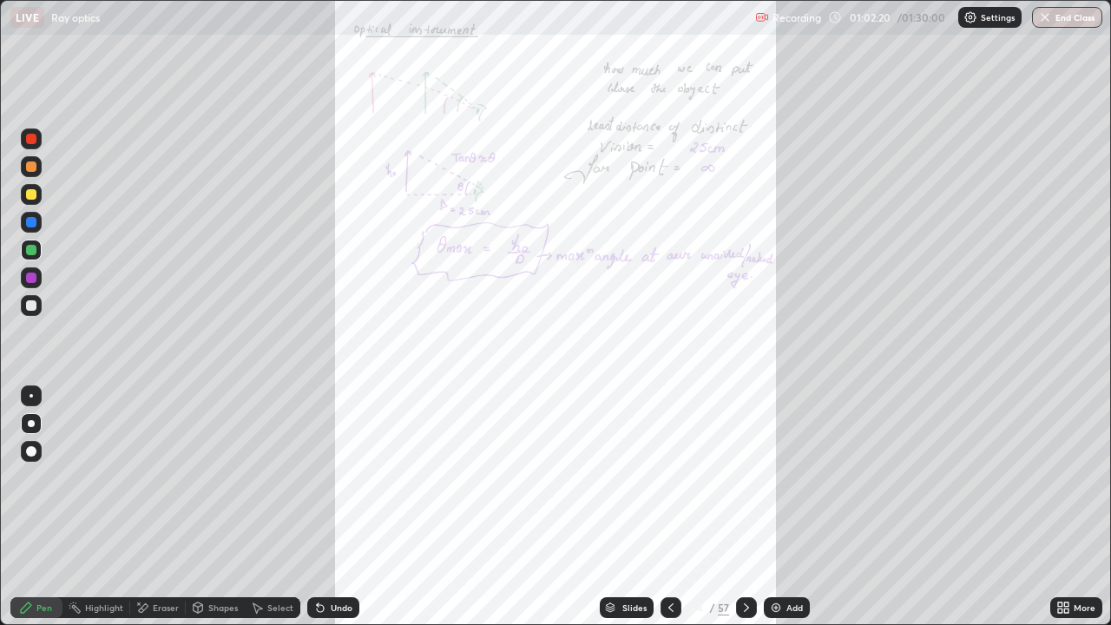
click at [1071, 477] on div "More" at bounding box center [1076, 607] width 52 height 21
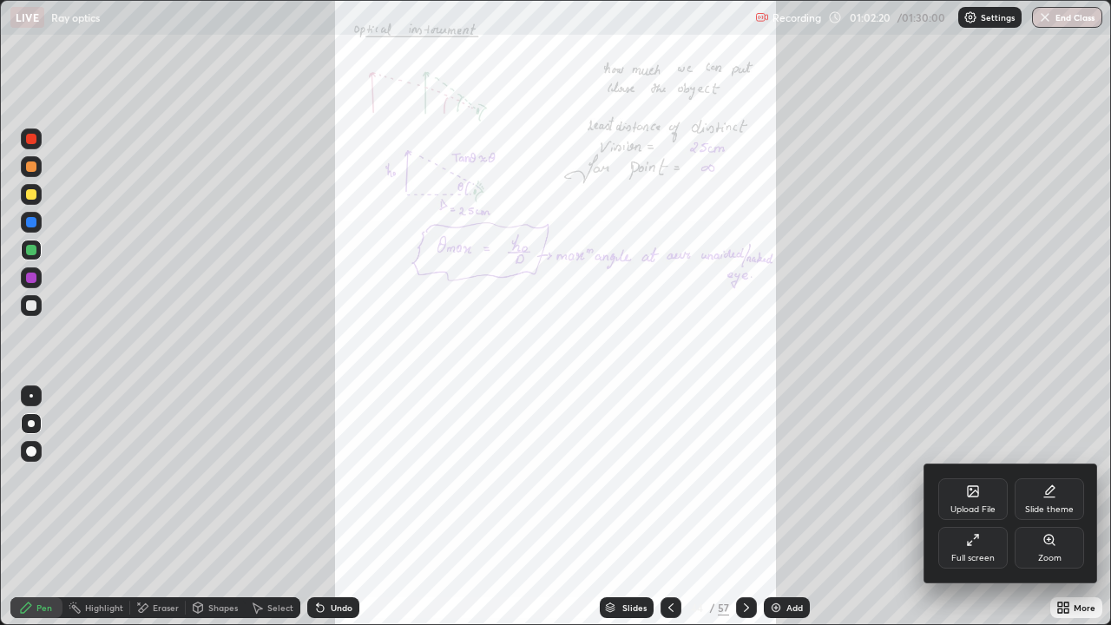
click at [1045, 477] on icon at bounding box center [1049, 540] width 10 height 10
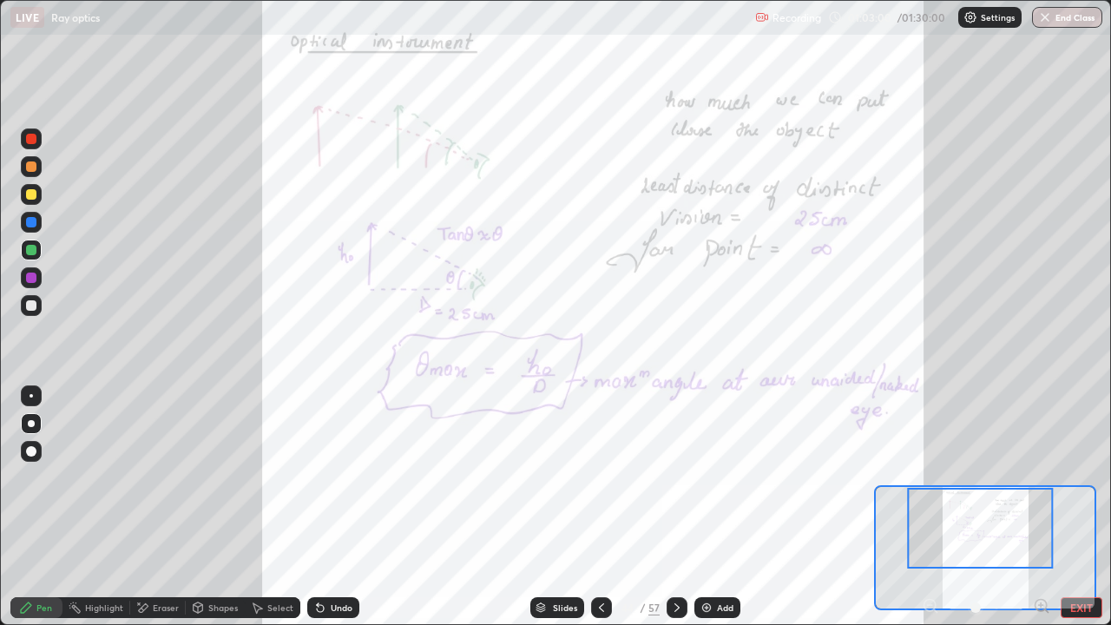
click at [600, 477] on icon at bounding box center [602, 608] width 14 height 14
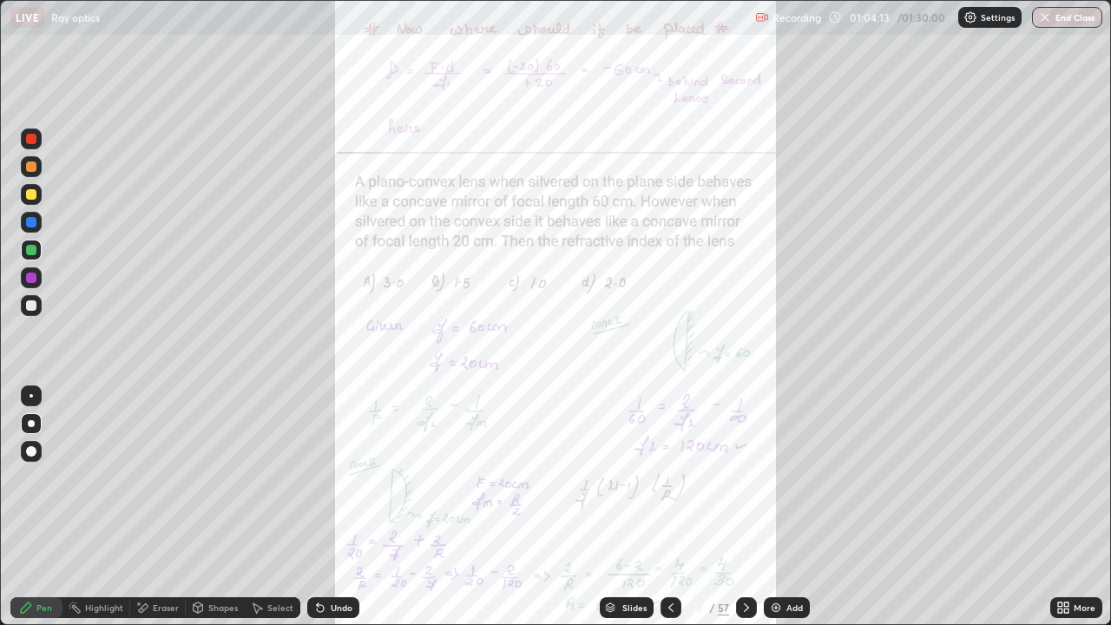
click at [779, 477] on img at bounding box center [776, 608] width 14 height 14
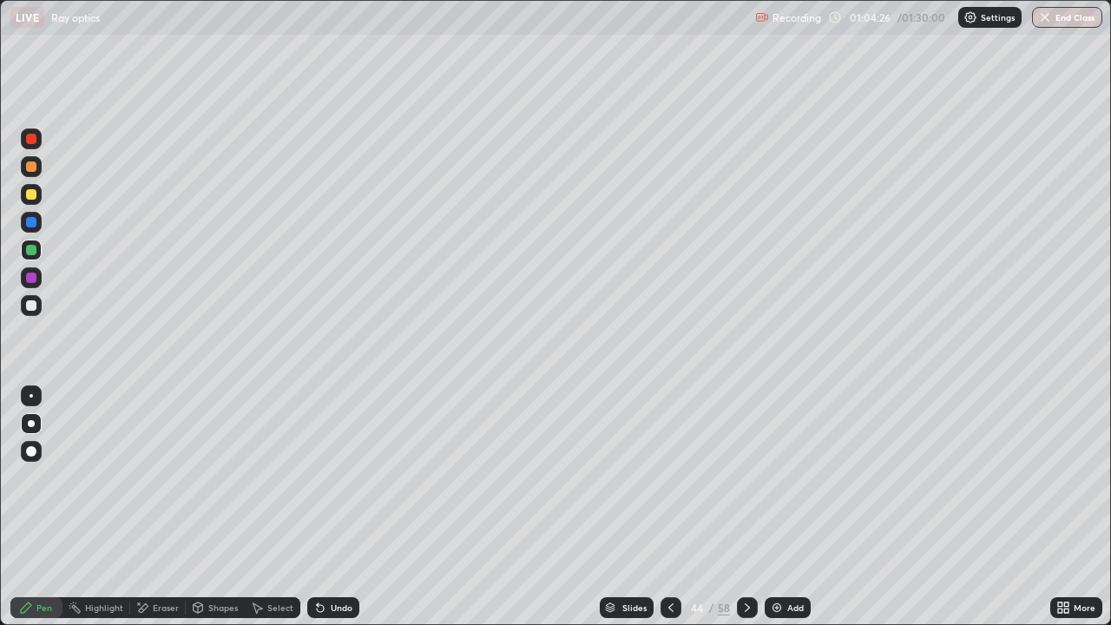
click at [33, 452] on div at bounding box center [31, 451] width 10 height 10
click at [342, 477] on div "Undo" at bounding box center [342, 607] width 22 height 9
click at [343, 477] on div "Undo" at bounding box center [342, 607] width 22 height 9
click at [743, 477] on icon at bounding box center [747, 608] width 14 height 14
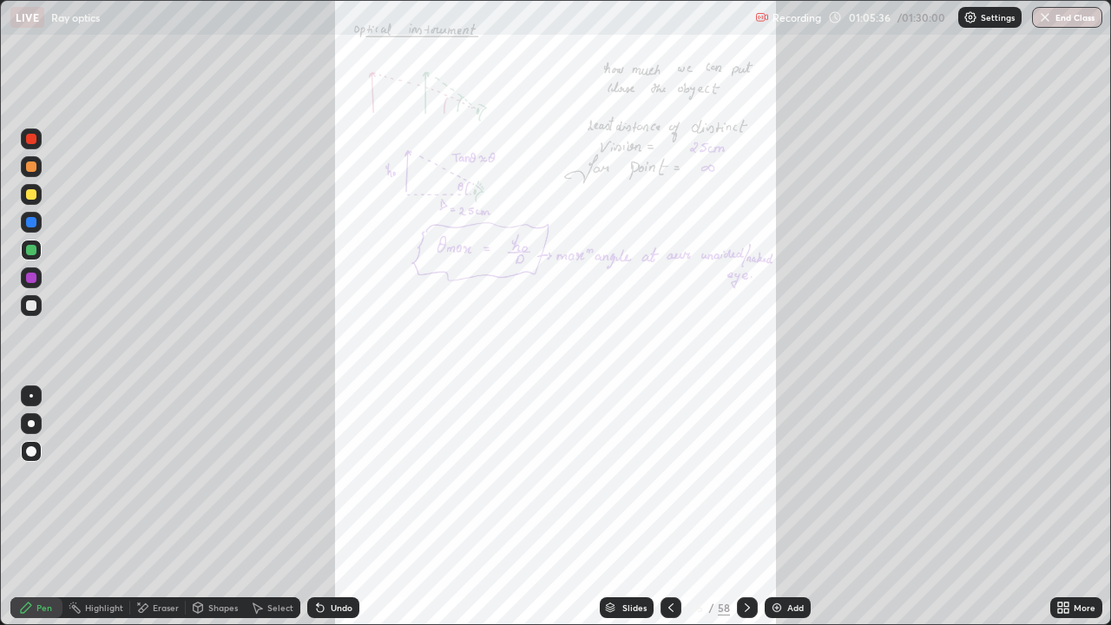
click at [1060, 477] on icon at bounding box center [1060, 611] width 4 height 4
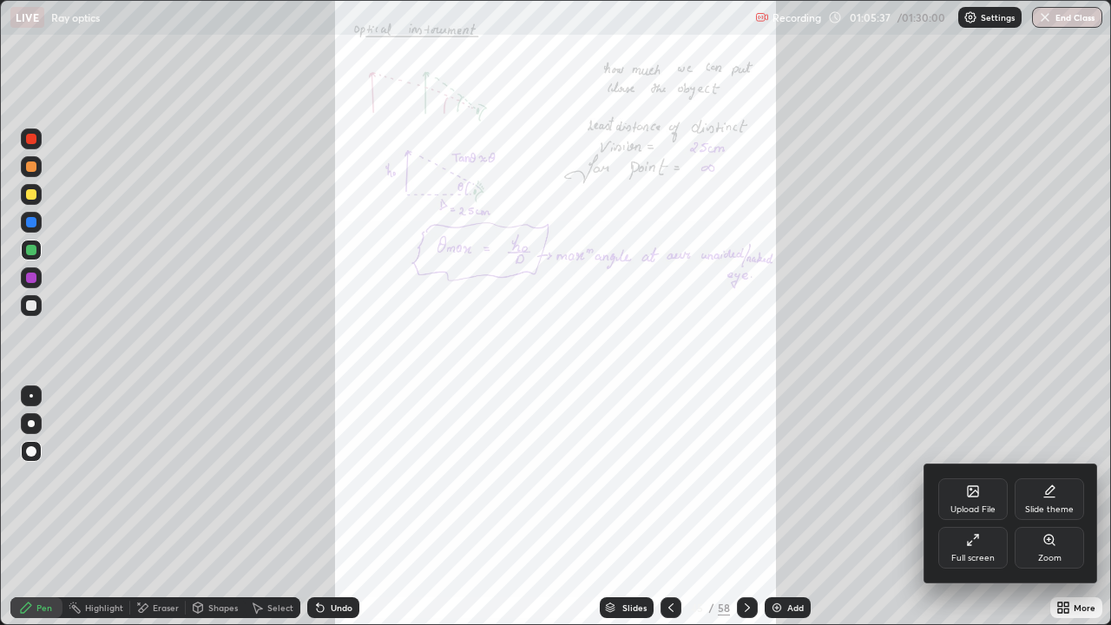
click at [1049, 477] on div "Zoom" at bounding box center [1049, 558] width 23 height 9
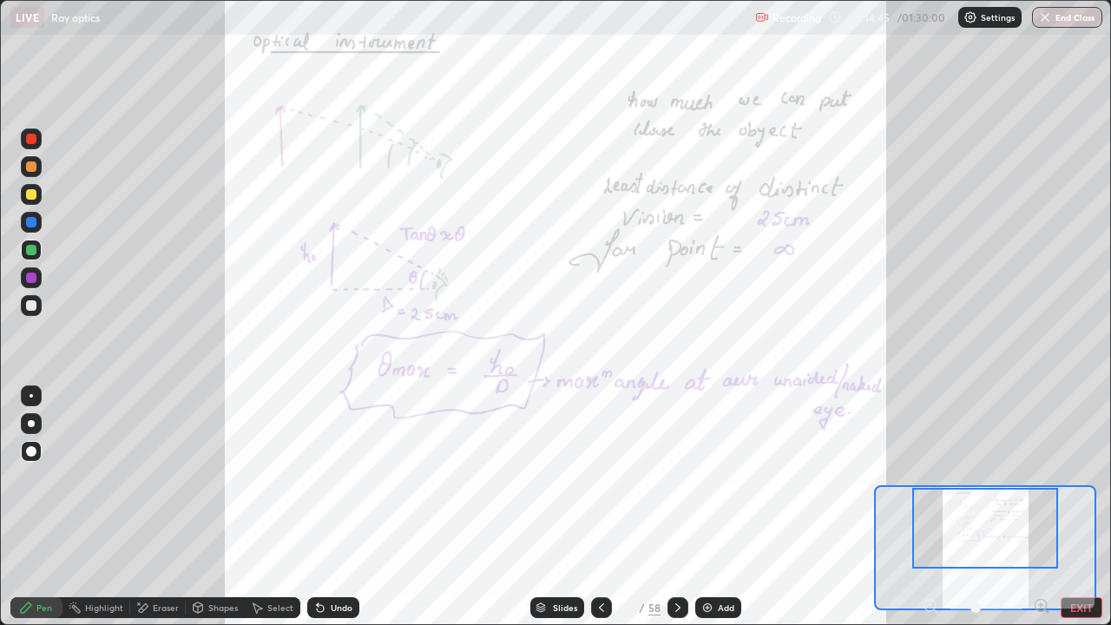
click at [668, 477] on div at bounding box center [678, 607] width 21 height 21
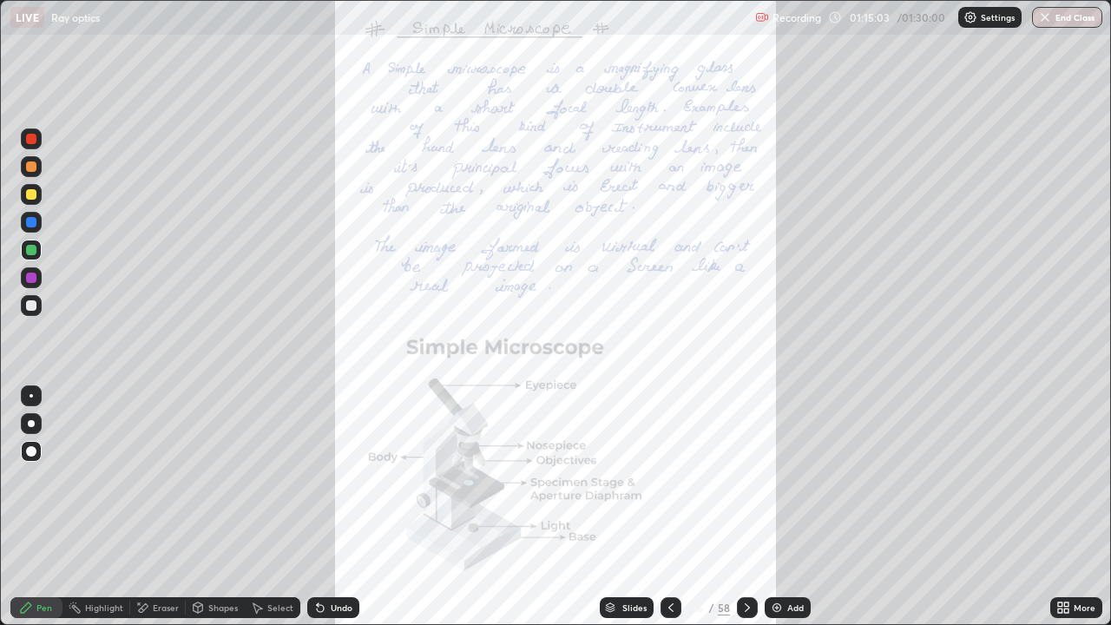
click at [661, 477] on div at bounding box center [671, 607] width 21 height 21
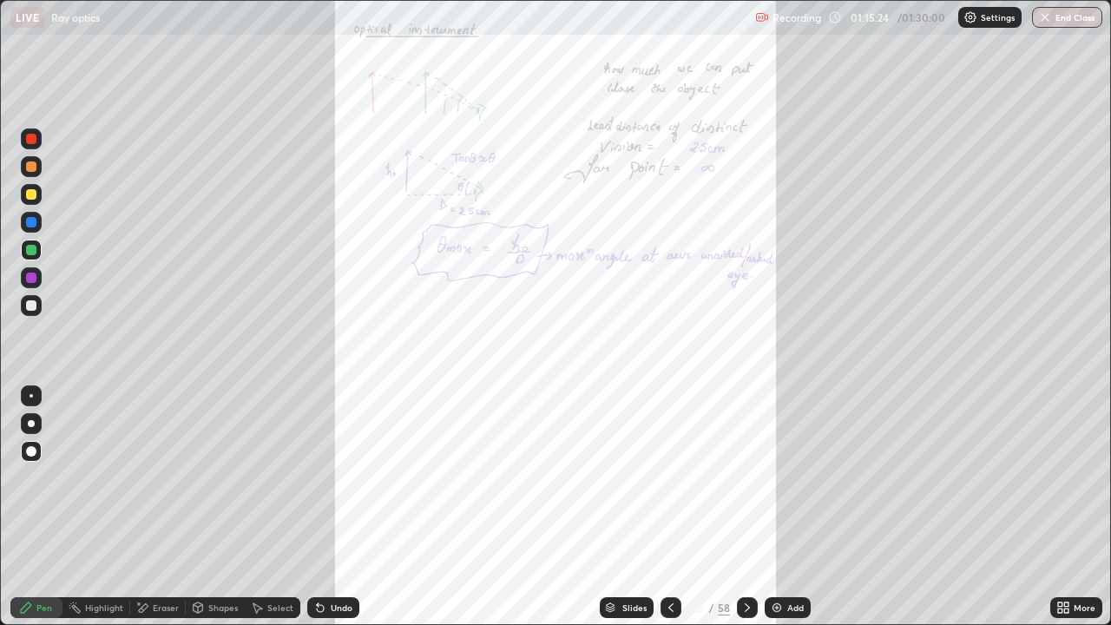
click at [745, 477] on icon at bounding box center [747, 608] width 14 height 14
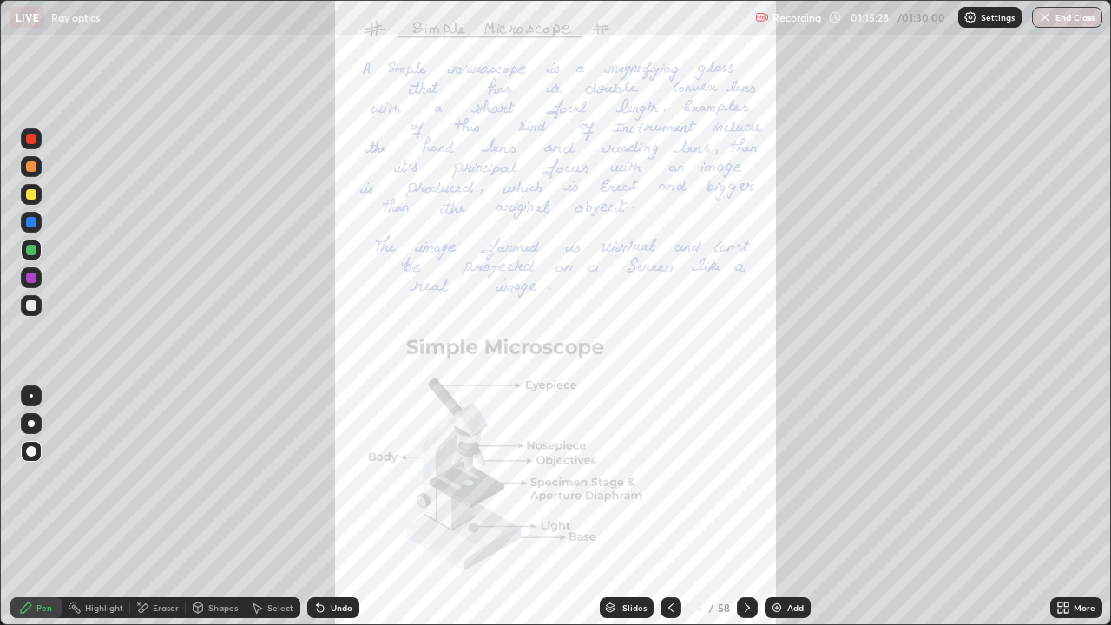
click at [1062, 477] on icon at bounding box center [1060, 604] width 4 height 4
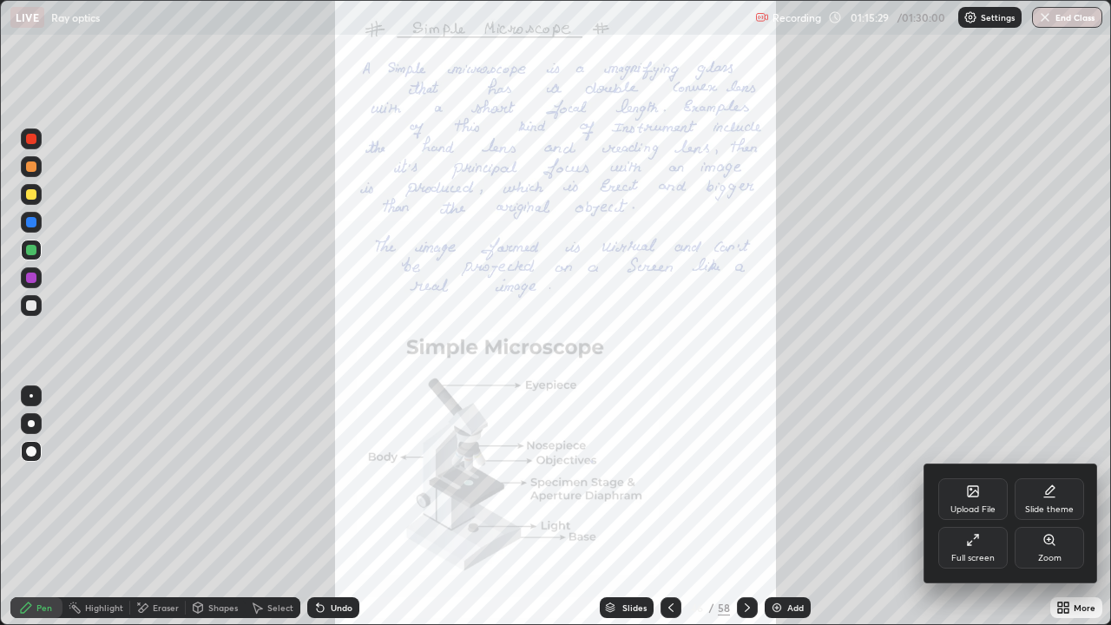
click at [1053, 477] on icon at bounding box center [1050, 540] width 14 height 14
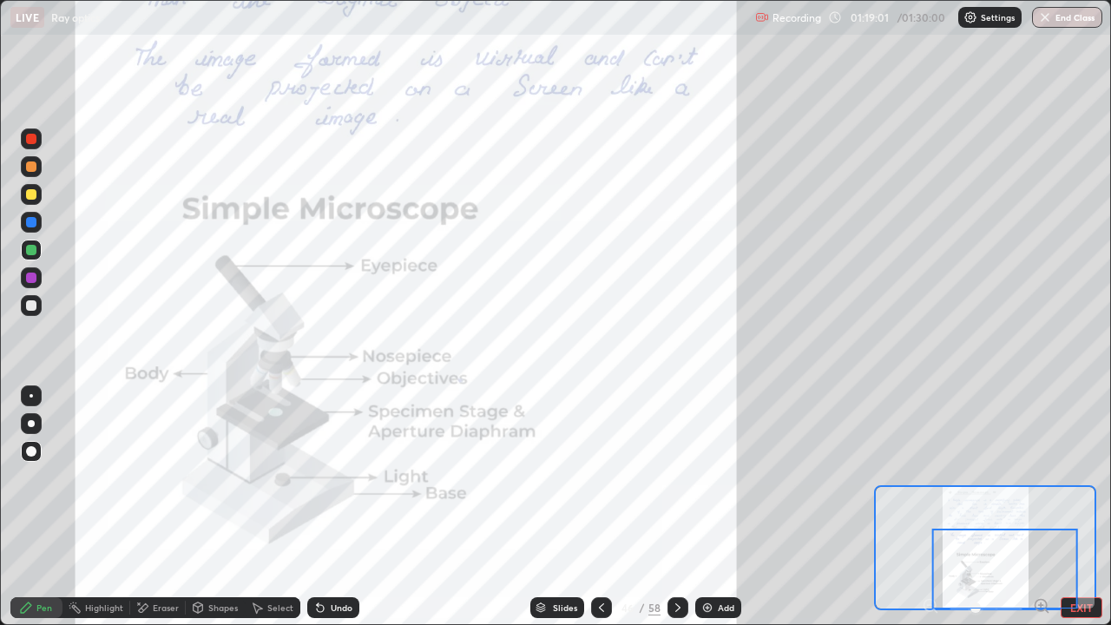
click at [675, 477] on icon at bounding box center [678, 608] width 14 height 14
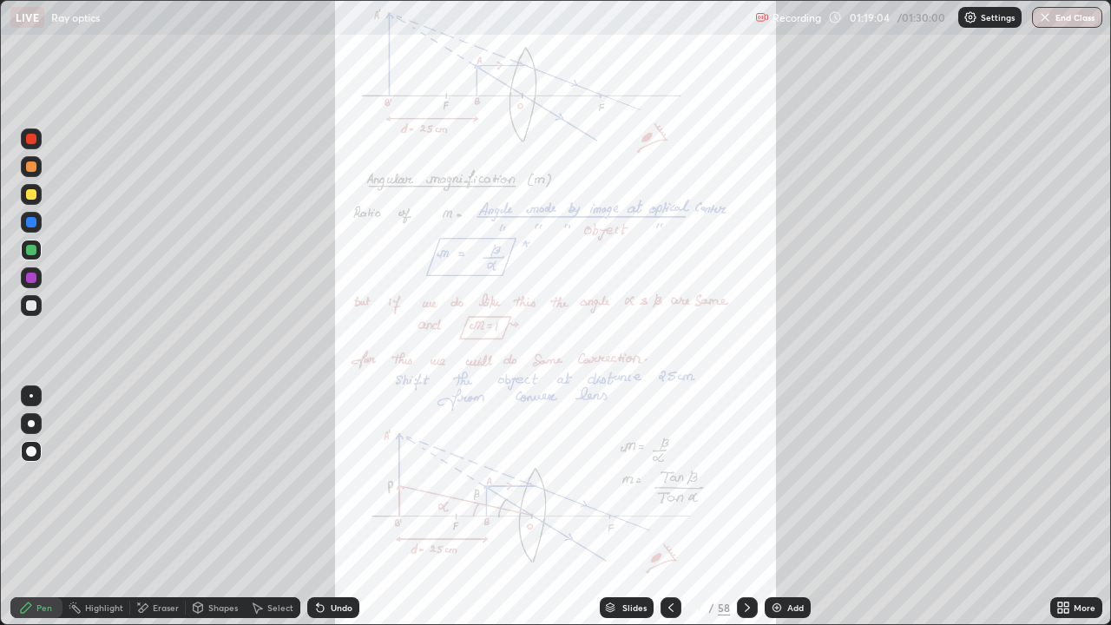
click at [1066, 477] on icon at bounding box center [1066, 611] width 4 height 4
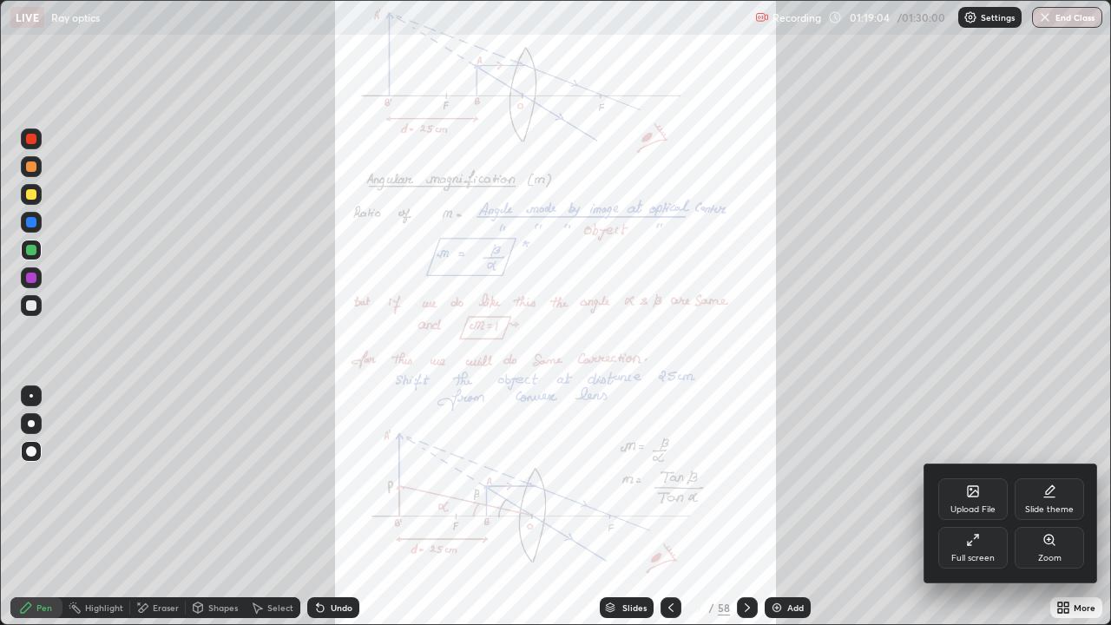
click at [1050, 477] on div "Zoom" at bounding box center [1049, 558] width 23 height 9
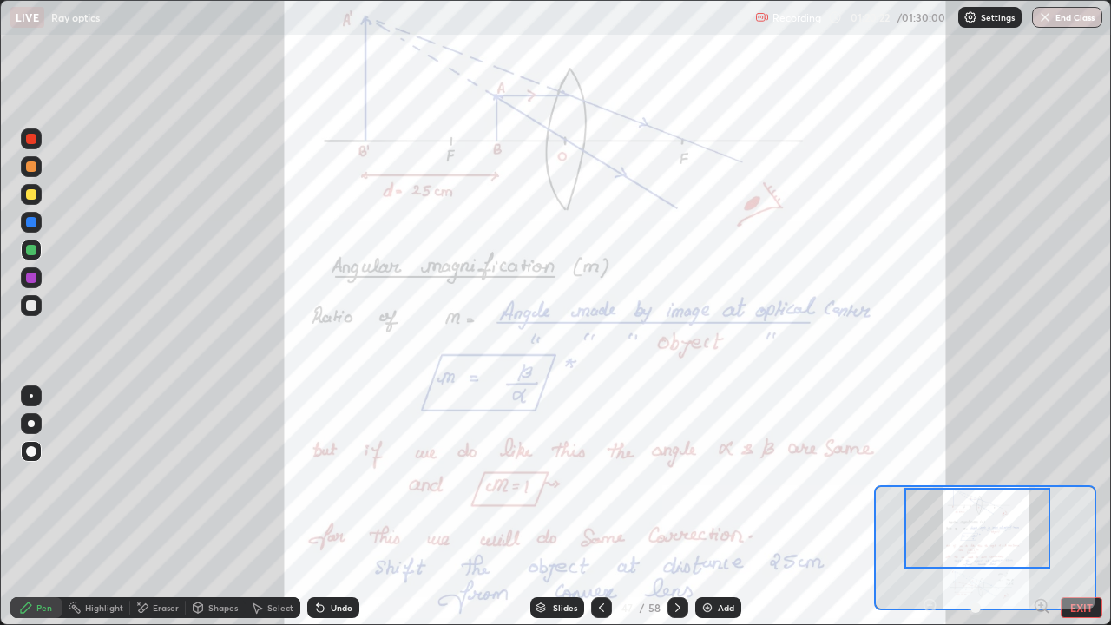
click at [30, 141] on div at bounding box center [31, 139] width 10 height 10
click at [36, 224] on div at bounding box center [31, 222] width 10 height 10
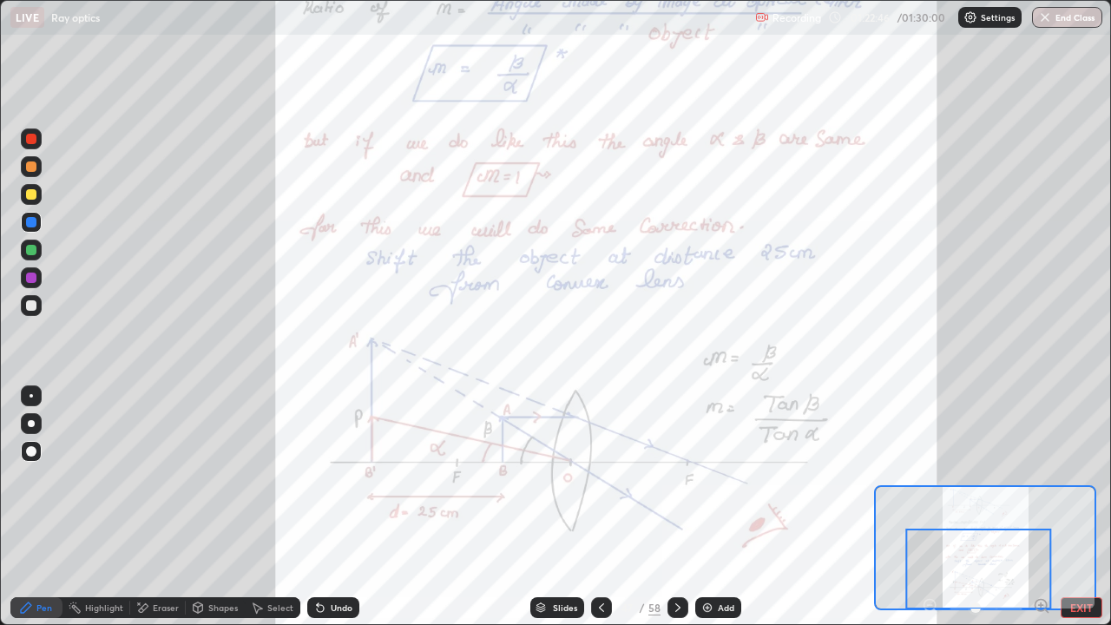
click at [677, 477] on icon at bounding box center [678, 608] width 14 height 14
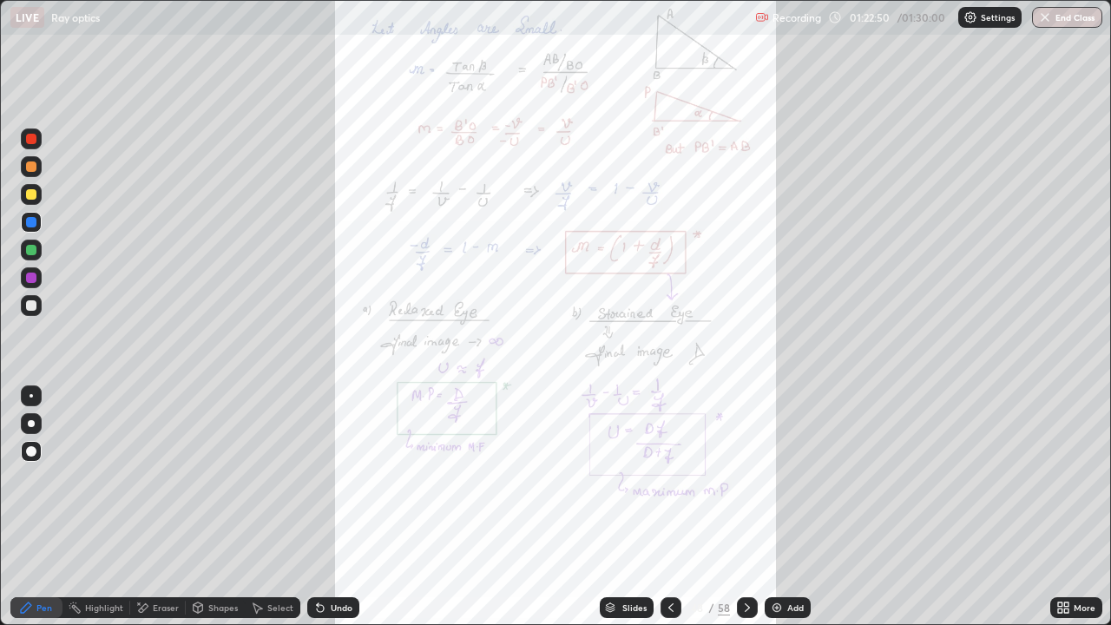
click at [671, 477] on div at bounding box center [671, 607] width 21 height 21
click at [1062, 477] on icon at bounding box center [1060, 604] width 4 height 4
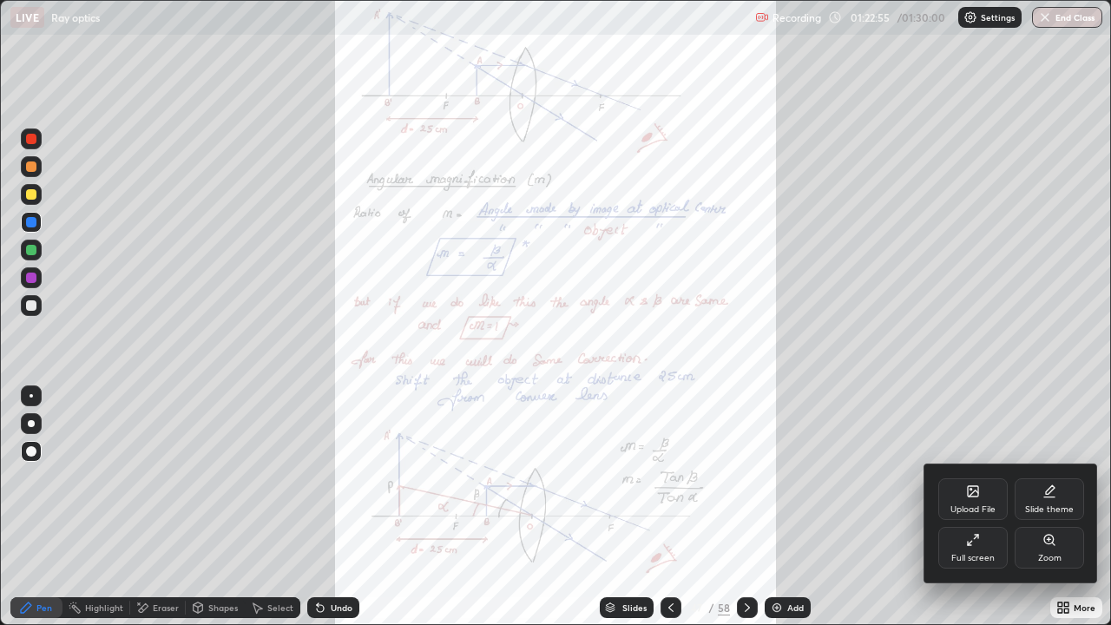
click at [1043, 477] on icon at bounding box center [1050, 540] width 14 height 14
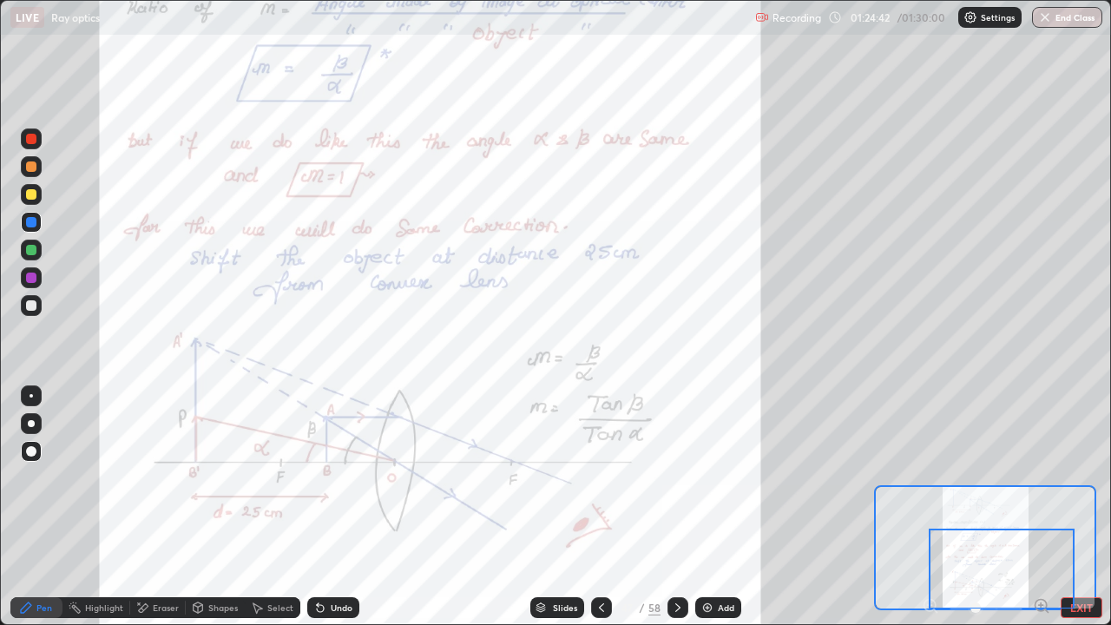
click at [674, 477] on div at bounding box center [678, 607] width 21 height 35
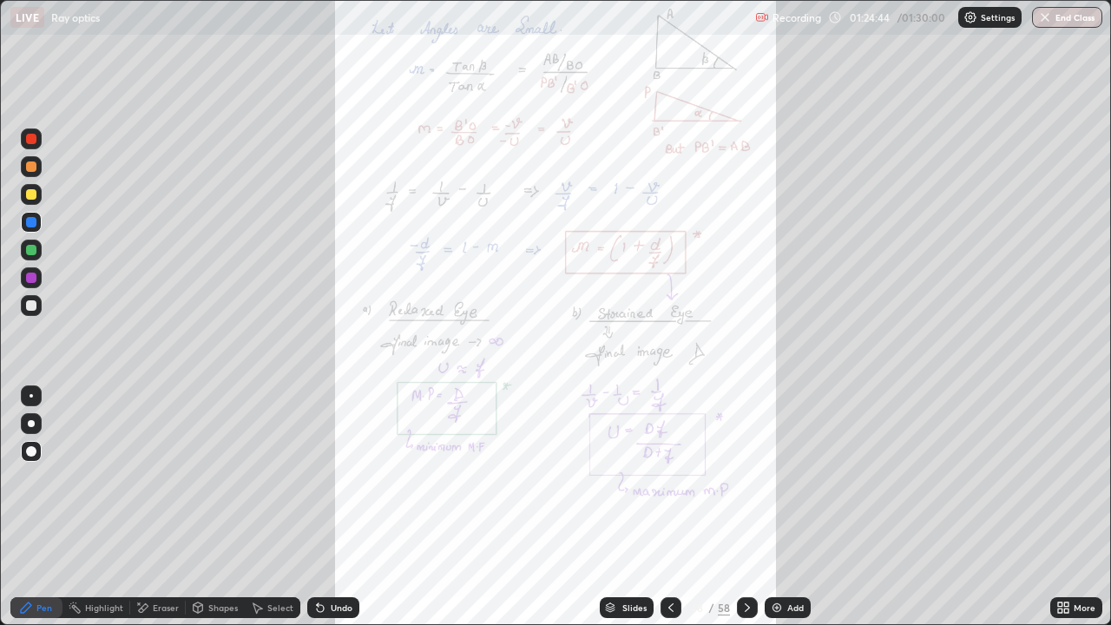
click at [1057, 477] on icon at bounding box center [1063, 608] width 14 height 14
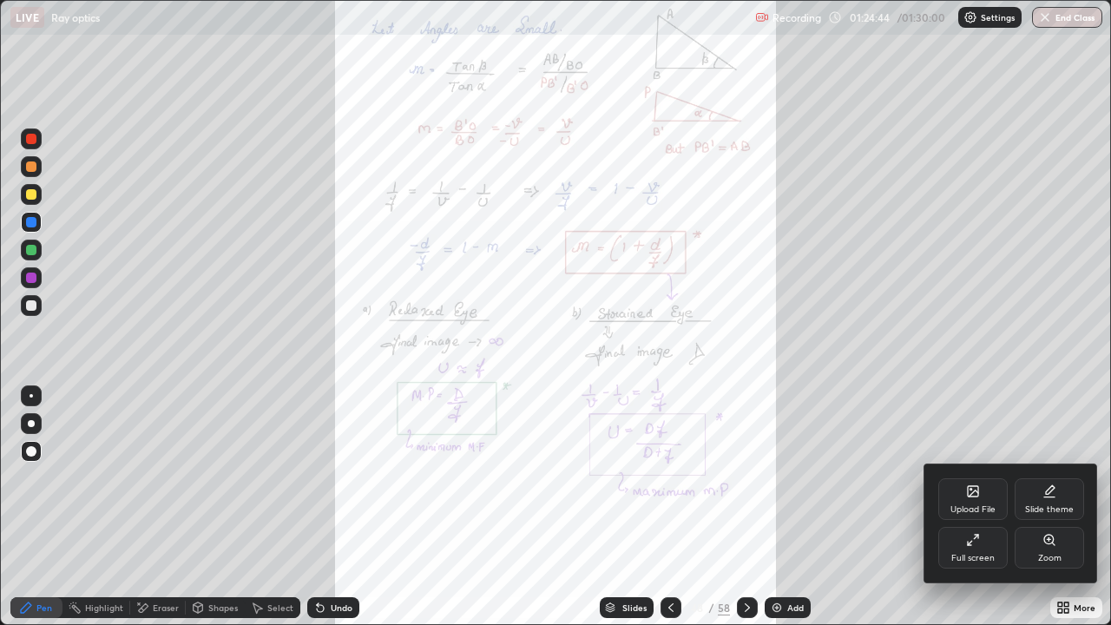
click at [1045, 477] on div "Zoom" at bounding box center [1049, 558] width 23 height 9
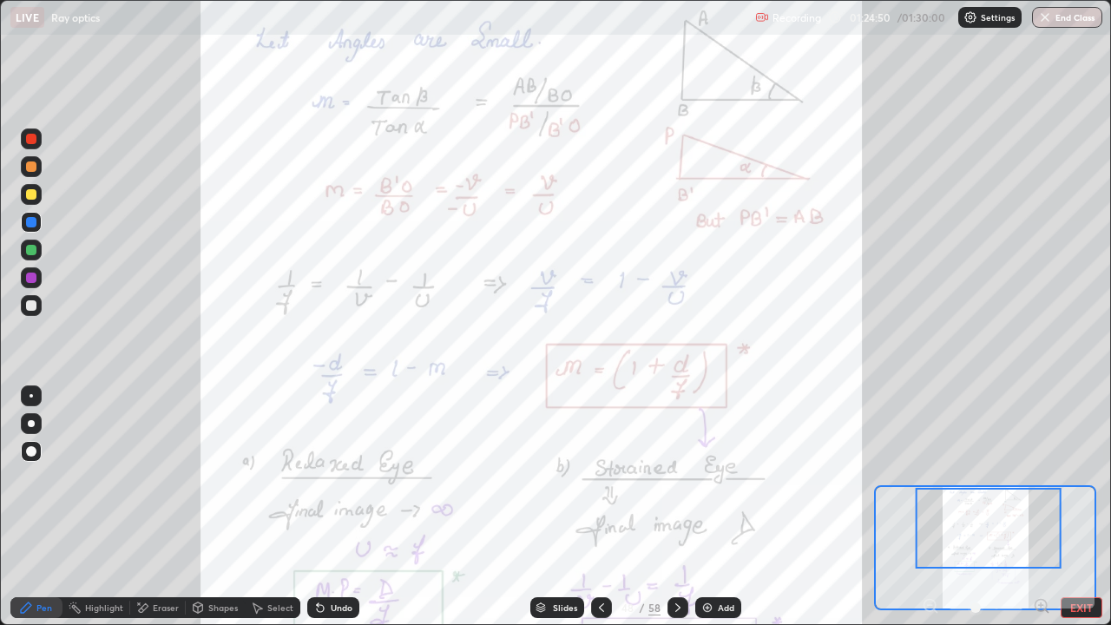
click at [592, 477] on div at bounding box center [601, 607] width 21 height 21
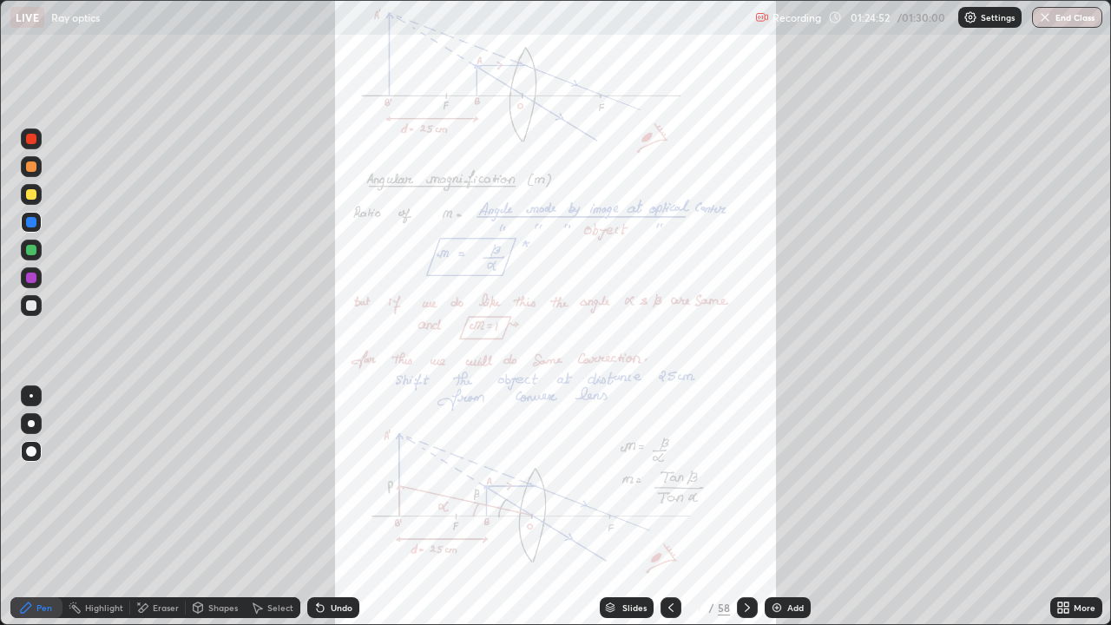
click at [739, 477] on div at bounding box center [747, 607] width 21 height 21
click at [669, 477] on icon at bounding box center [671, 608] width 14 height 14
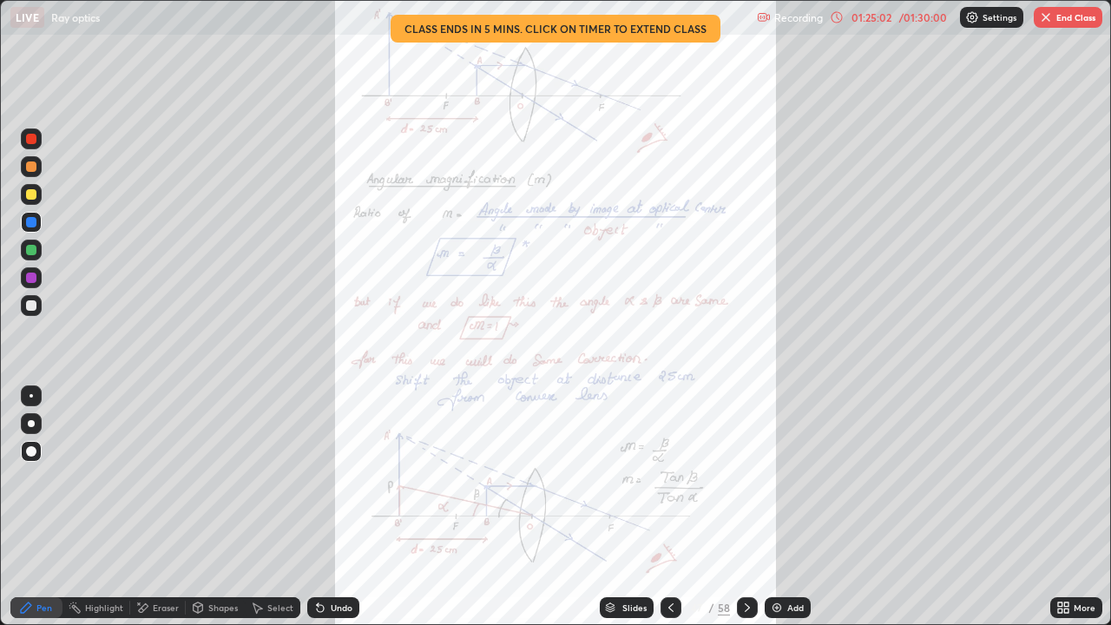
click at [741, 477] on icon at bounding box center [747, 608] width 14 height 14
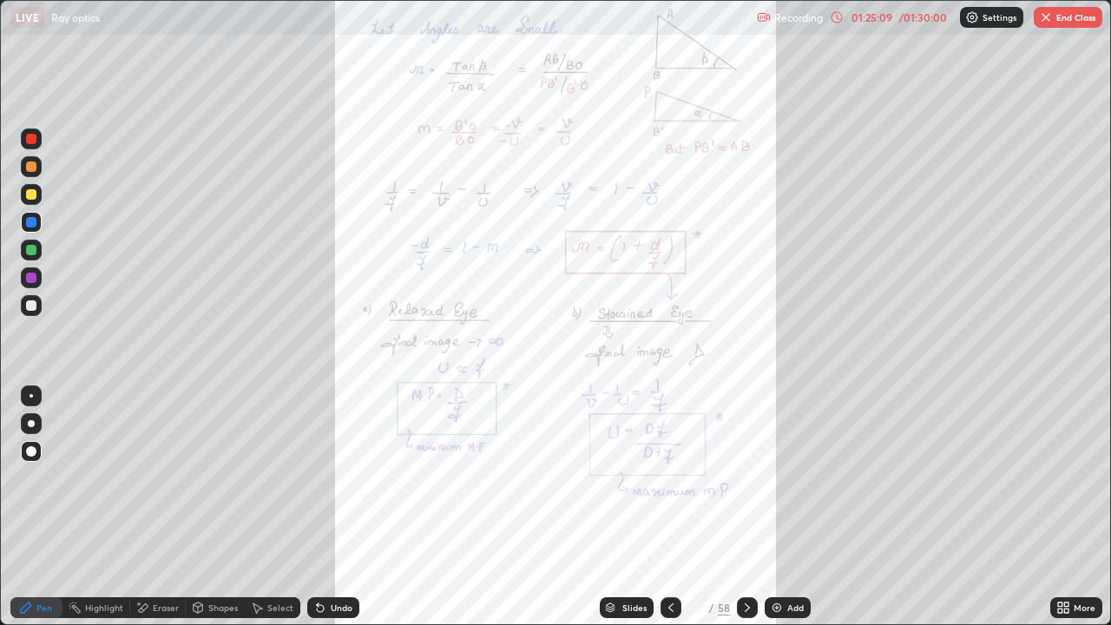
click at [667, 477] on icon at bounding box center [671, 608] width 14 height 14
click at [744, 477] on icon at bounding box center [747, 608] width 14 height 14
click at [1060, 477] on icon at bounding box center [1060, 611] width 4 height 4
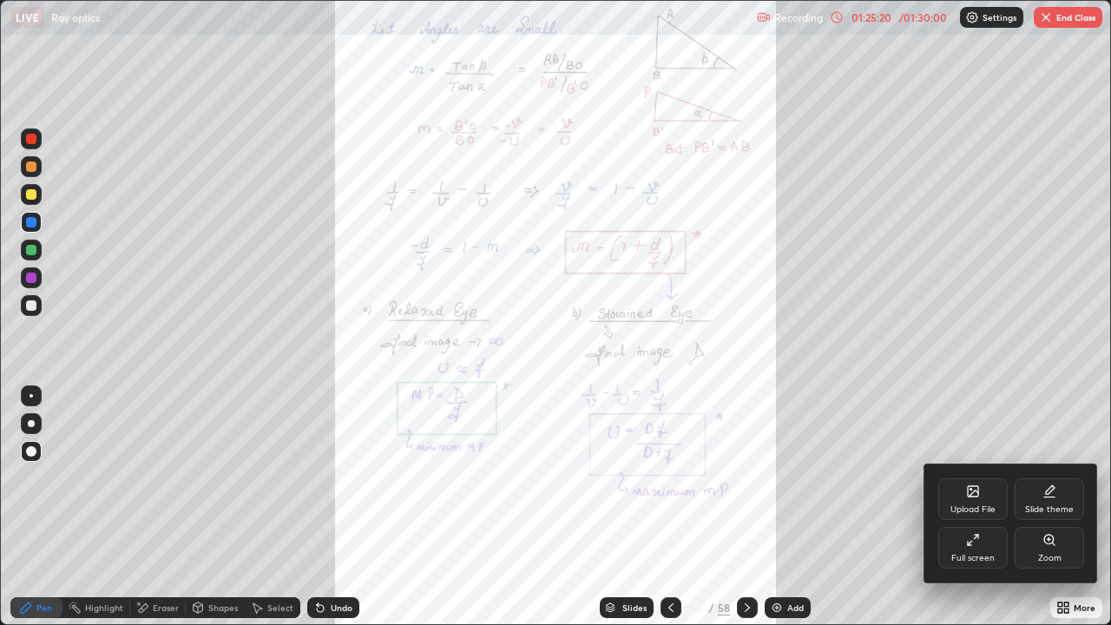
click at [1036, 477] on div "Zoom" at bounding box center [1049, 548] width 69 height 42
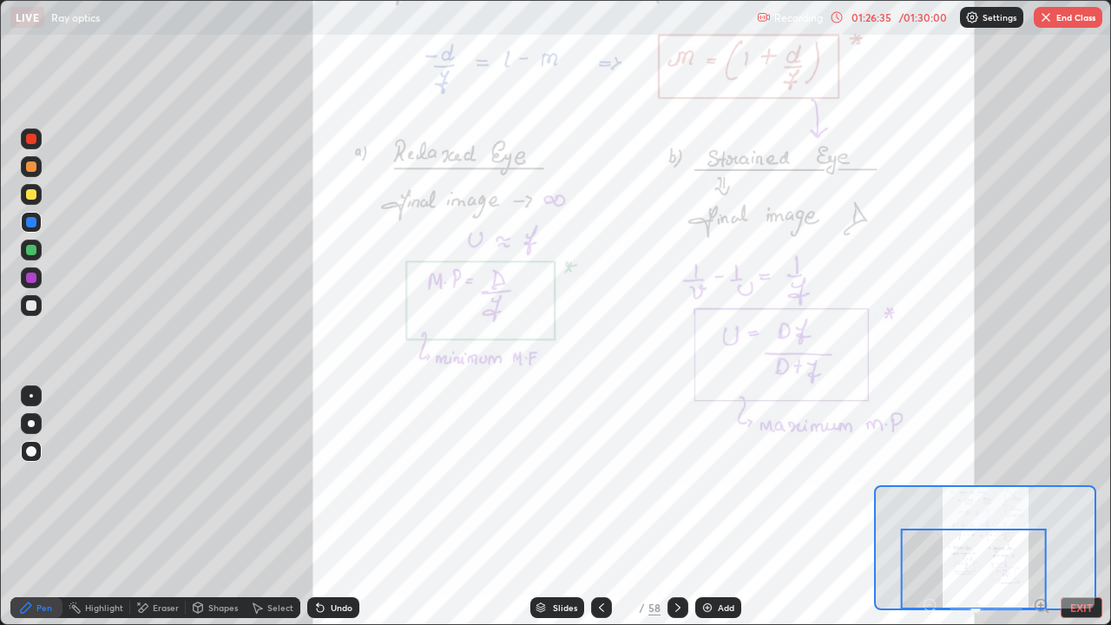
click at [674, 477] on icon at bounding box center [678, 608] width 14 height 14
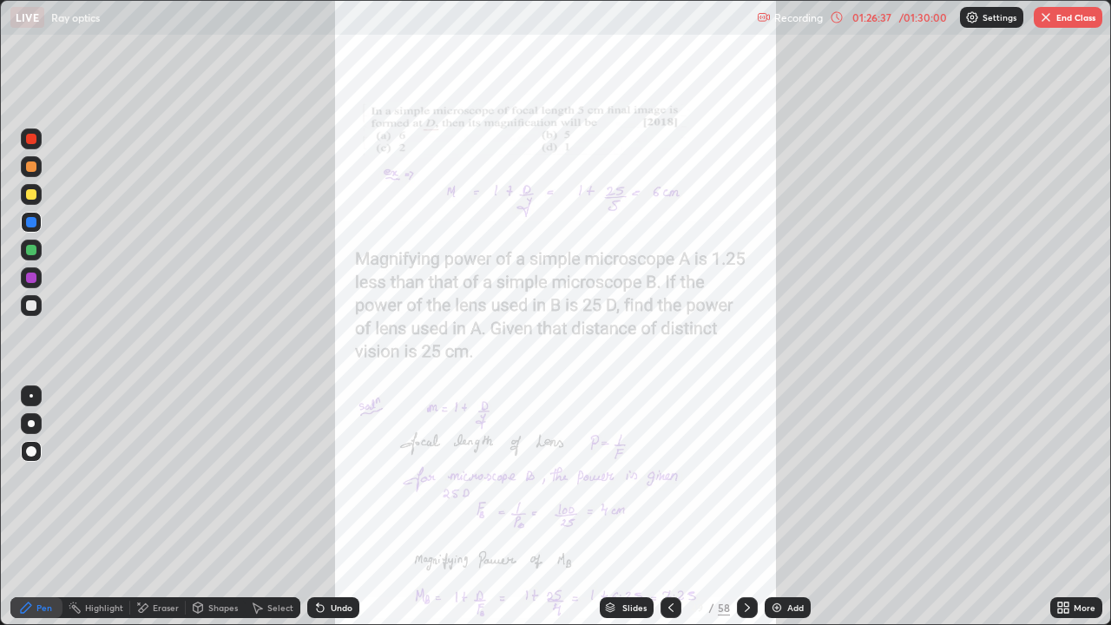
click at [1057, 477] on div "More" at bounding box center [1076, 607] width 52 height 21
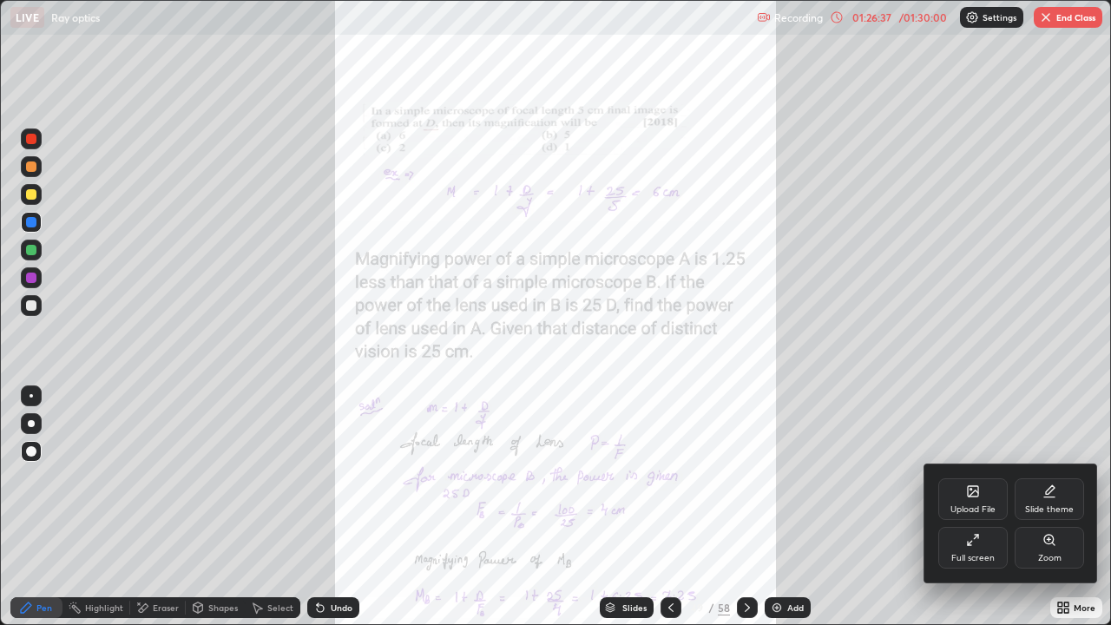
click at [1041, 477] on div "Zoom" at bounding box center [1049, 548] width 69 height 42
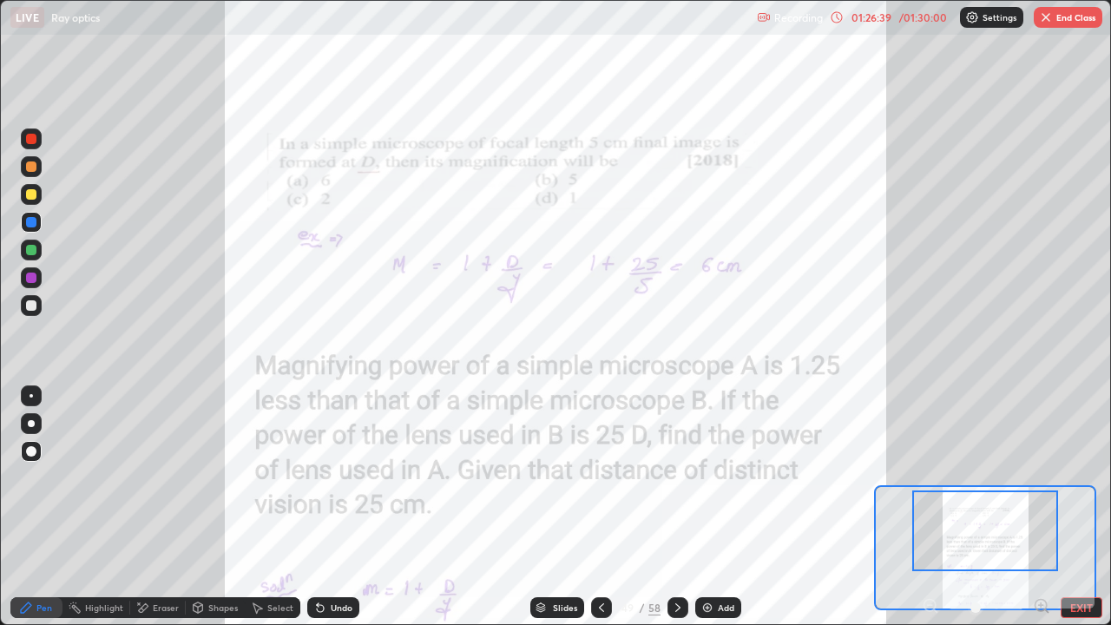
click at [1041, 477] on icon at bounding box center [1041, 605] width 4 height 0
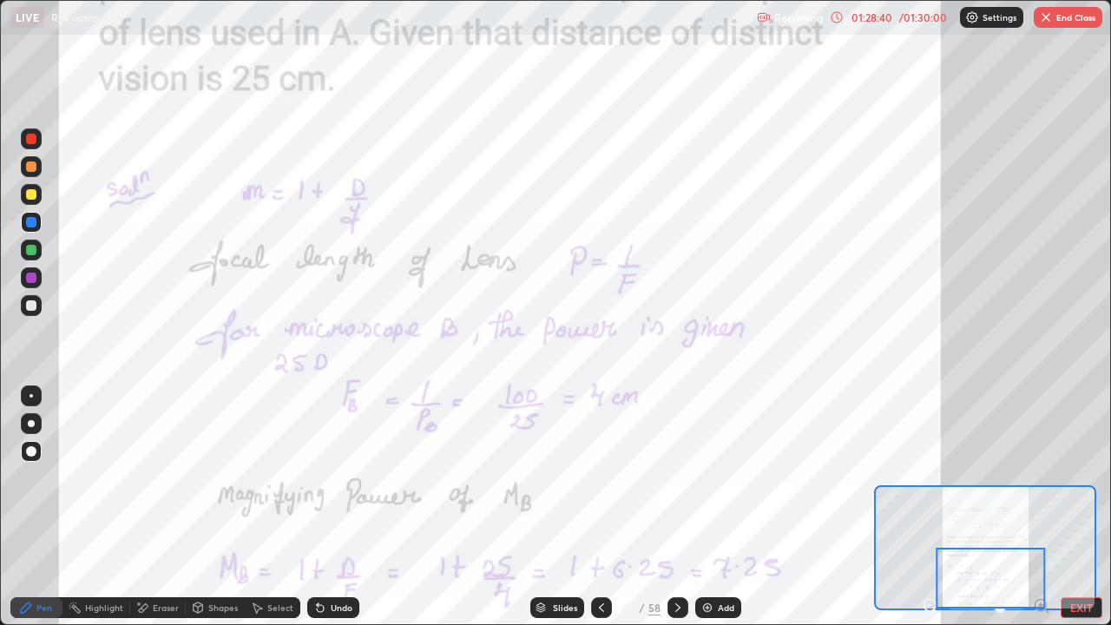
click at [675, 477] on icon at bounding box center [678, 608] width 14 height 14
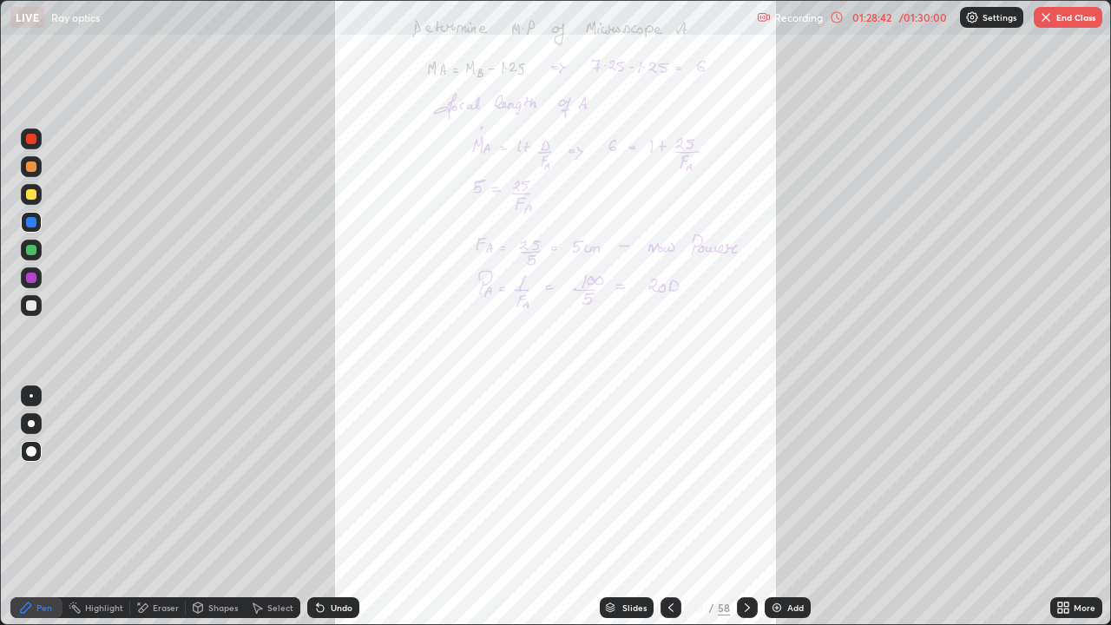
click at [1061, 477] on icon at bounding box center [1063, 608] width 14 height 14
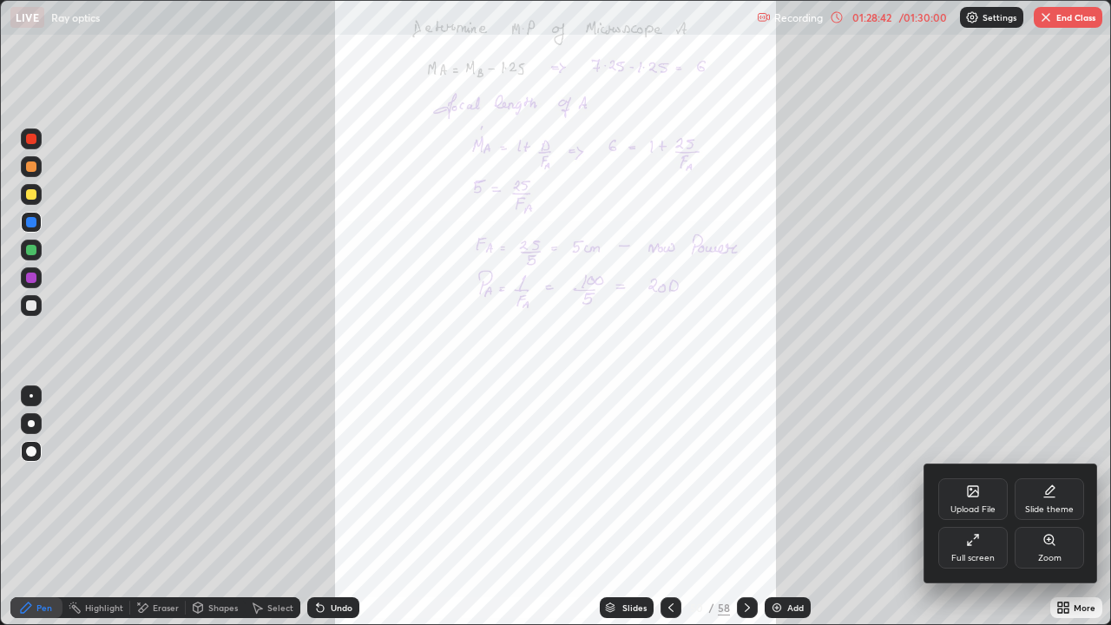
click at [1044, 477] on icon at bounding box center [1049, 540] width 10 height 10
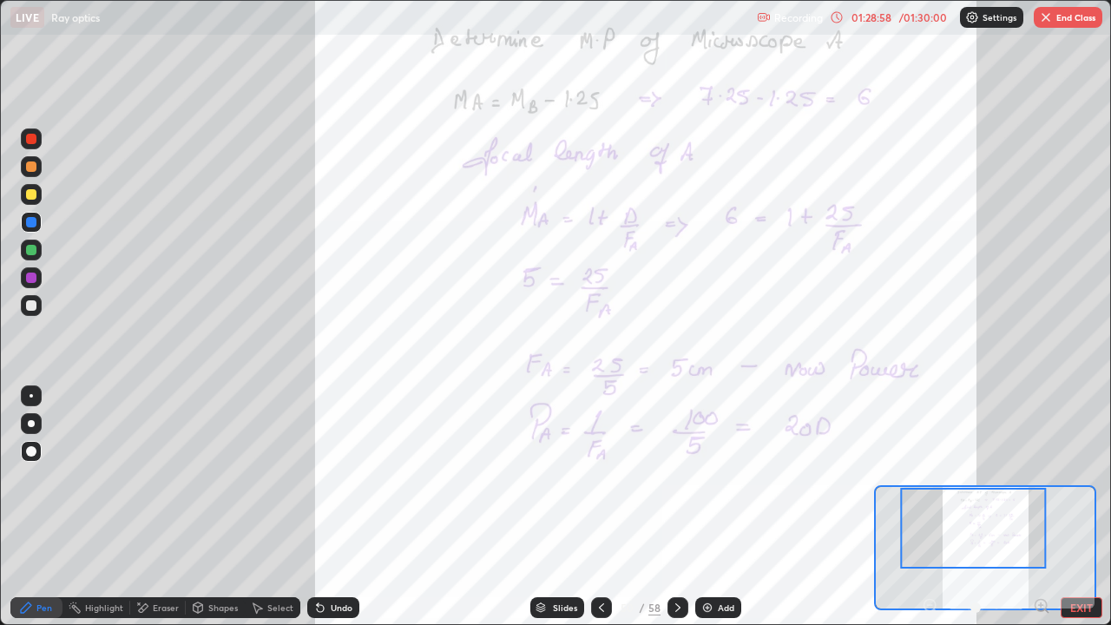
click at [938, 477] on div at bounding box center [986, 607] width 128 height 21
click at [606, 477] on div at bounding box center [601, 607] width 21 height 21
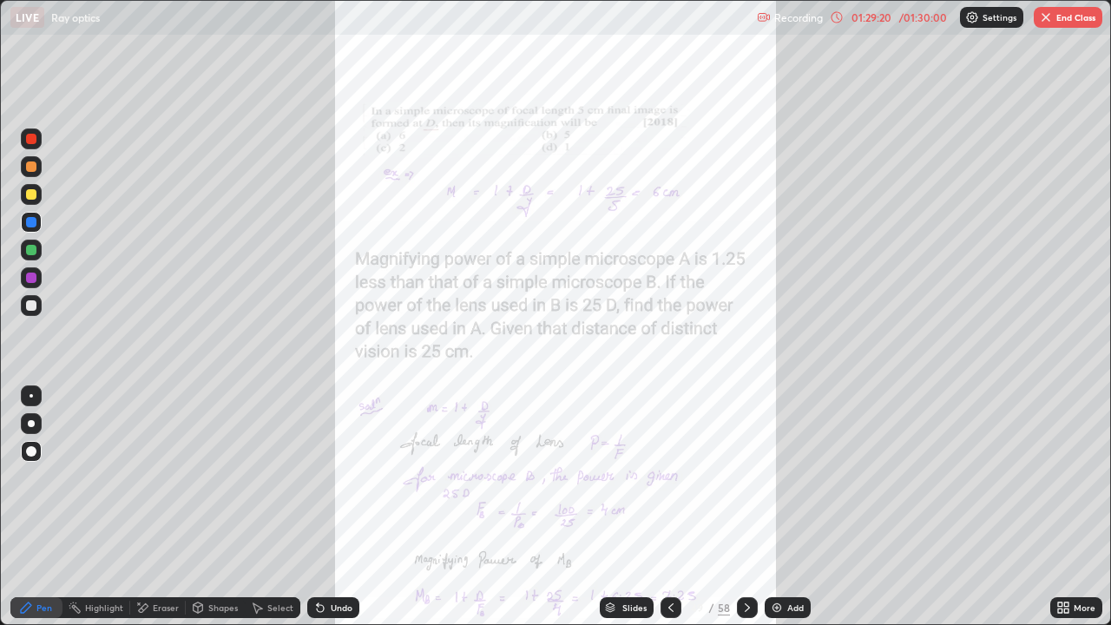
click at [745, 477] on icon at bounding box center [747, 608] width 14 height 14
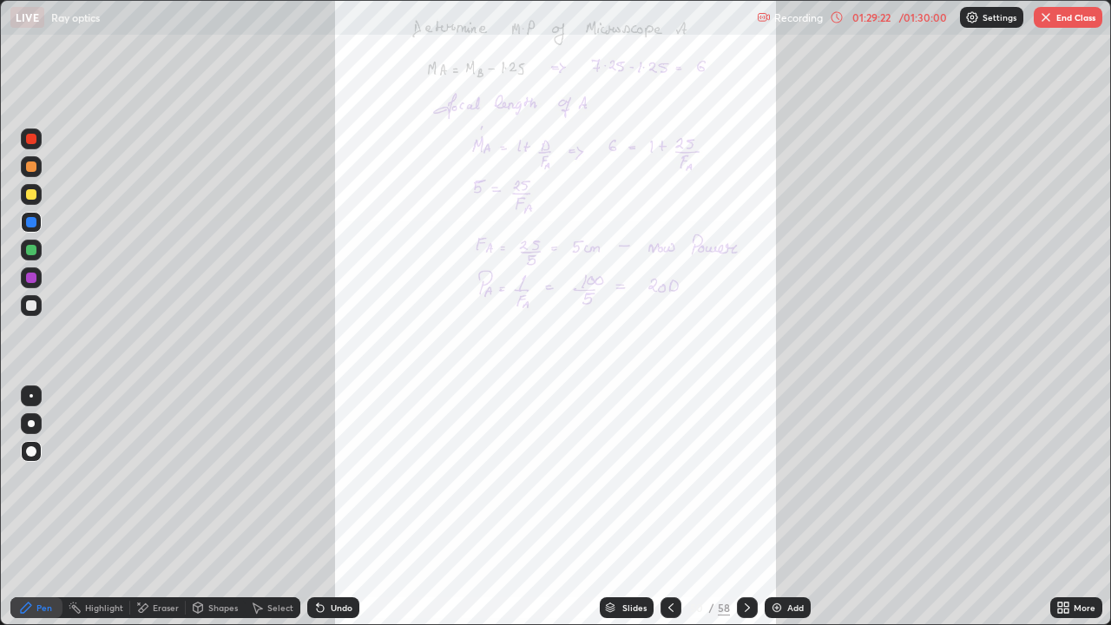
click at [745, 477] on icon at bounding box center [747, 608] width 14 height 14
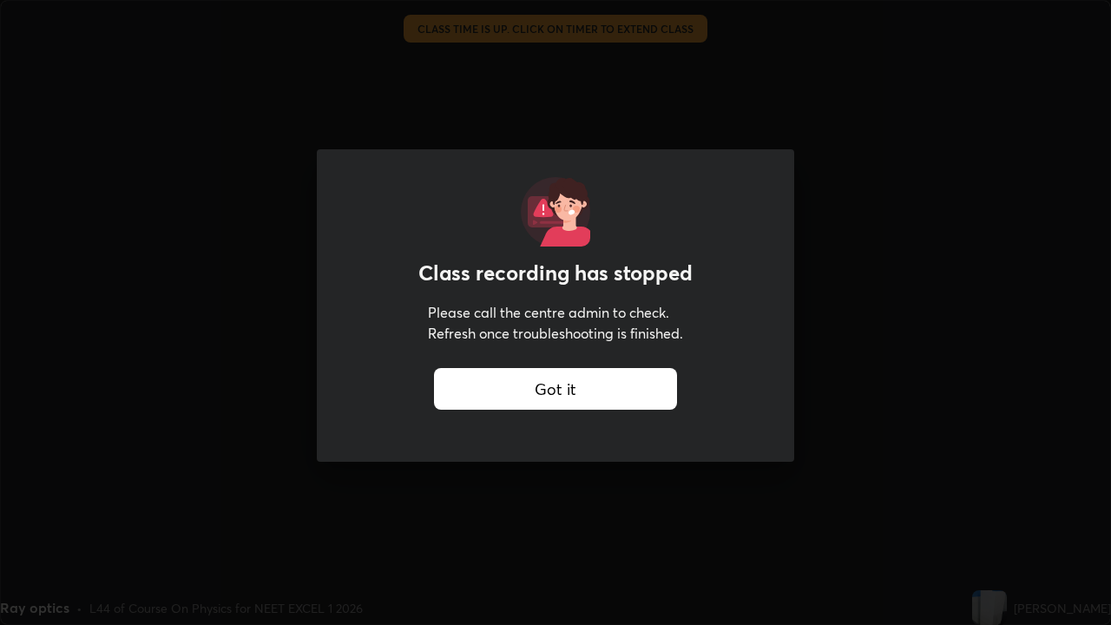
click at [668, 393] on div "Got it" at bounding box center [555, 389] width 243 height 42
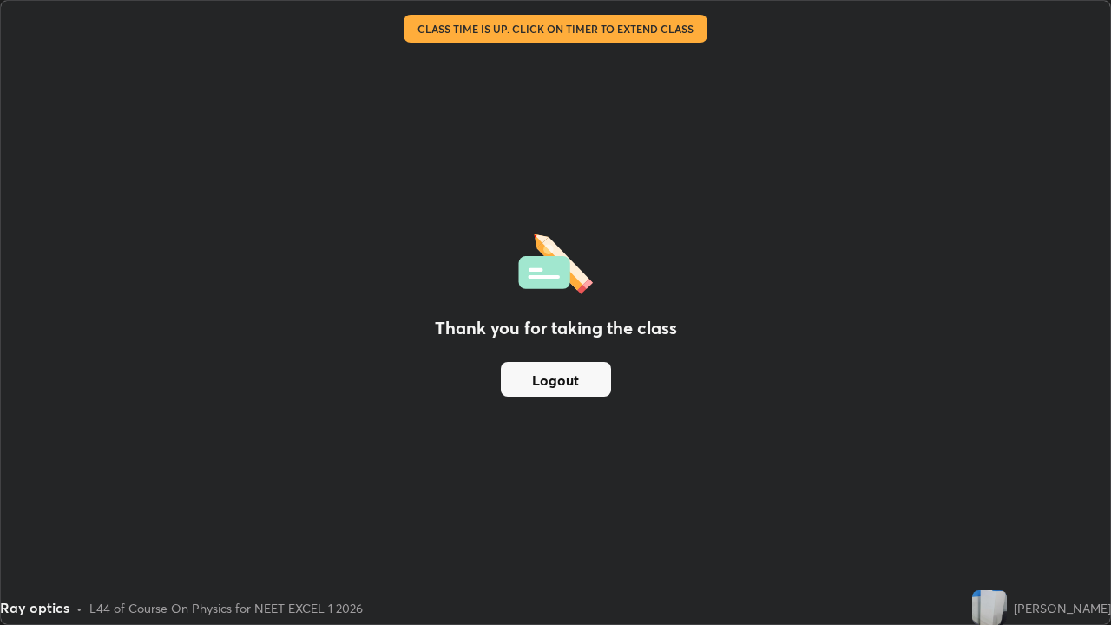
click at [591, 378] on button "Logout" at bounding box center [556, 379] width 110 height 35
click at [563, 381] on button "Logout" at bounding box center [556, 379] width 110 height 35
click at [554, 385] on button "Logout" at bounding box center [556, 379] width 110 height 35
click at [557, 386] on button "Logout" at bounding box center [556, 379] width 110 height 35
click at [558, 388] on button "Logout" at bounding box center [556, 379] width 110 height 35
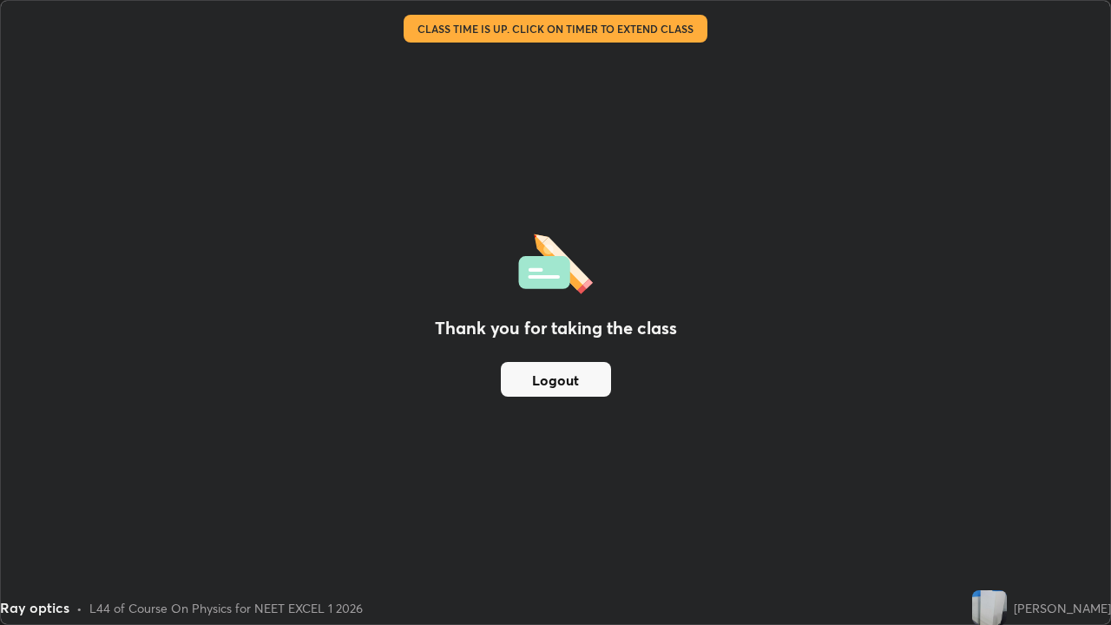
click at [557, 383] on button "Logout" at bounding box center [556, 379] width 110 height 35
click at [1043, 477] on div "Thank you for taking the class Logout" at bounding box center [555, 312] width 1109 height 623
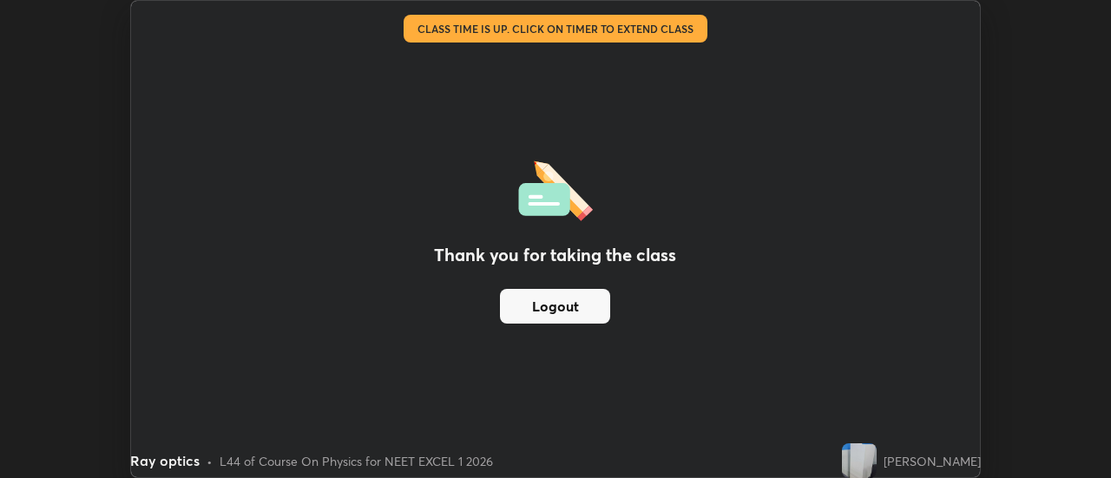
scroll to position [86328, 85695]
